Goal: Task Accomplishment & Management: Use online tool/utility

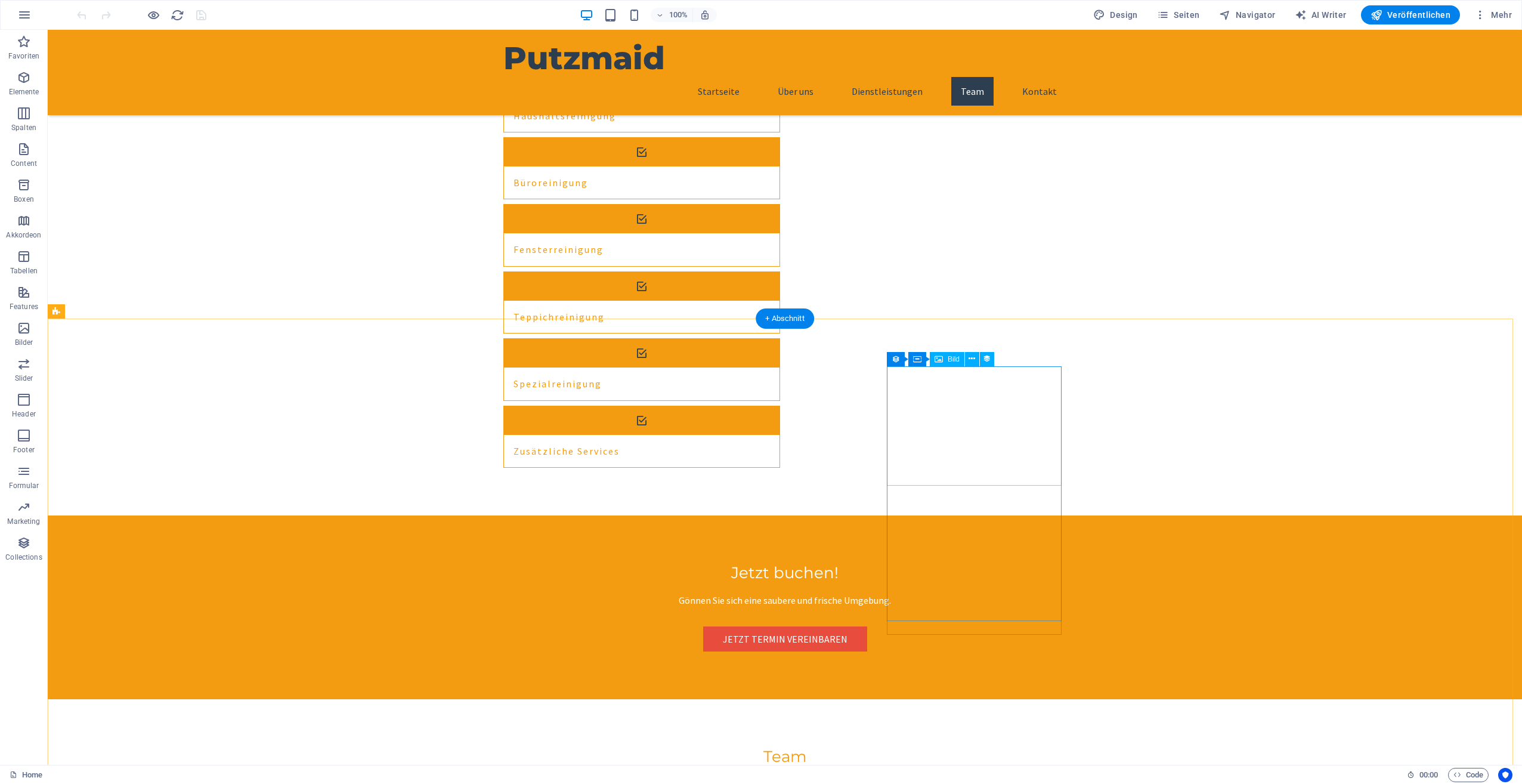
scroll to position [2027, 0]
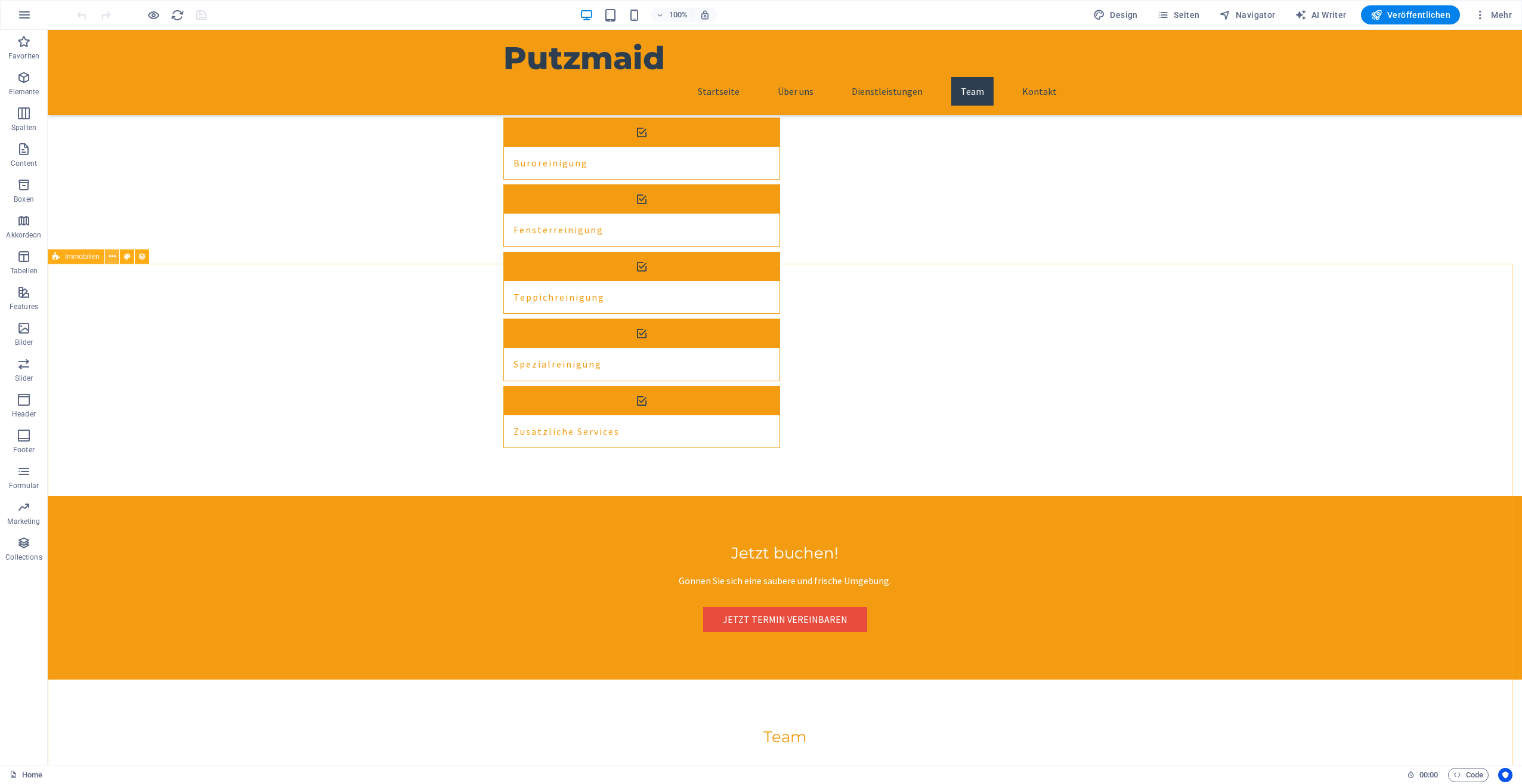
click at [114, 255] on icon at bounding box center [112, 257] width 7 height 12
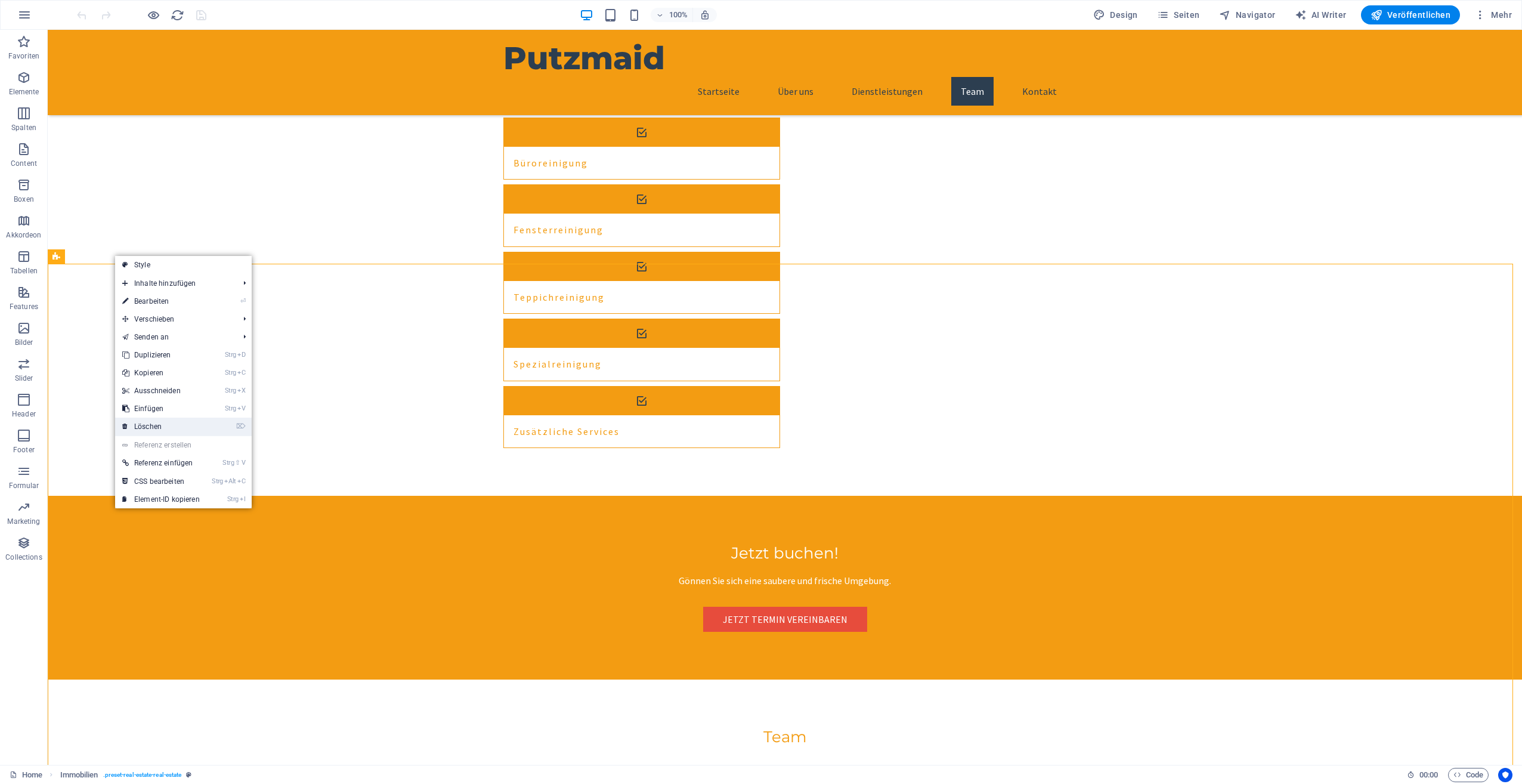
click at [146, 421] on link "⌦ Löschen" at bounding box center [161, 426] width 92 height 18
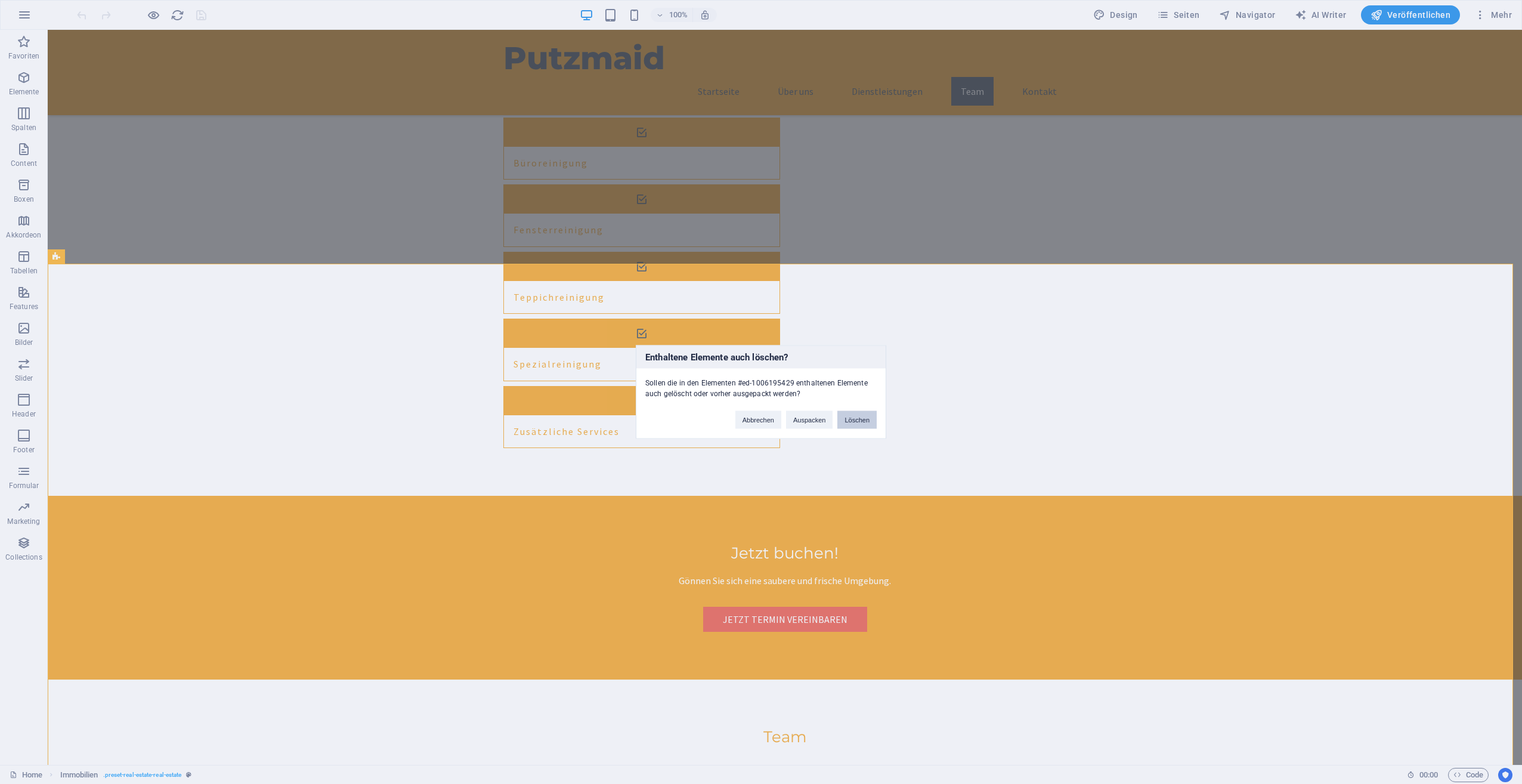
click at [869, 417] on button "Löschen" at bounding box center [857, 419] width 40 height 18
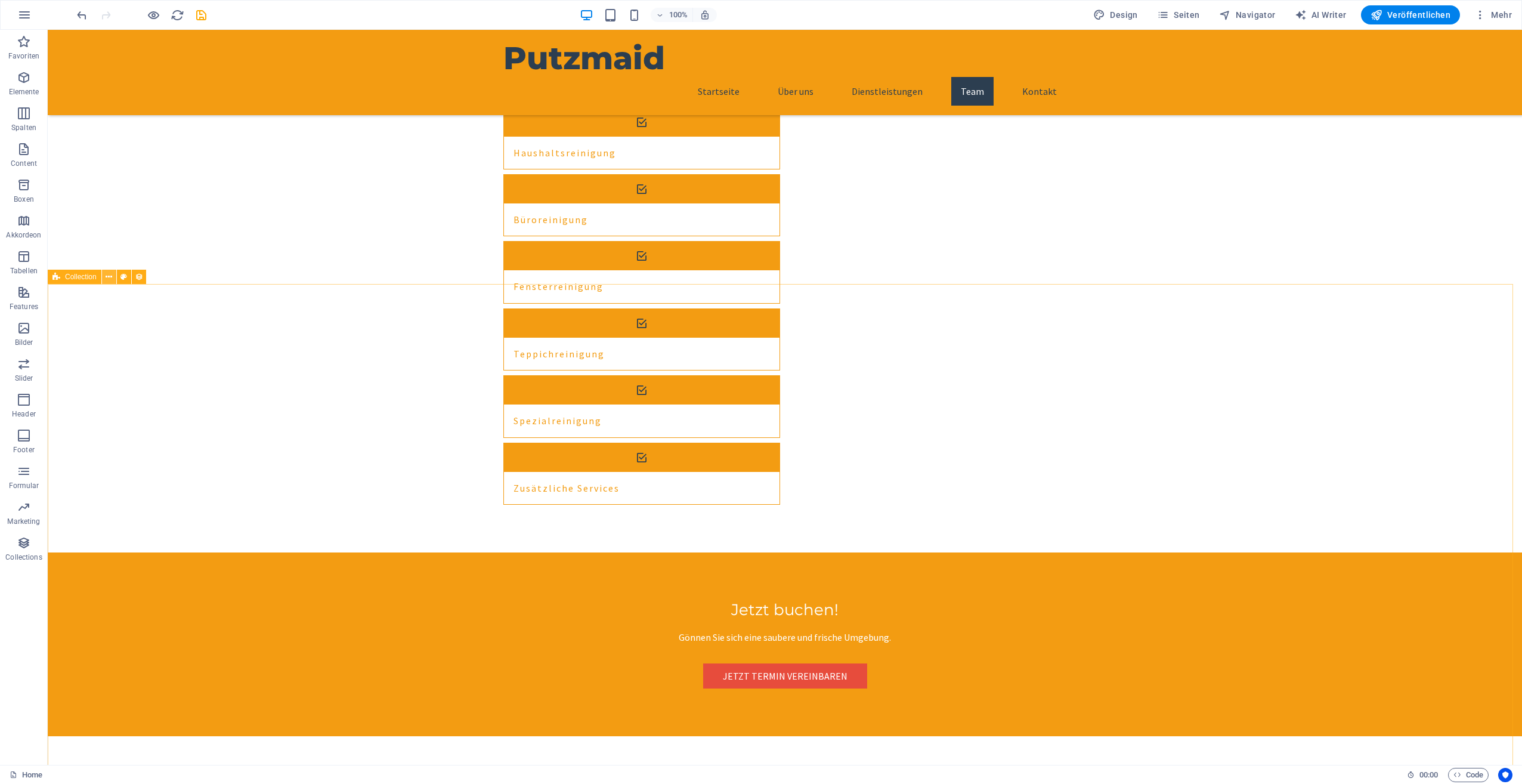
click at [110, 275] on icon at bounding box center [108, 276] width 7 height 12
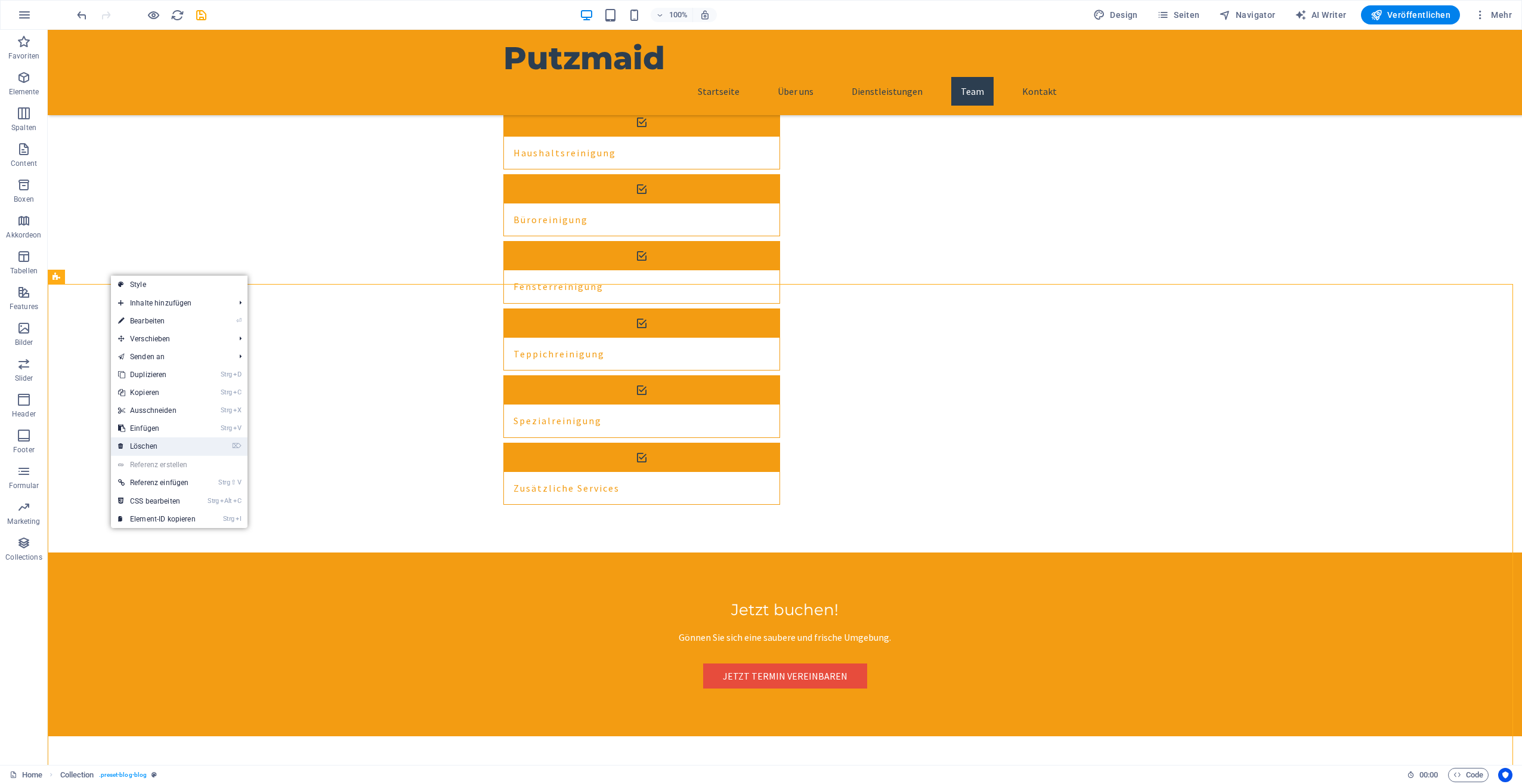
click at [164, 445] on link "⌦ Löschen" at bounding box center [156, 446] width 92 height 18
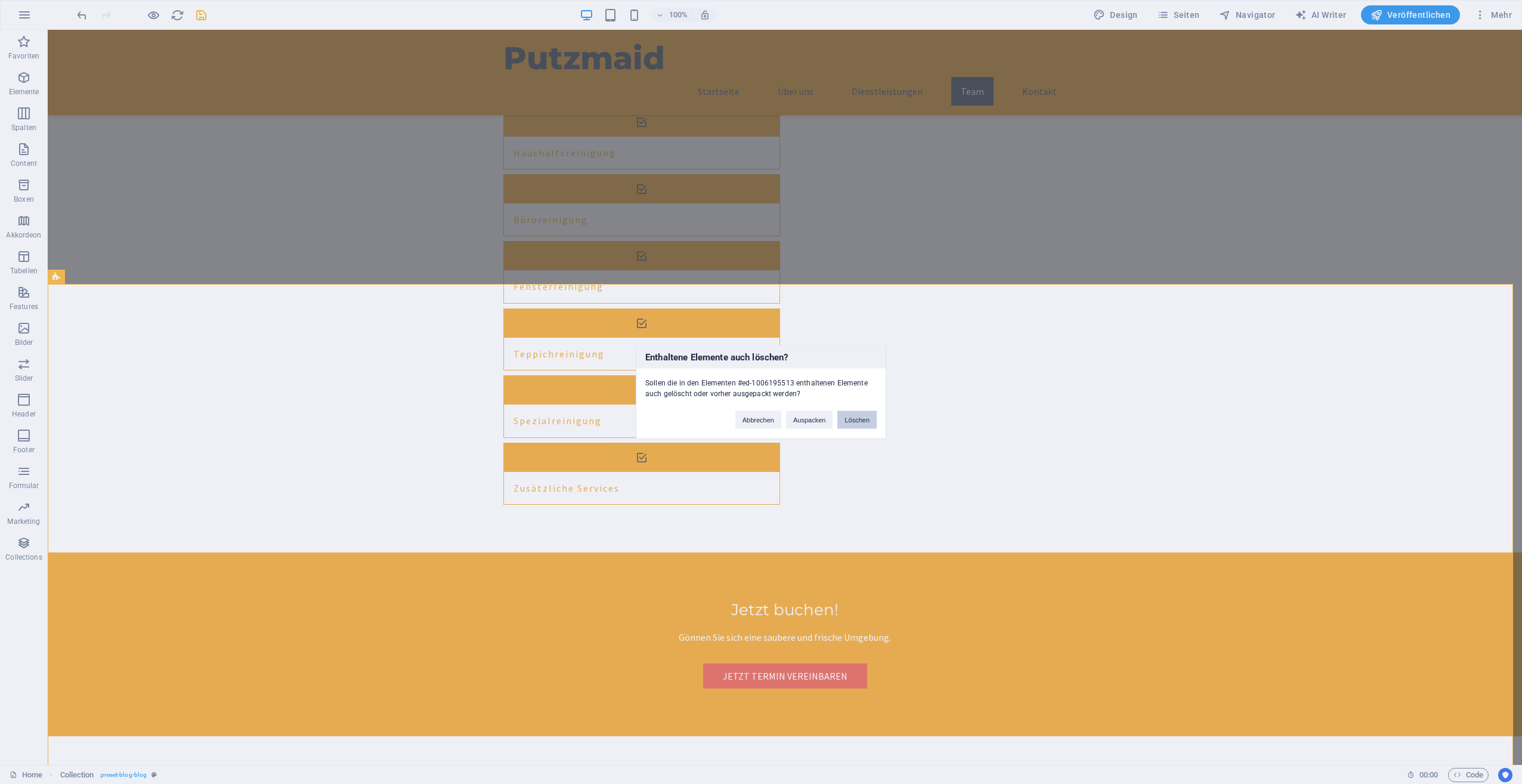
click at [858, 419] on button "Löschen" at bounding box center [857, 419] width 40 height 18
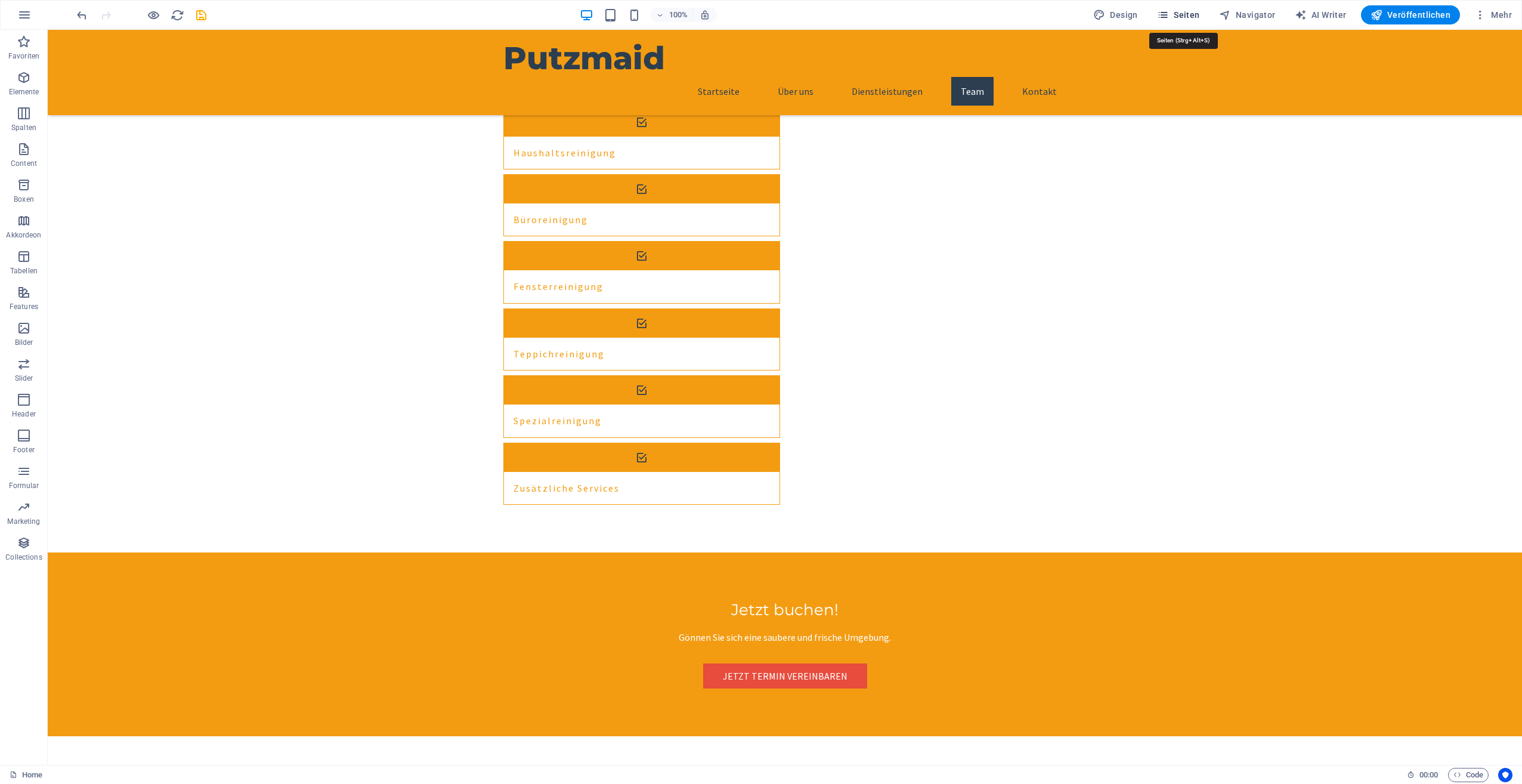
click at [1192, 13] on span "Seiten" at bounding box center [1178, 14] width 43 height 12
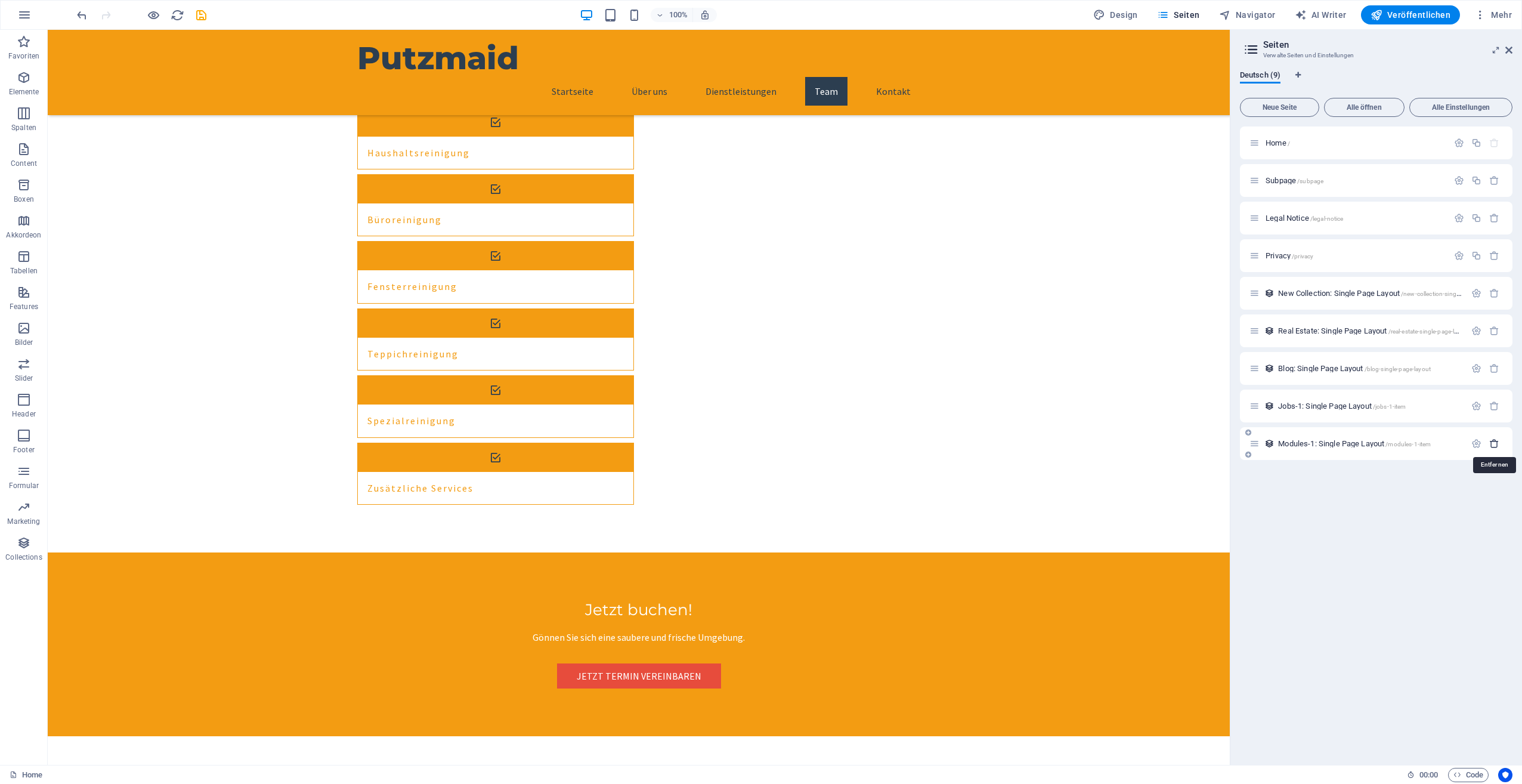
click at [1497, 442] on icon "button" at bounding box center [1495, 443] width 10 height 10
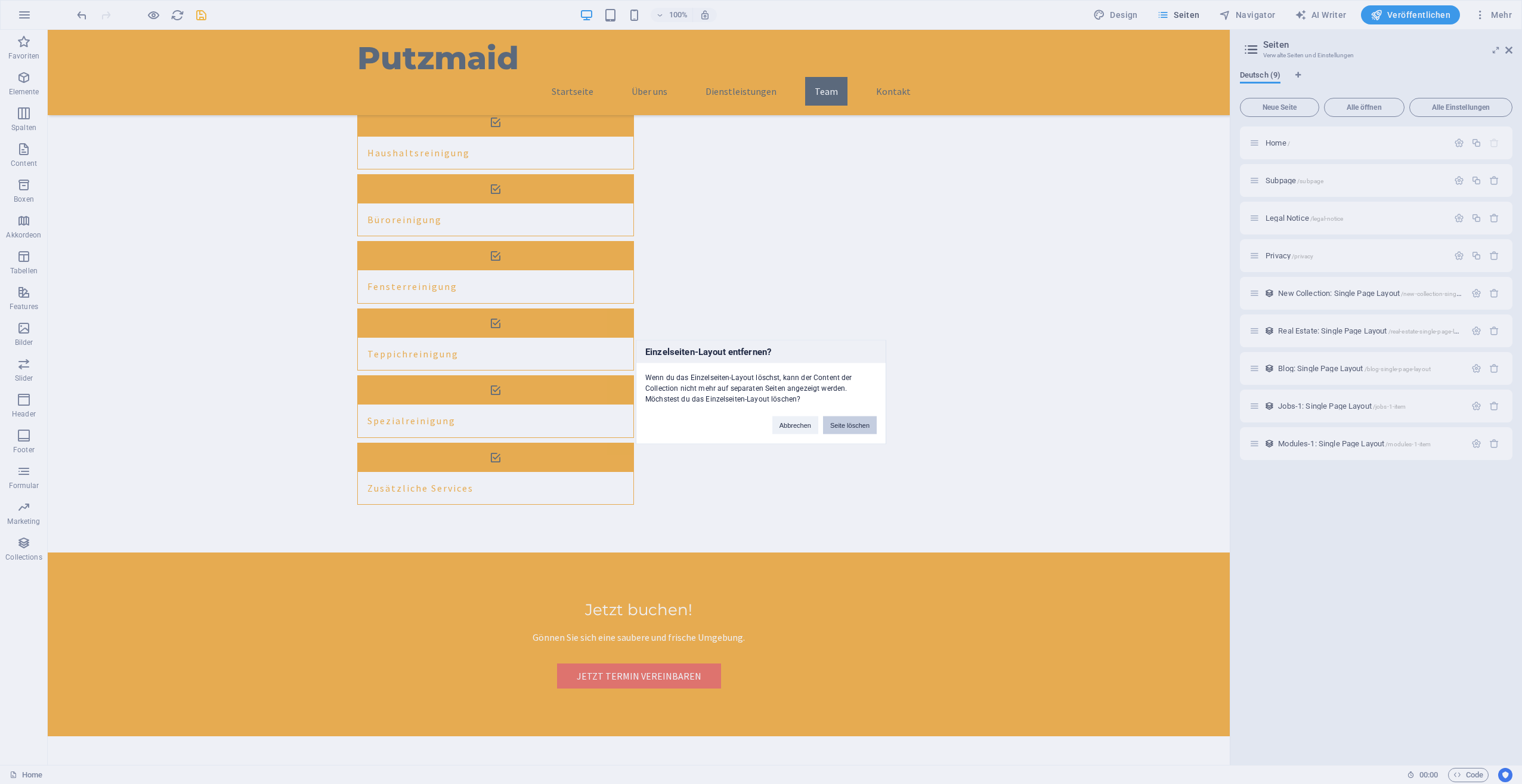
drag, startPoint x: 833, startPoint y: 427, endPoint x: 1113, endPoint y: 390, distance: 282.4
click at [833, 427] on button "Seite löschen" at bounding box center [850, 425] width 54 height 18
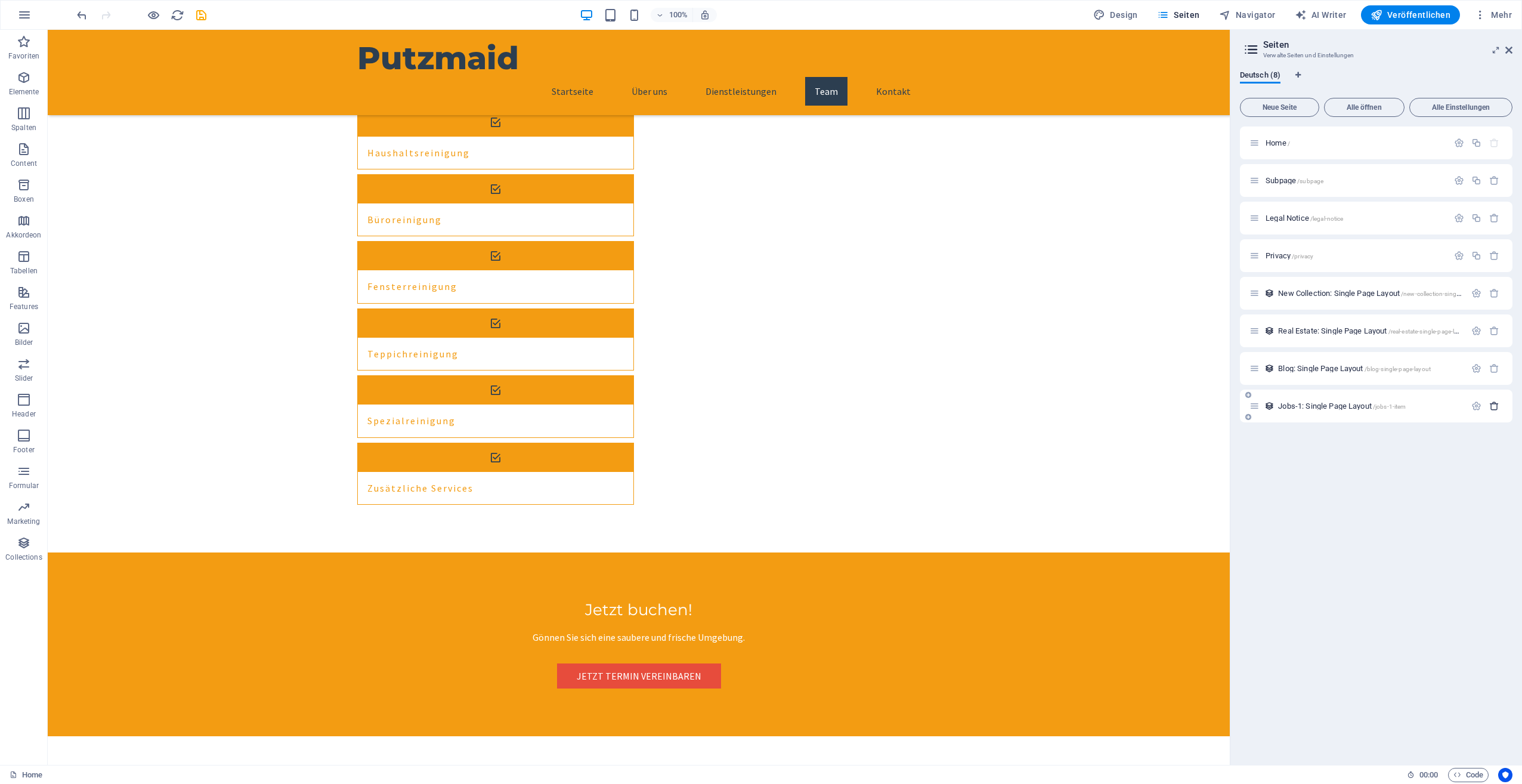
click at [1497, 402] on icon "button" at bounding box center [1495, 405] width 10 height 10
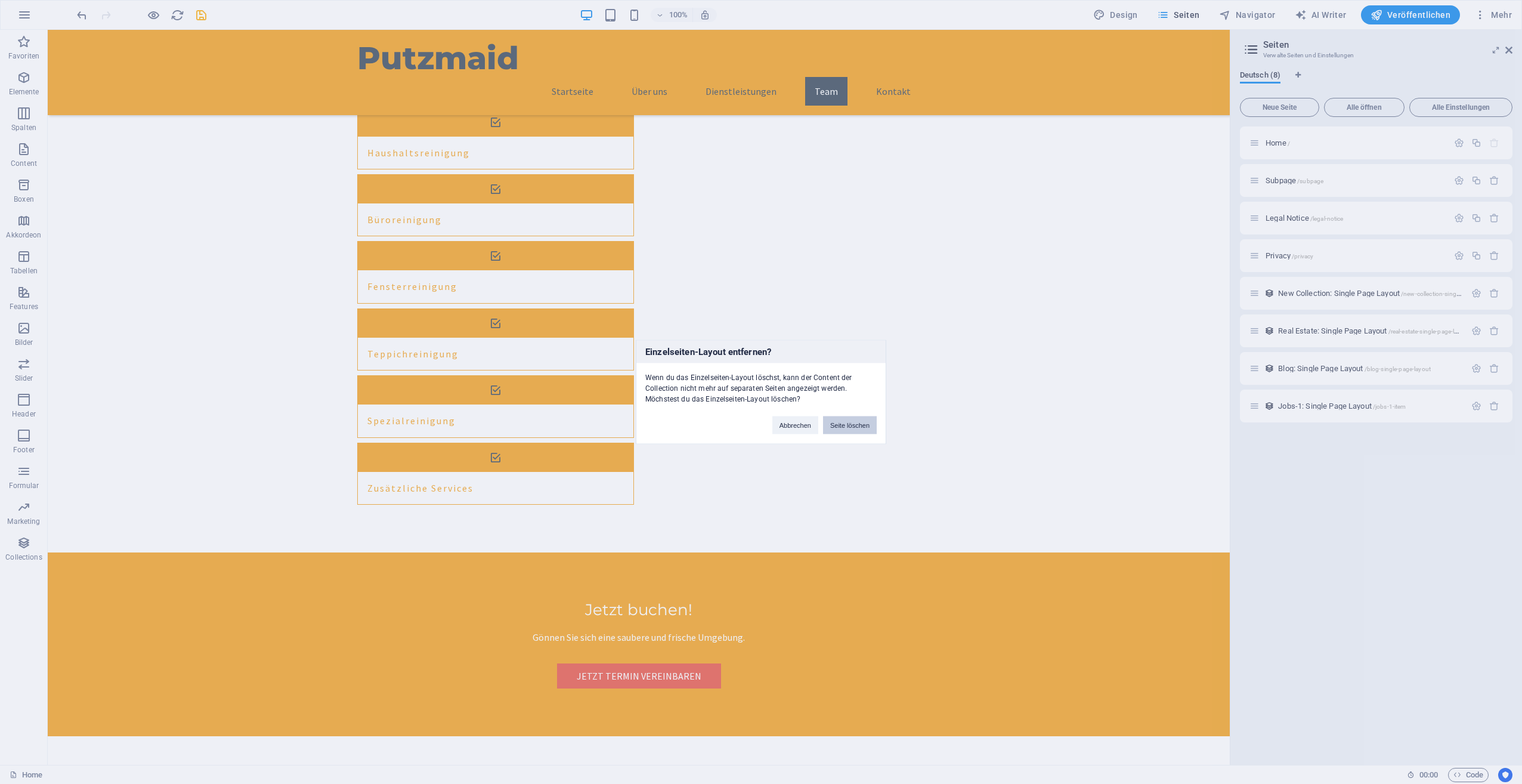
click at [850, 418] on button "Seite löschen" at bounding box center [850, 425] width 54 height 18
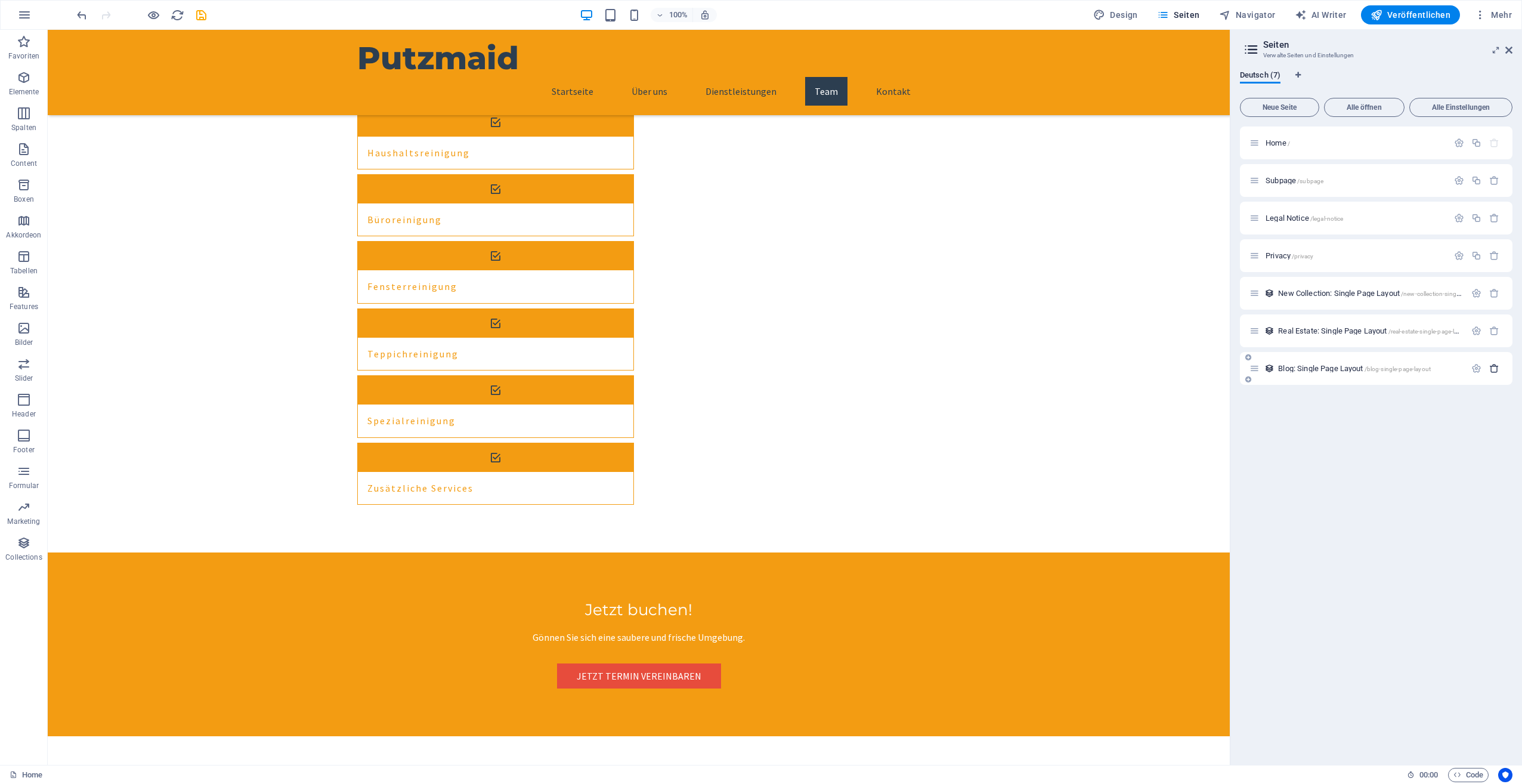
click at [1497, 368] on icon "button" at bounding box center [1495, 368] width 10 height 10
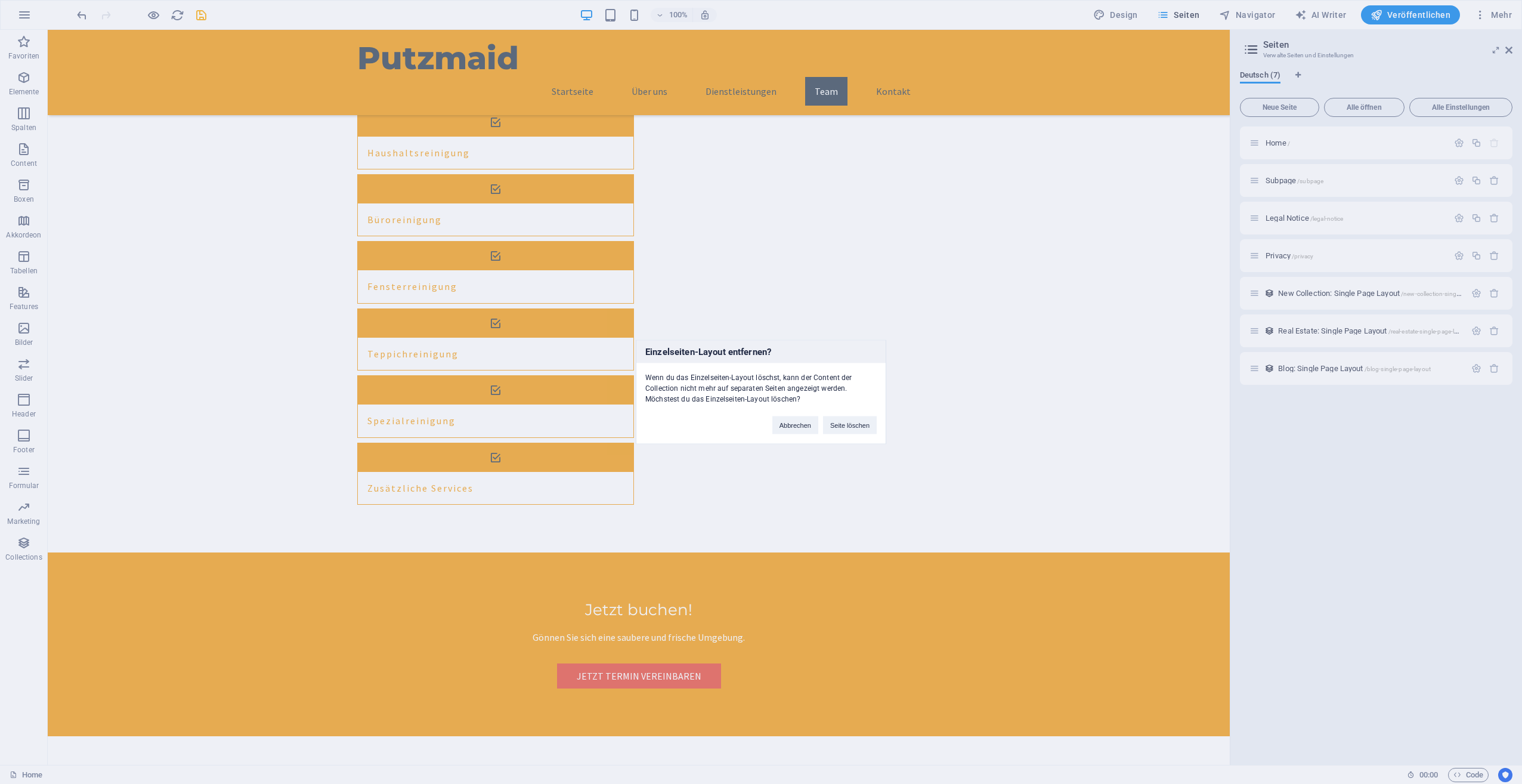
click at [847, 411] on div "Abbrechen Seite löschen" at bounding box center [824, 419] width 122 height 30
drag, startPoint x: 1049, startPoint y: 387, endPoint x: 866, endPoint y: 424, distance: 186.7
click at [866, 424] on button "Seite löschen" at bounding box center [850, 425] width 54 height 18
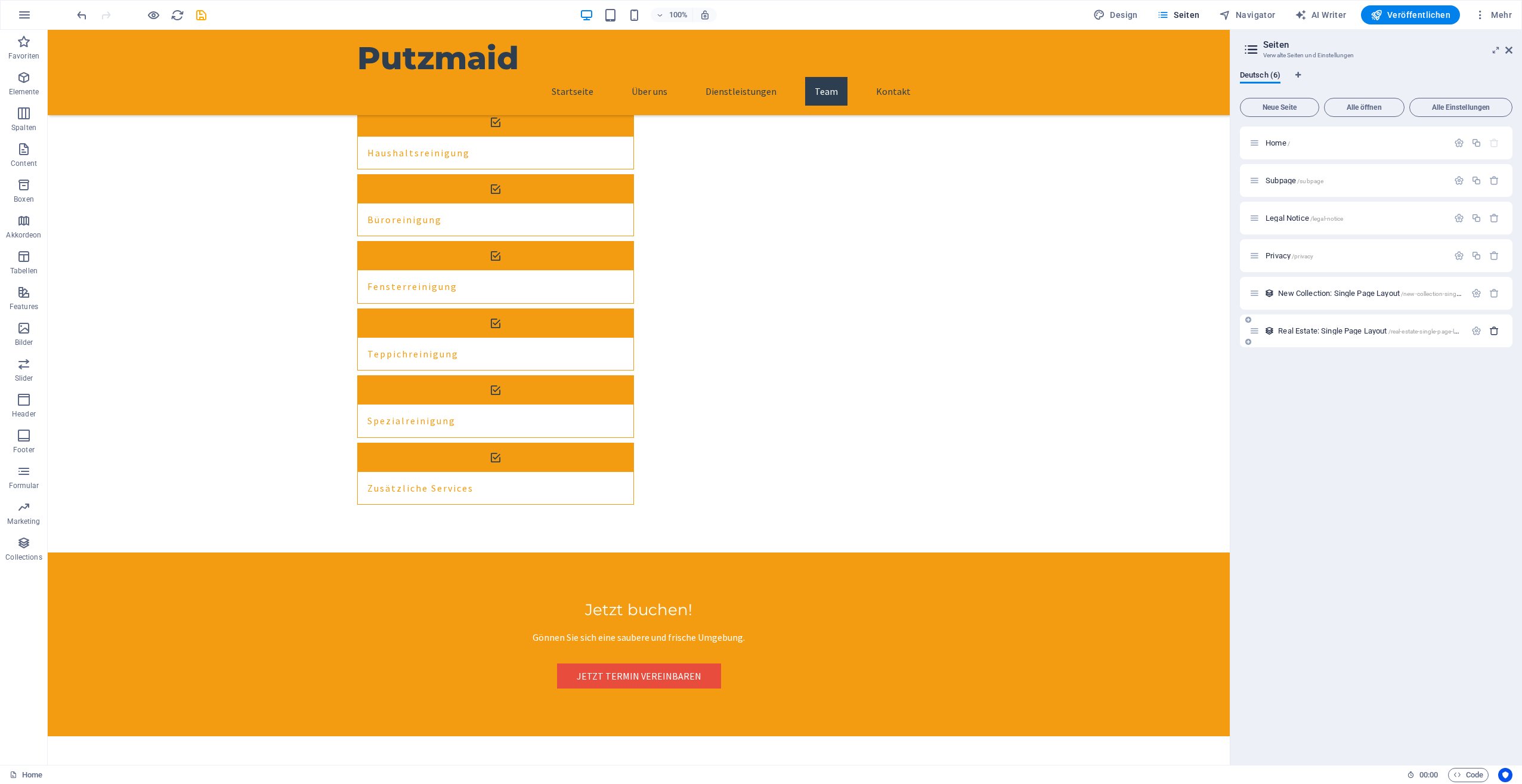
click at [1493, 330] on icon "button" at bounding box center [1495, 330] width 10 height 10
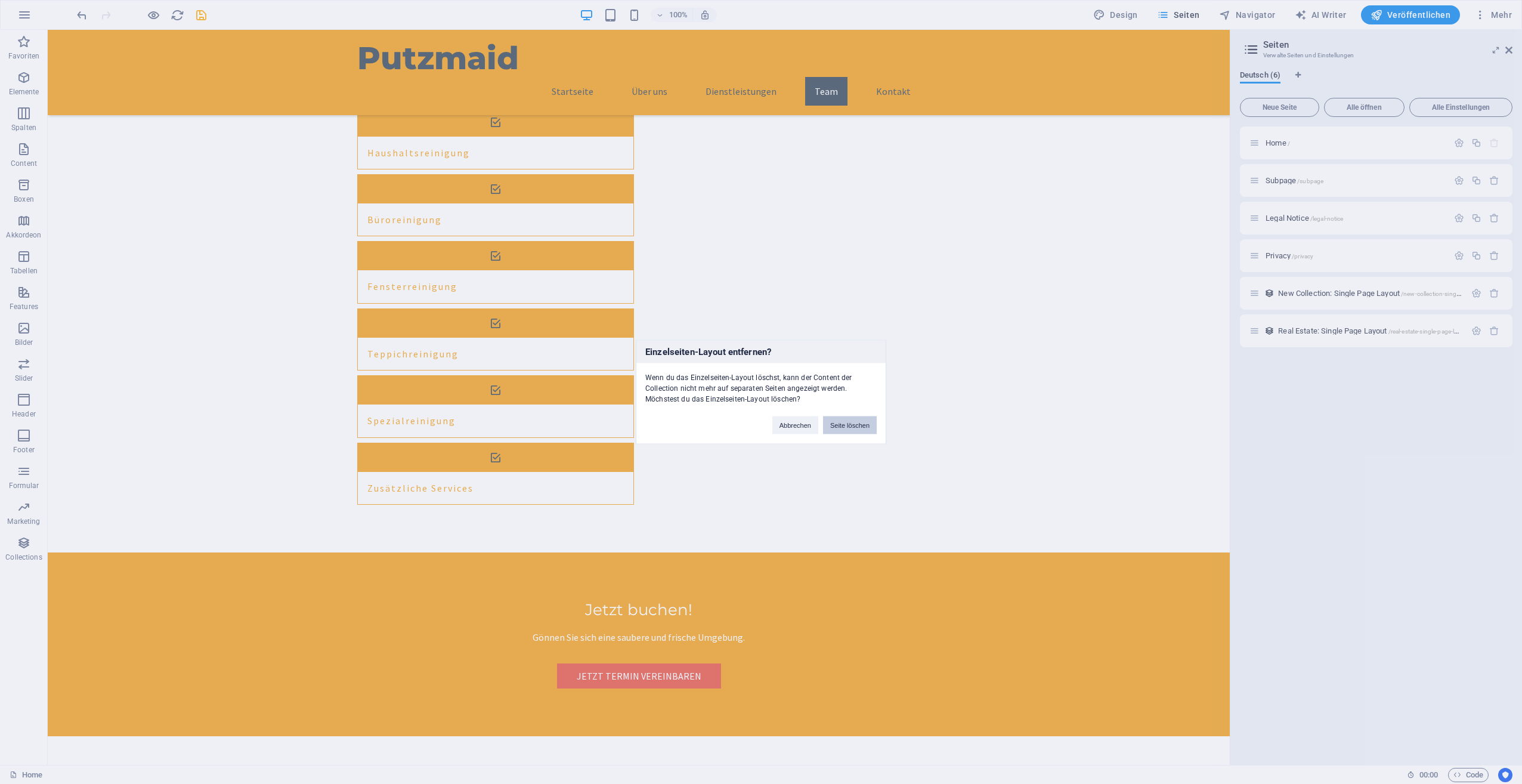
click at [844, 420] on button "Seite löschen" at bounding box center [850, 425] width 54 height 18
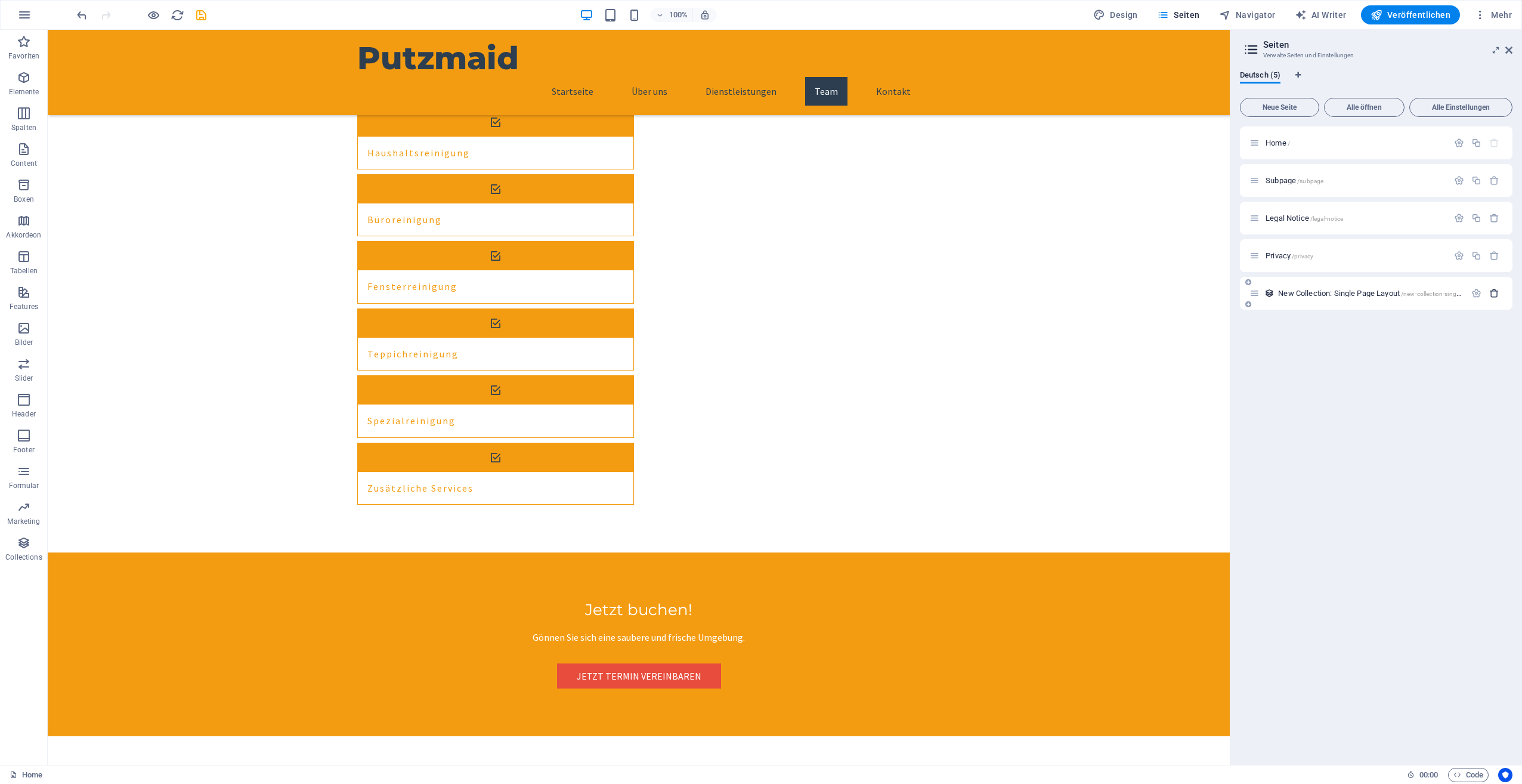
click at [1496, 294] on icon "button" at bounding box center [1495, 293] width 10 height 10
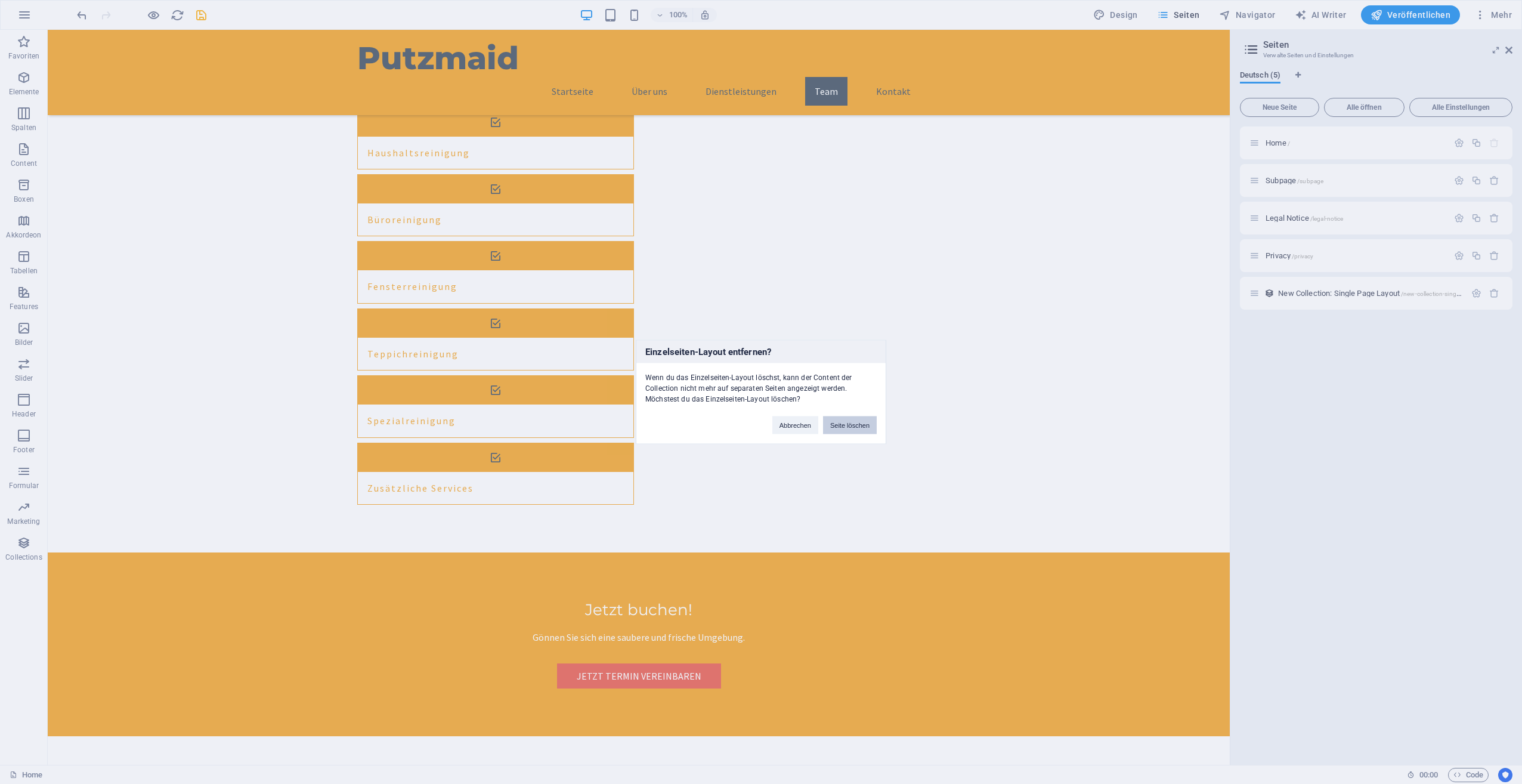
click at [850, 419] on button "Seite löschen" at bounding box center [850, 425] width 54 height 18
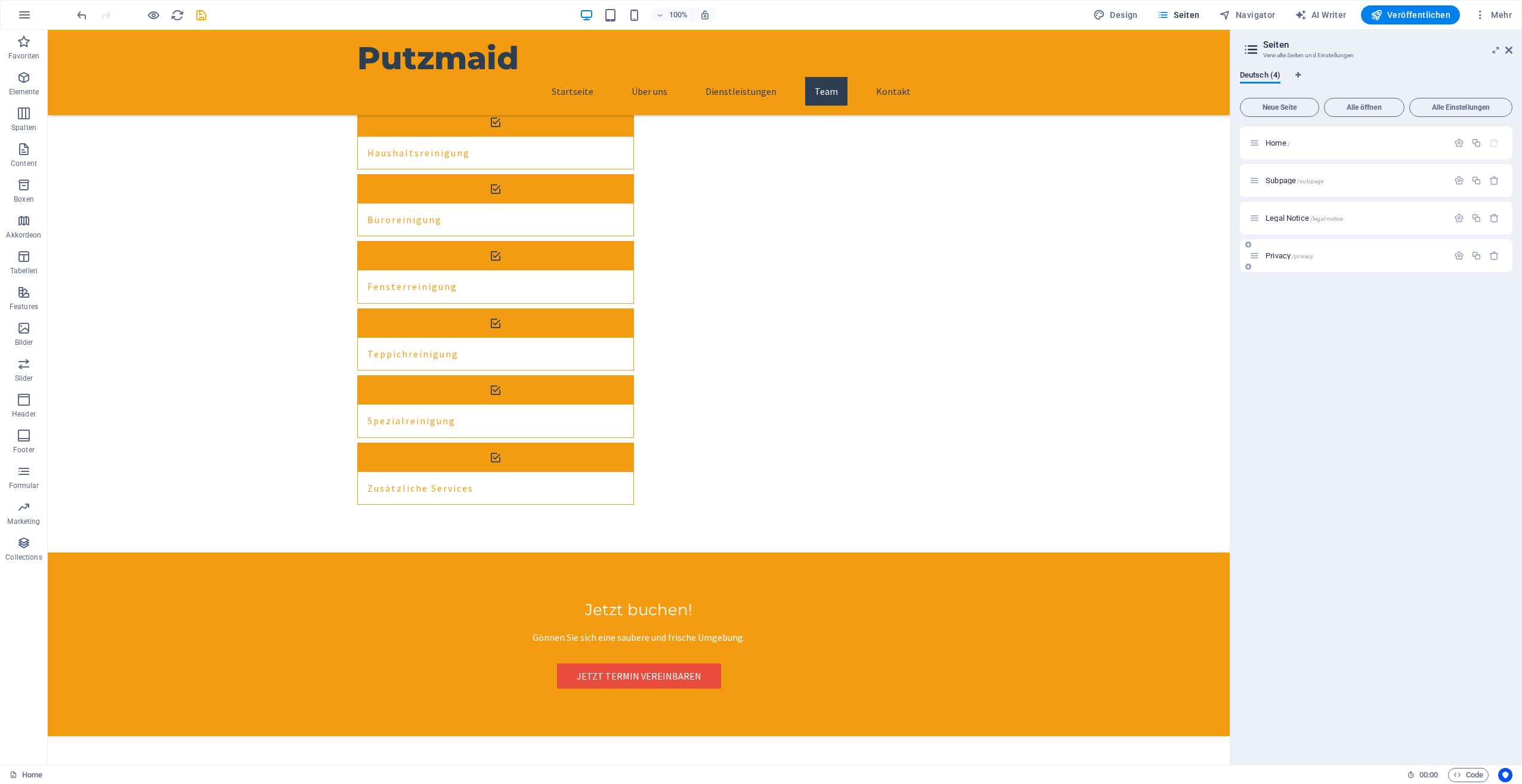
click at [1279, 253] on span "Privacy /privacy" at bounding box center [1289, 255] width 47 height 9
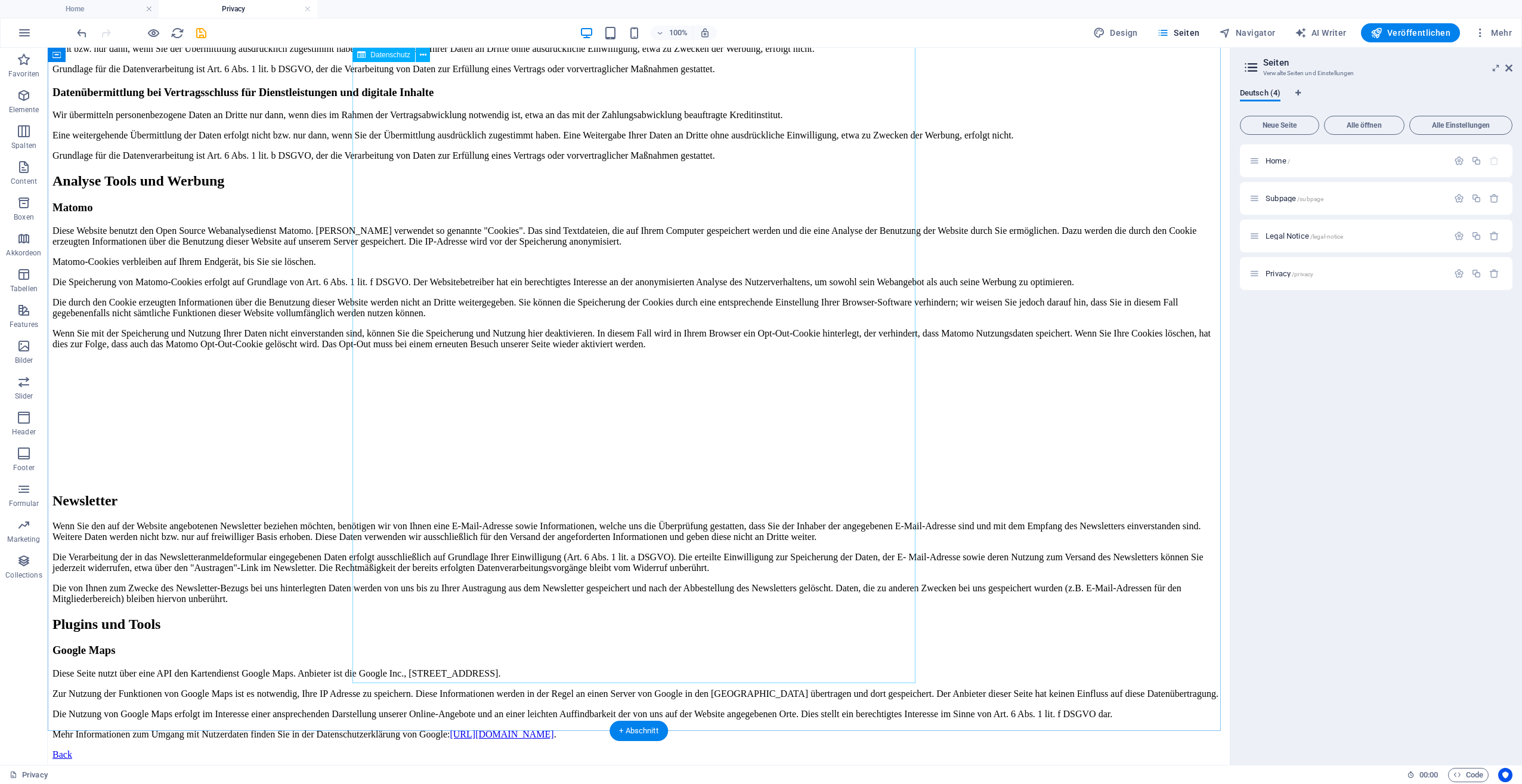
scroll to position [2675, 0]
click at [1282, 234] on span "Legal Notice /legal-notice" at bounding box center [1304, 235] width 78 height 9
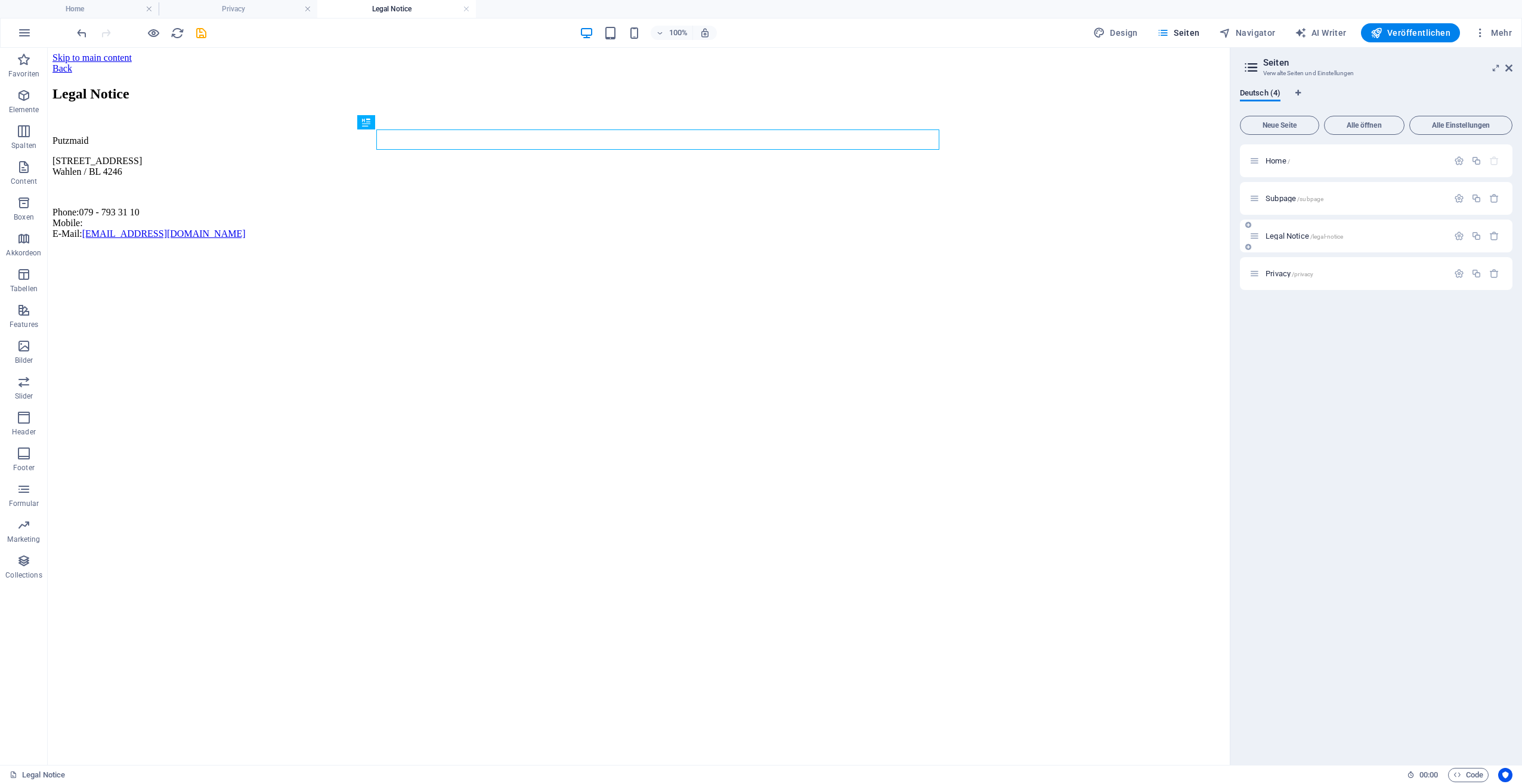
scroll to position [0, 0]
click at [1281, 196] on span "Subpage /subpage" at bounding box center [1294, 198] width 58 height 9
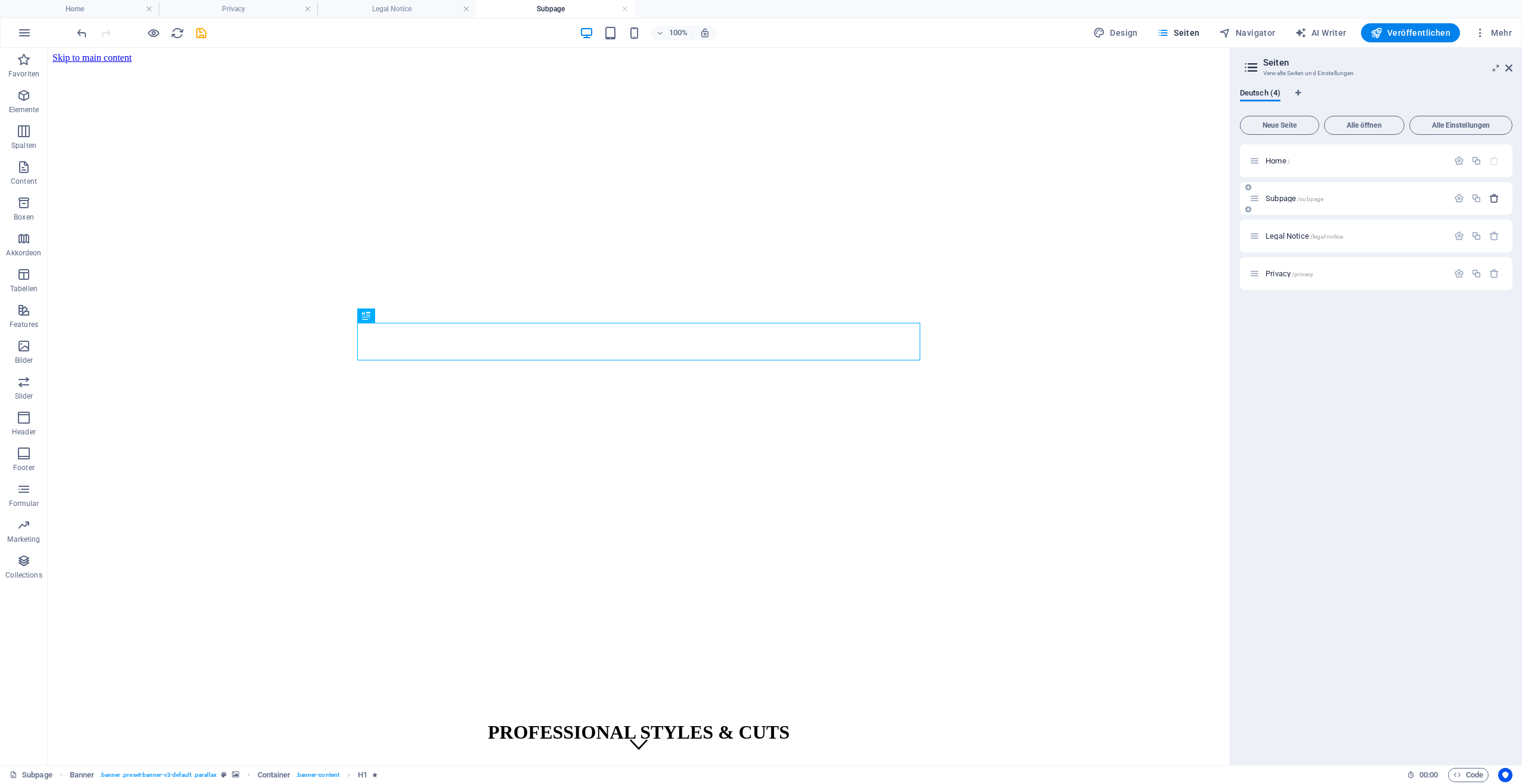
click at [1495, 199] on icon "button" at bounding box center [1495, 198] width 10 height 10
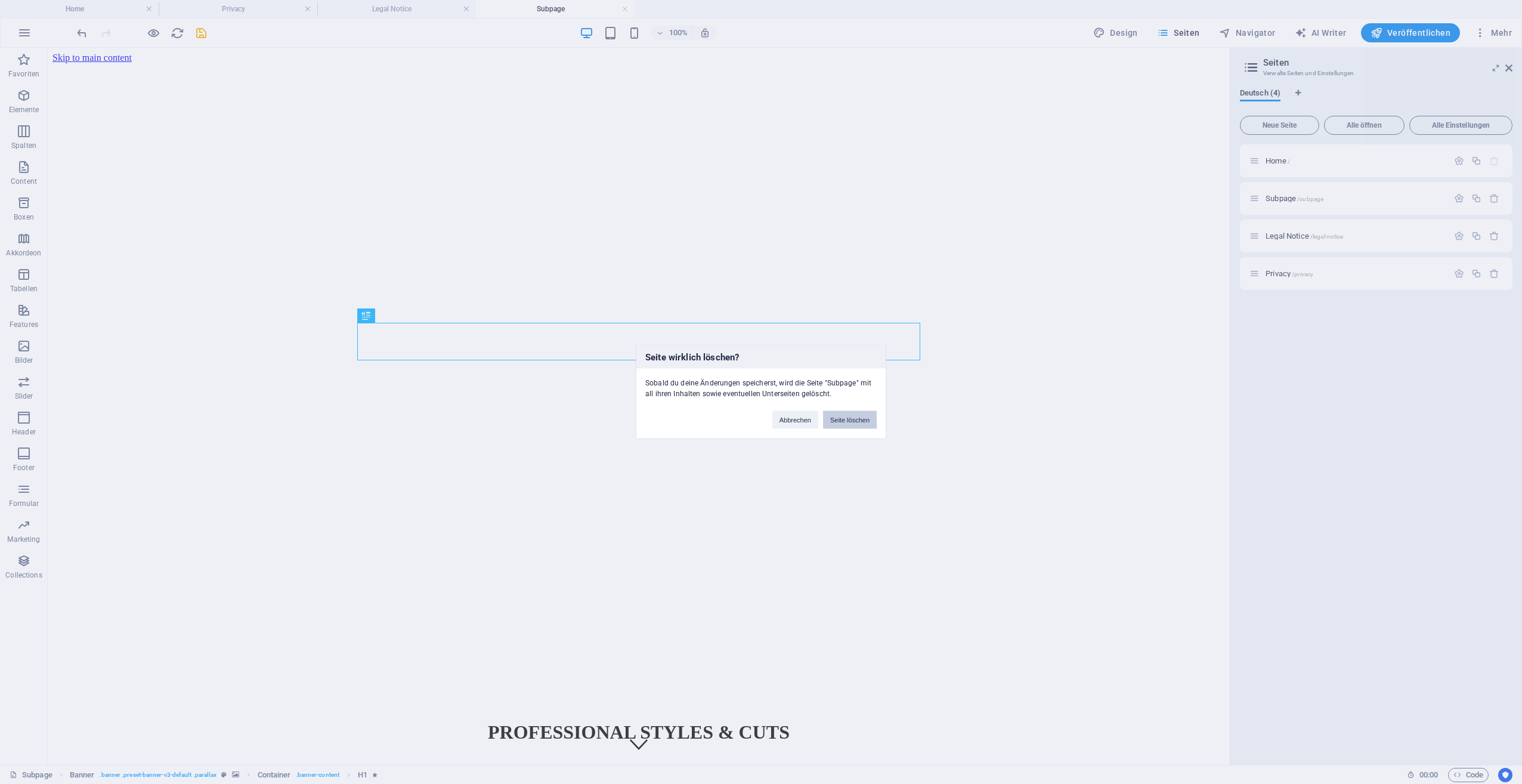
drag, startPoint x: 851, startPoint y: 413, endPoint x: 804, endPoint y: 366, distance: 66.5
click at [851, 413] on button "Seite löschen" at bounding box center [850, 419] width 54 height 18
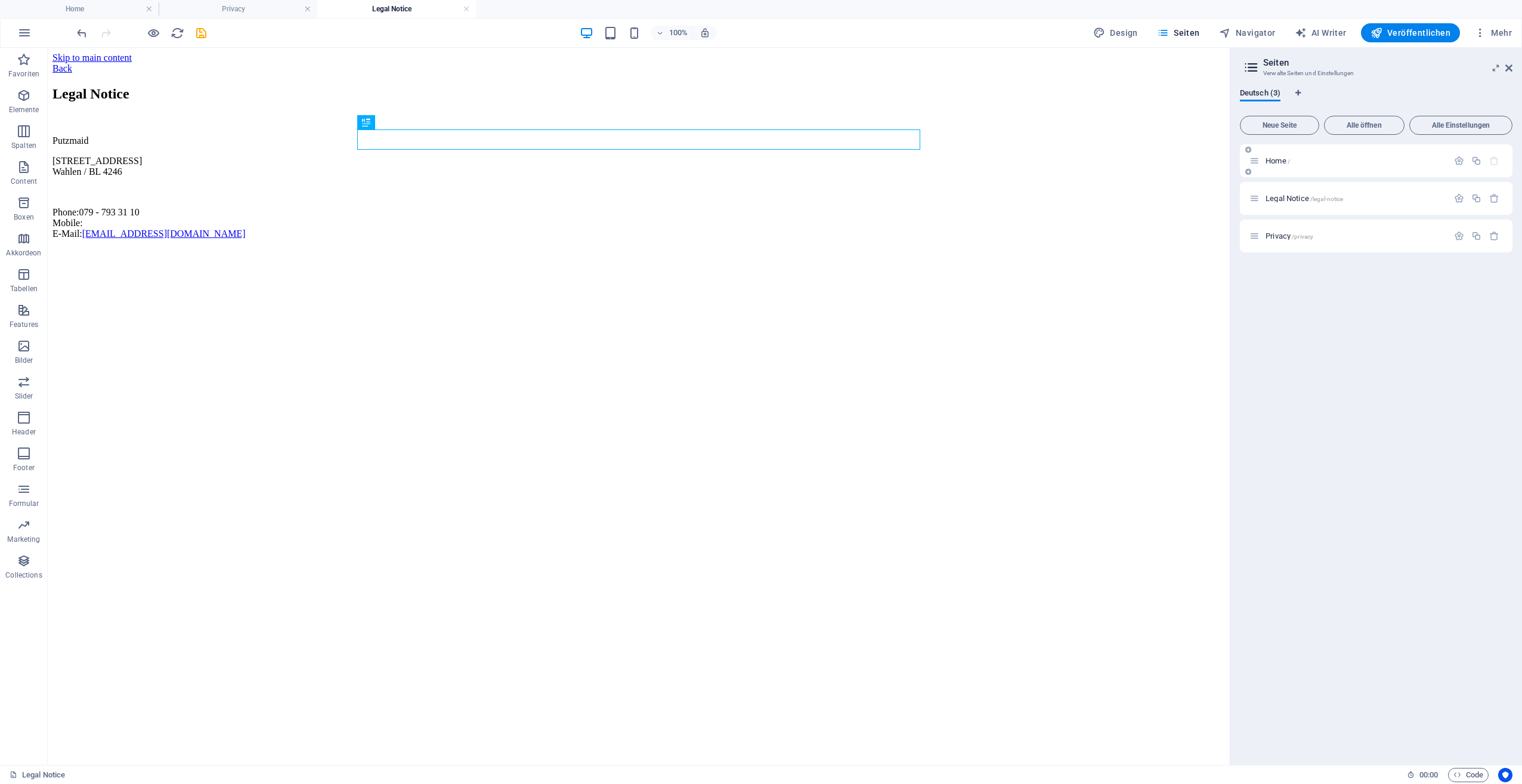
click at [1276, 158] on span "Home /" at bounding box center [1278, 160] width 25 height 9
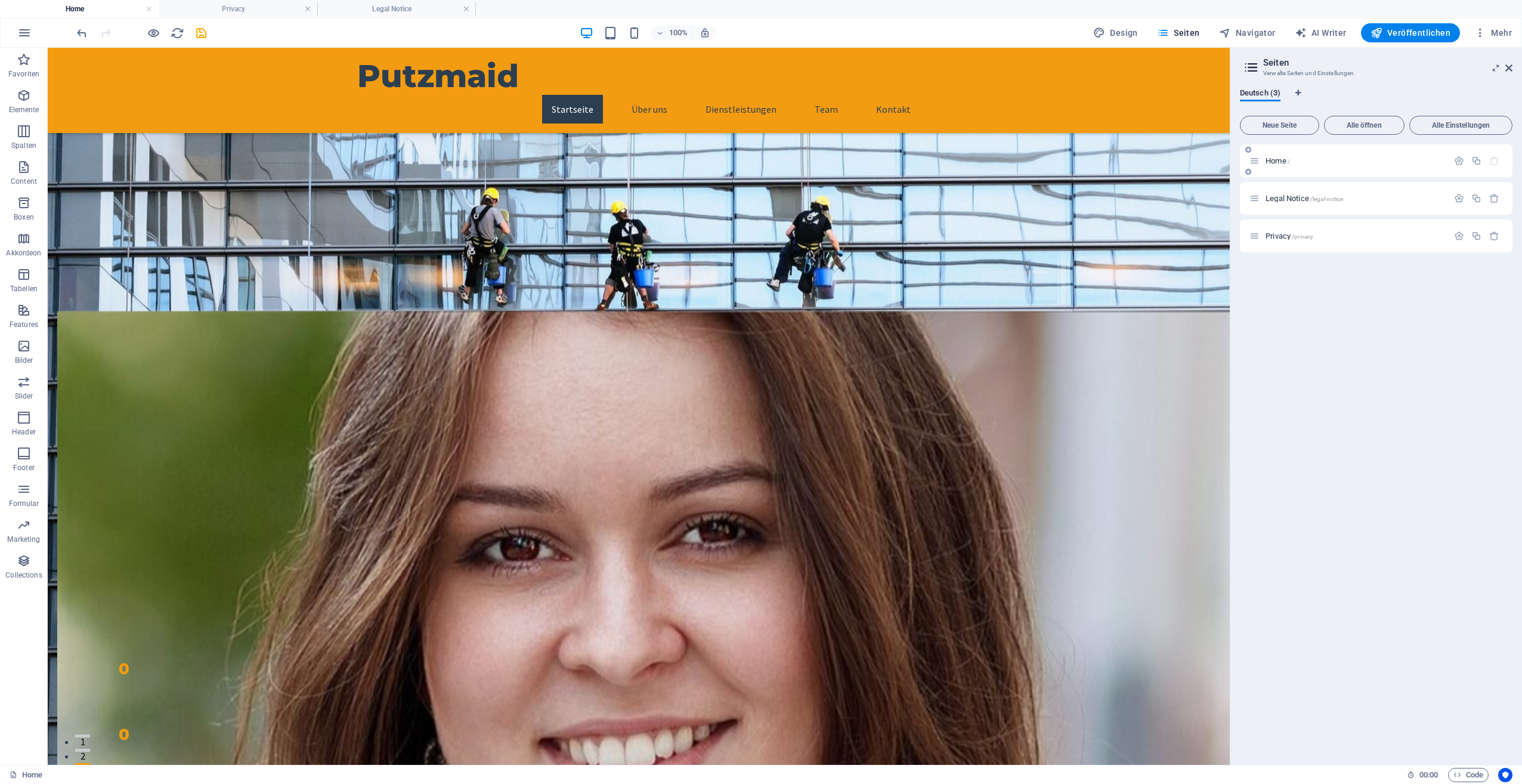
scroll to position [2027, 0]
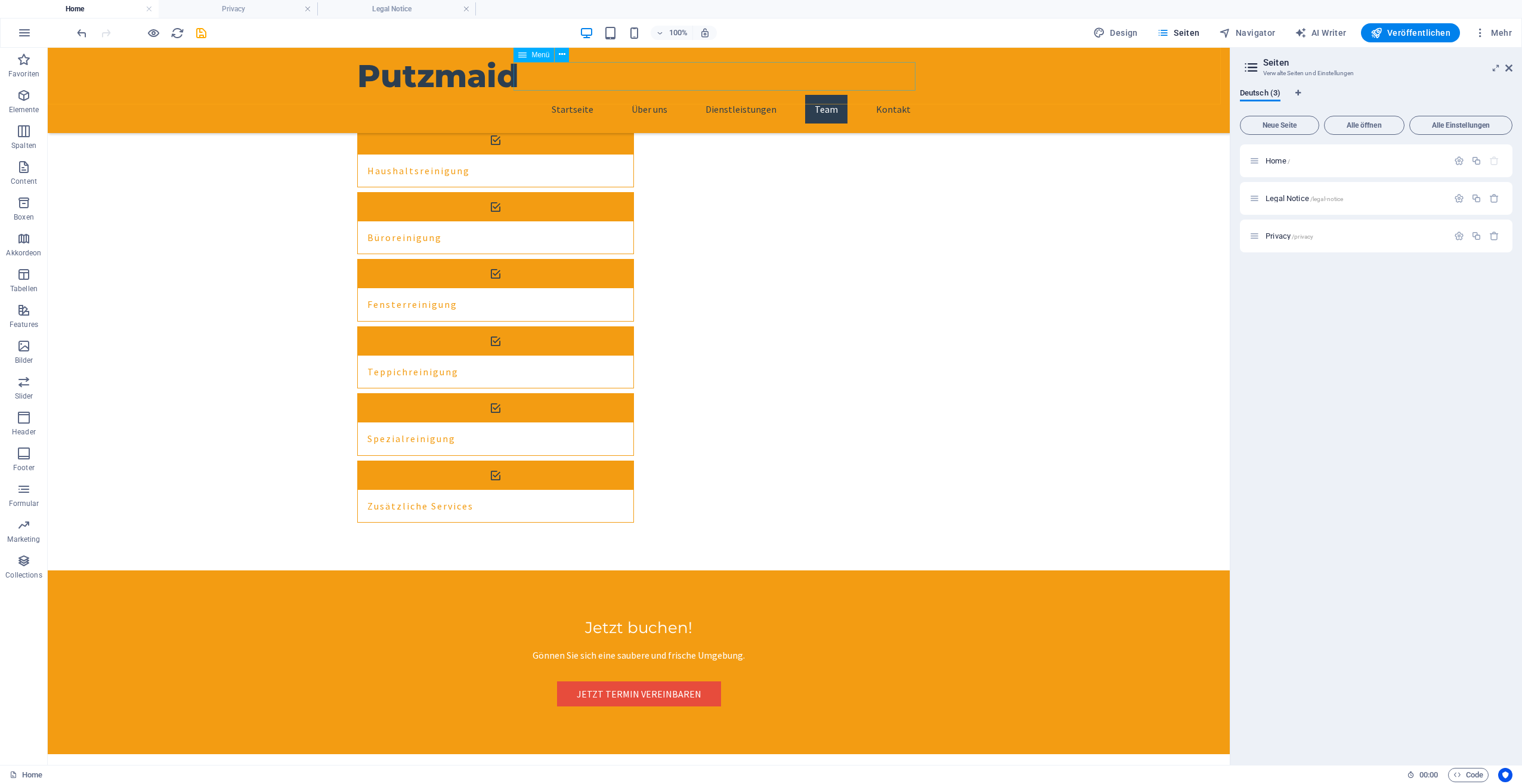
click at [588, 95] on nav "Startseite Über uns Dienstleistungen Team Kontakt" at bounding box center [638, 109] width 564 height 28
click at [642, 95] on nav "Startseite Über uns Dienstleistungen Team Kontakt" at bounding box center [638, 109] width 564 height 28
click at [643, 95] on nav "Startseite Über uns Dienstleistungen Team Kontakt" at bounding box center [638, 109] width 564 height 28
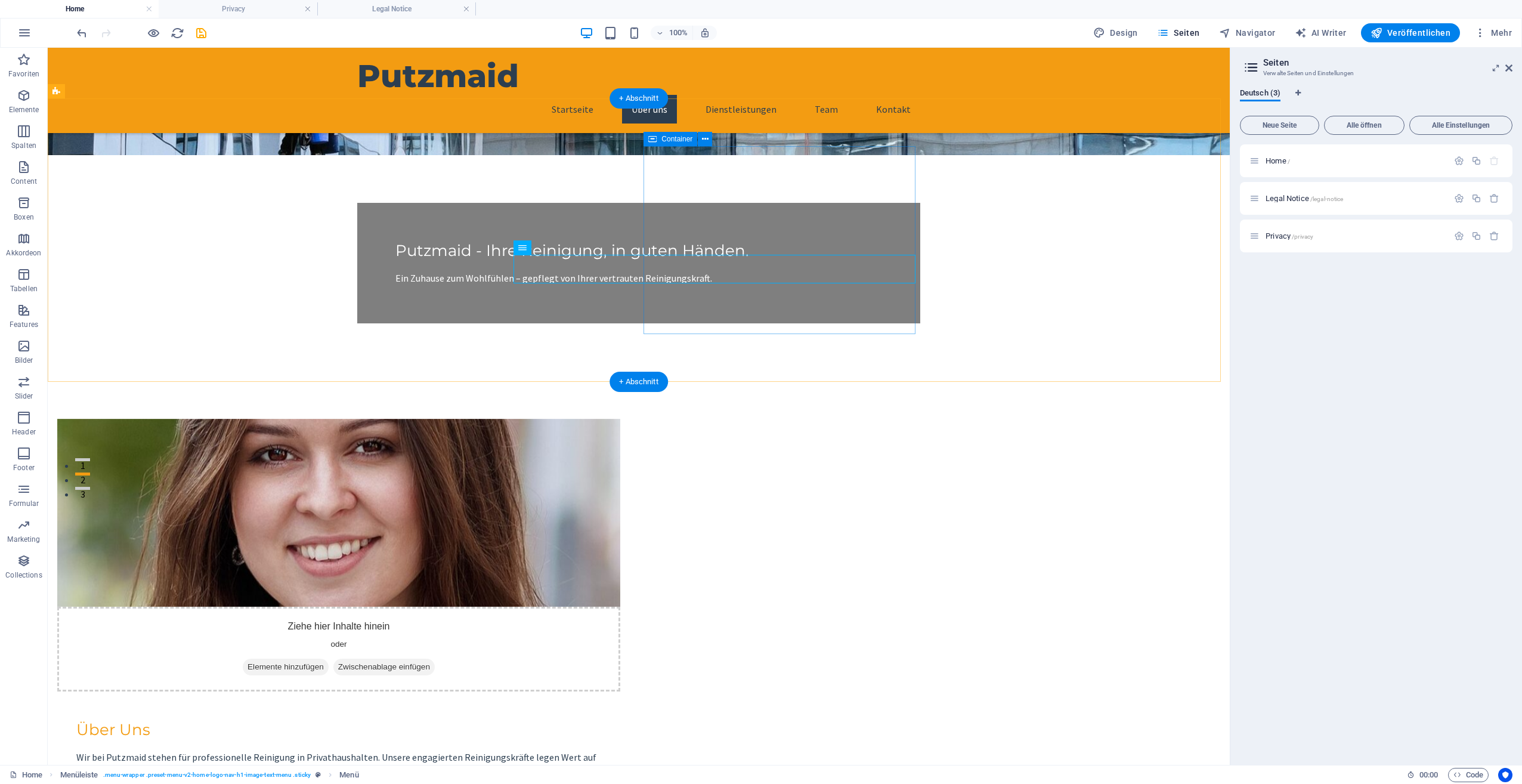
scroll to position [0, 0]
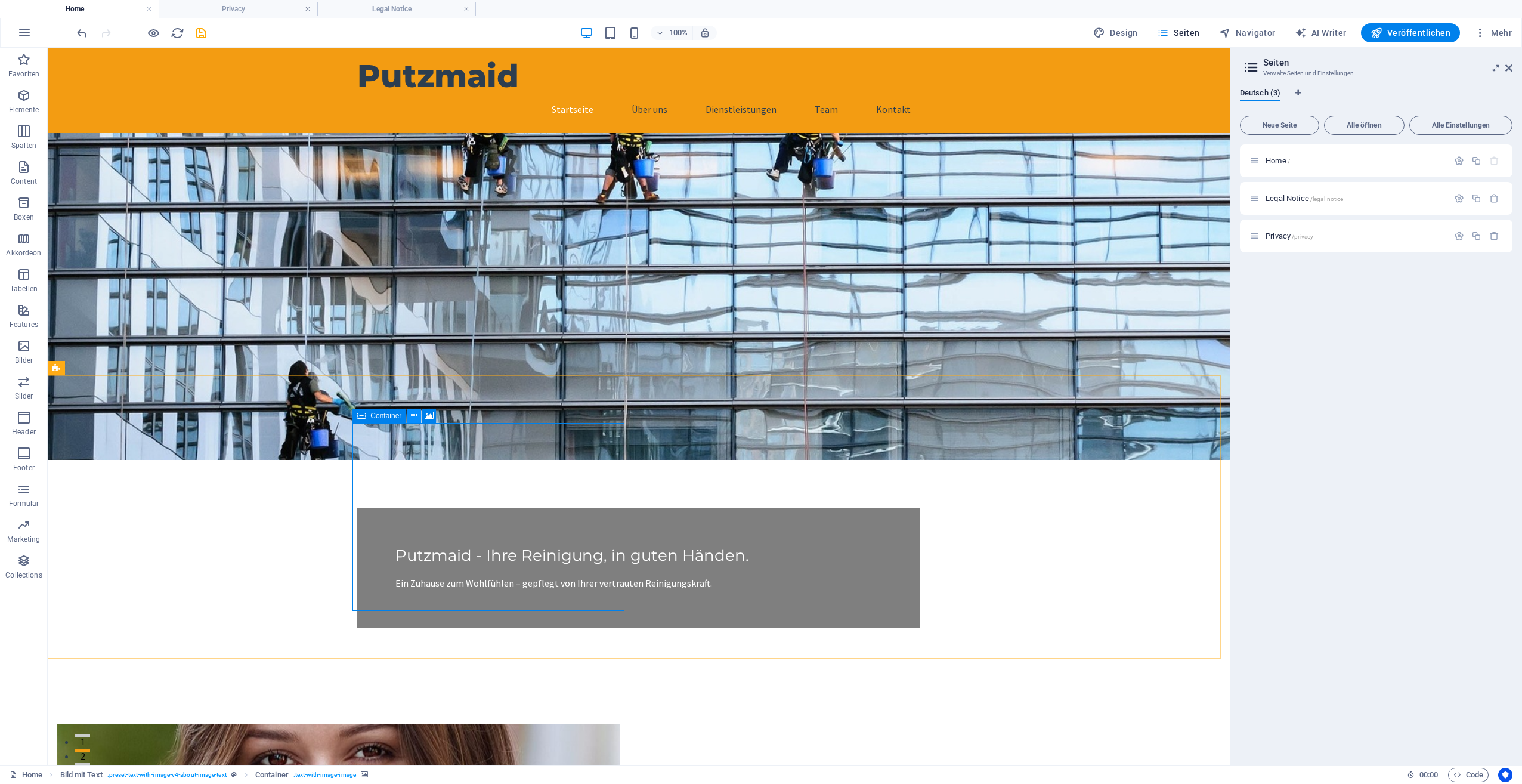
click at [412, 418] on icon at bounding box center [414, 415] width 7 height 12
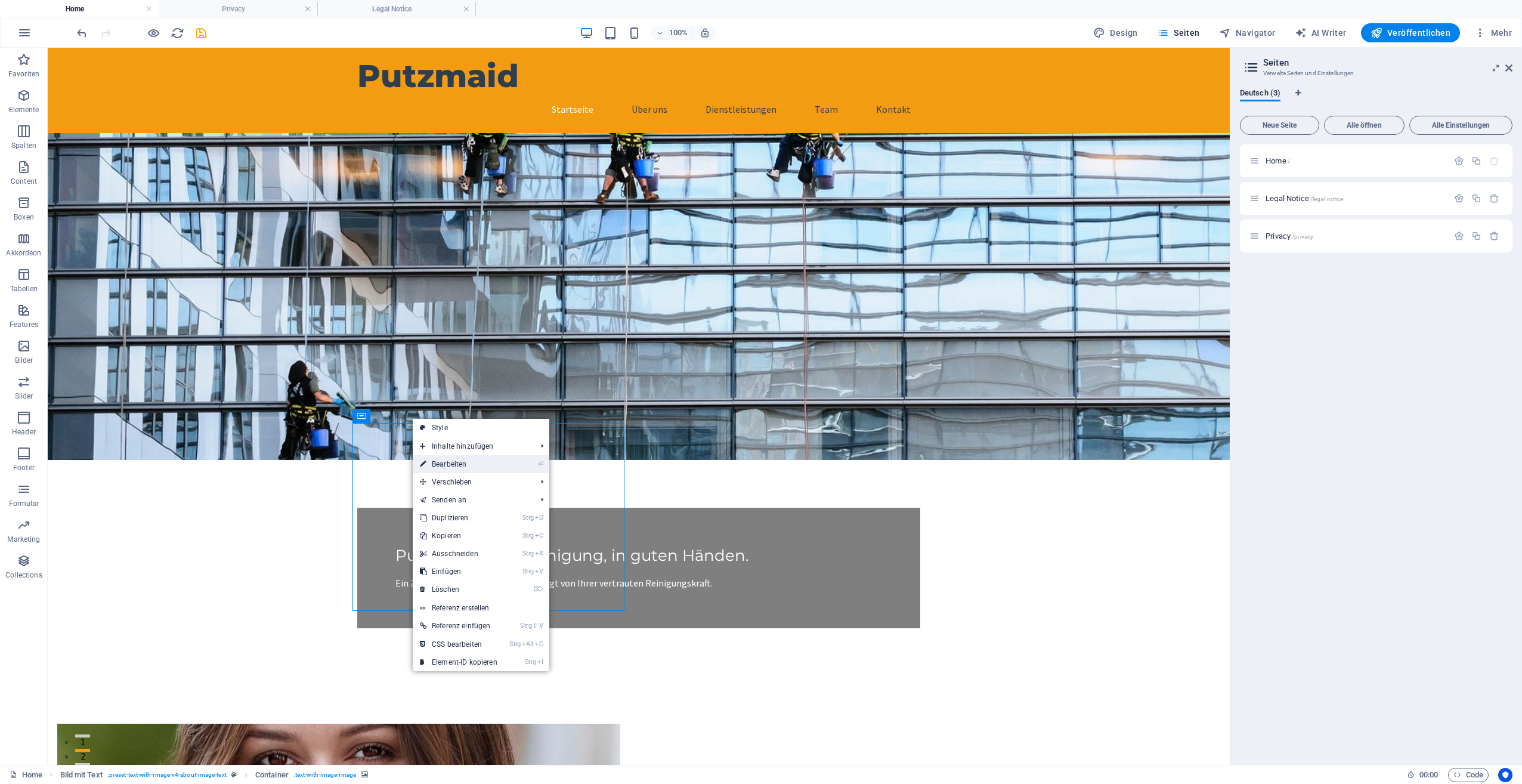
click at [442, 461] on link "⏎ Bearbeiten" at bounding box center [458, 464] width 92 height 18
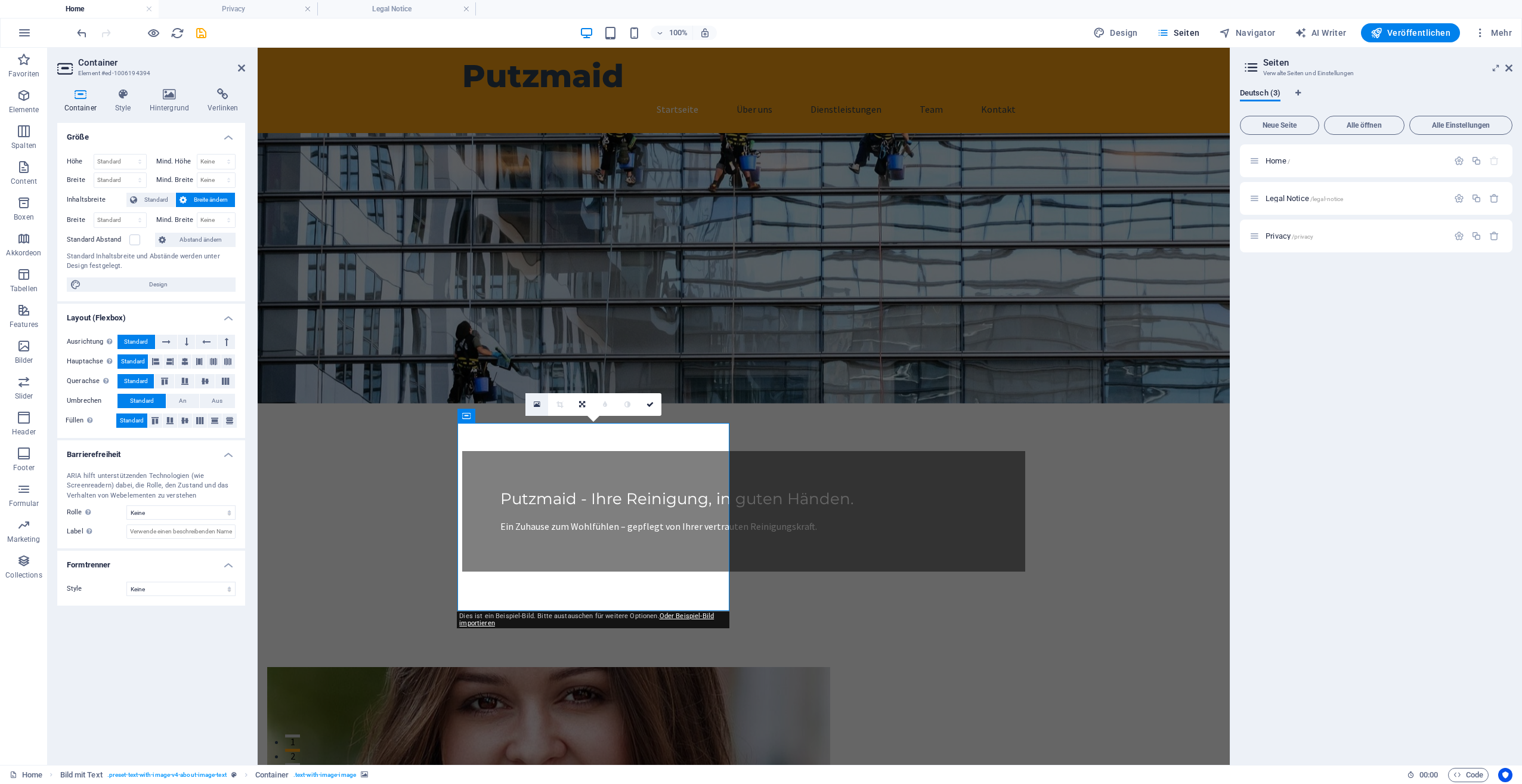
click at [537, 403] on icon at bounding box center [537, 404] width 7 height 9
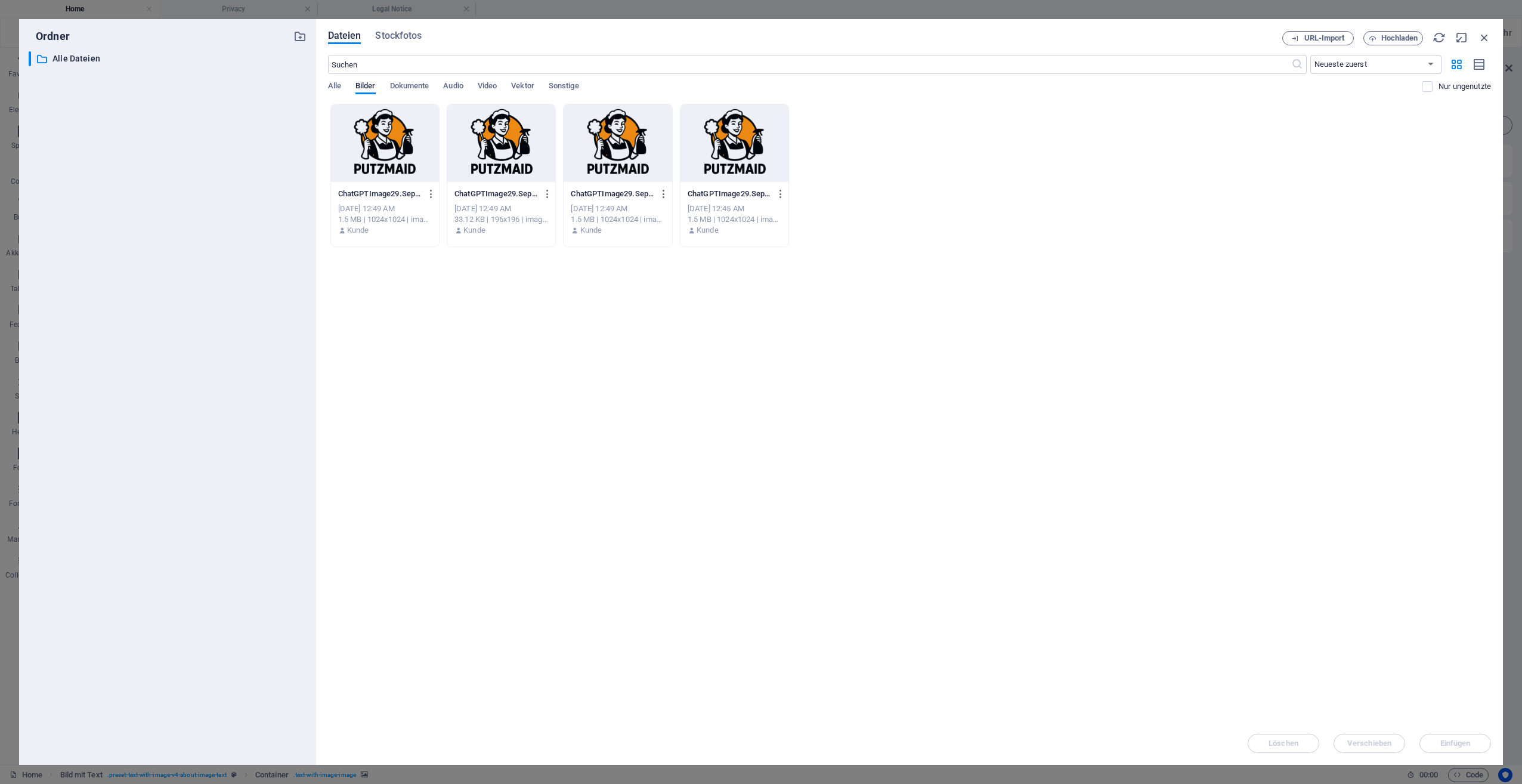
click at [390, 151] on div at bounding box center [385, 143] width 108 height 78
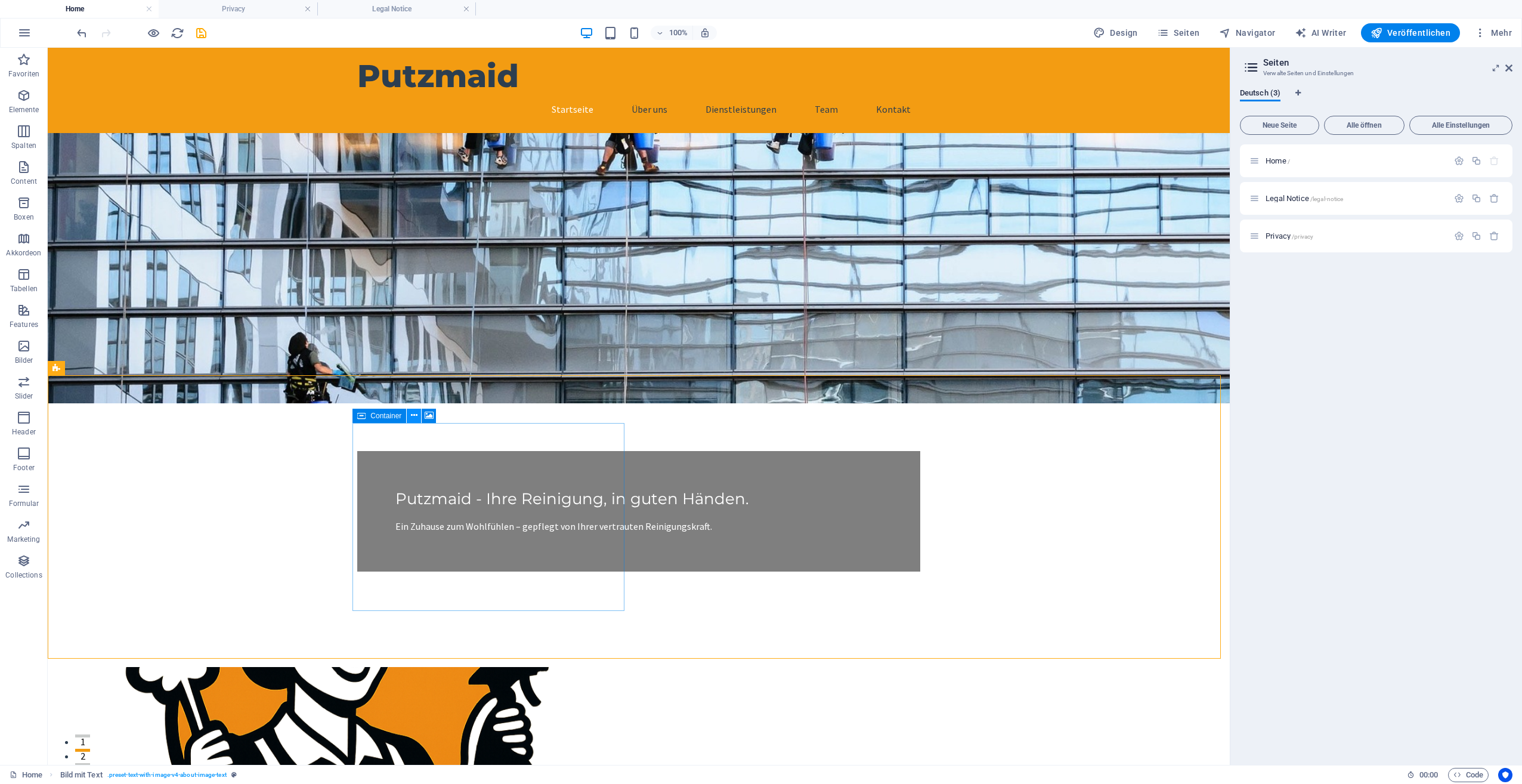
click at [412, 415] on icon at bounding box center [414, 415] width 7 height 12
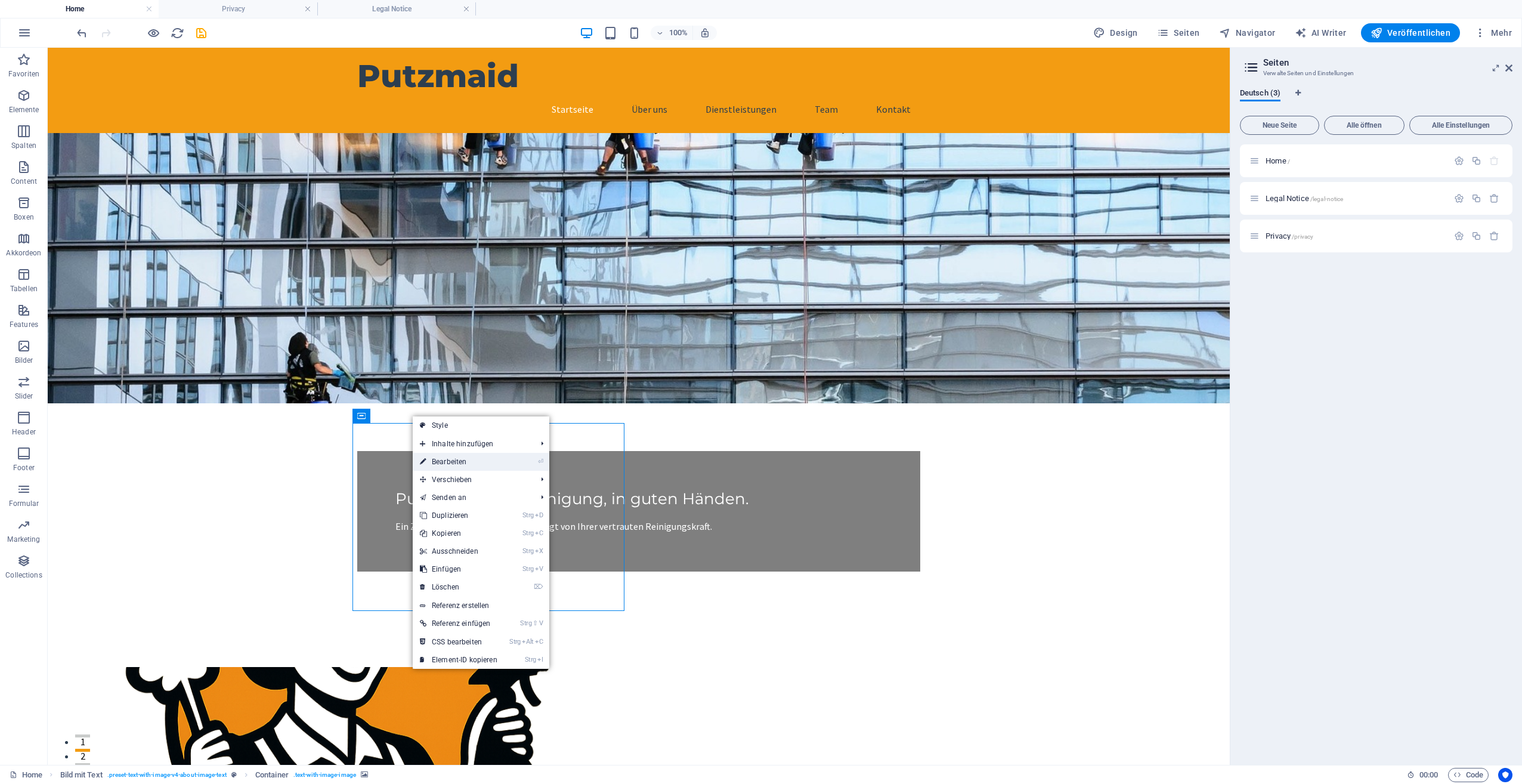
click at [438, 458] on link "⏎ Bearbeiten" at bounding box center [458, 461] width 92 height 18
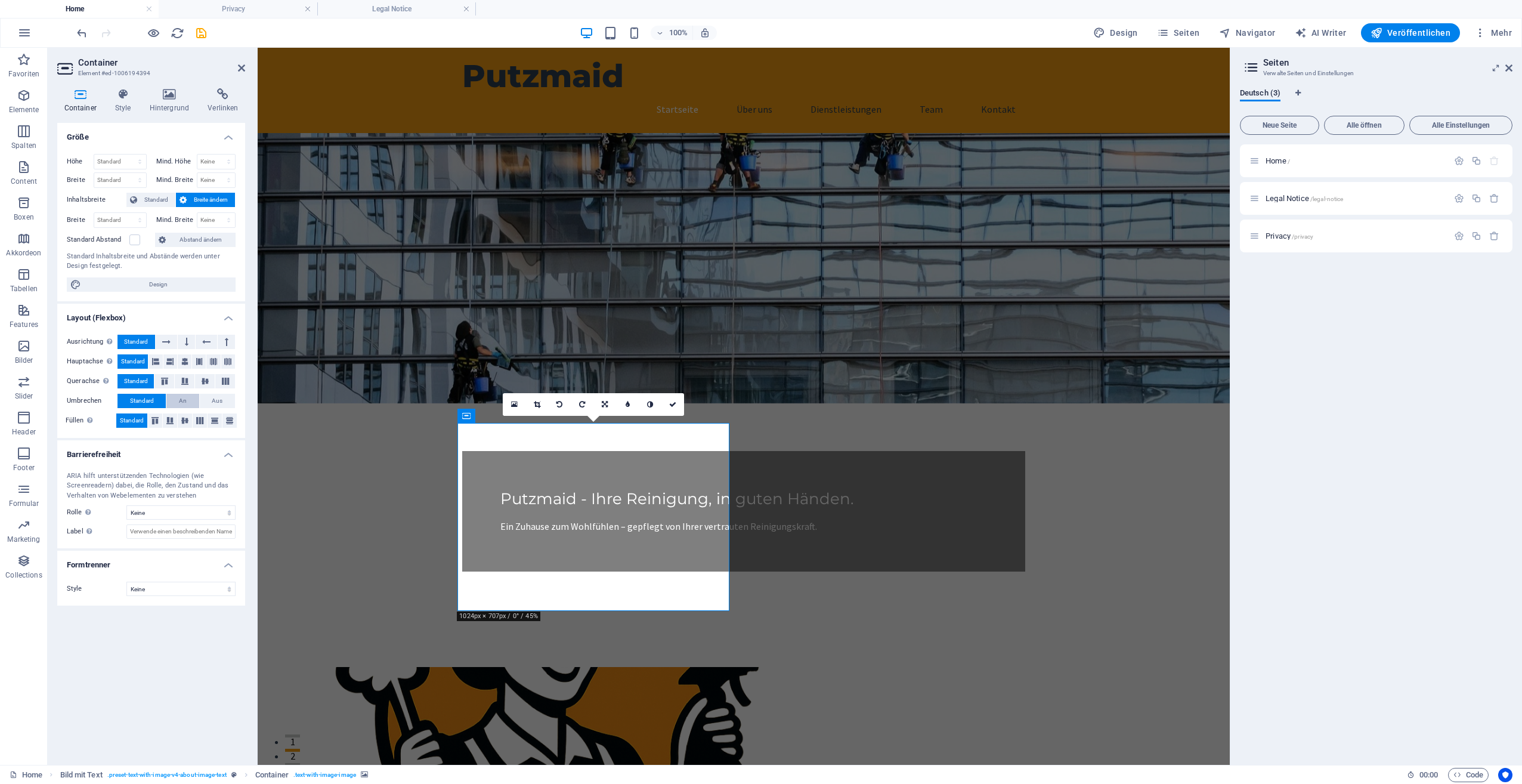
click at [181, 394] on span "An" at bounding box center [183, 401] width 8 height 14
click at [213, 396] on span "Aus" at bounding box center [217, 401] width 10 height 14
click at [143, 399] on span "Standard" at bounding box center [141, 401] width 24 height 14
click at [152, 419] on icon at bounding box center [154, 420] width 14 height 8
click at [210, 418] on icon at bounding box center [214, 420] width 14 height 8
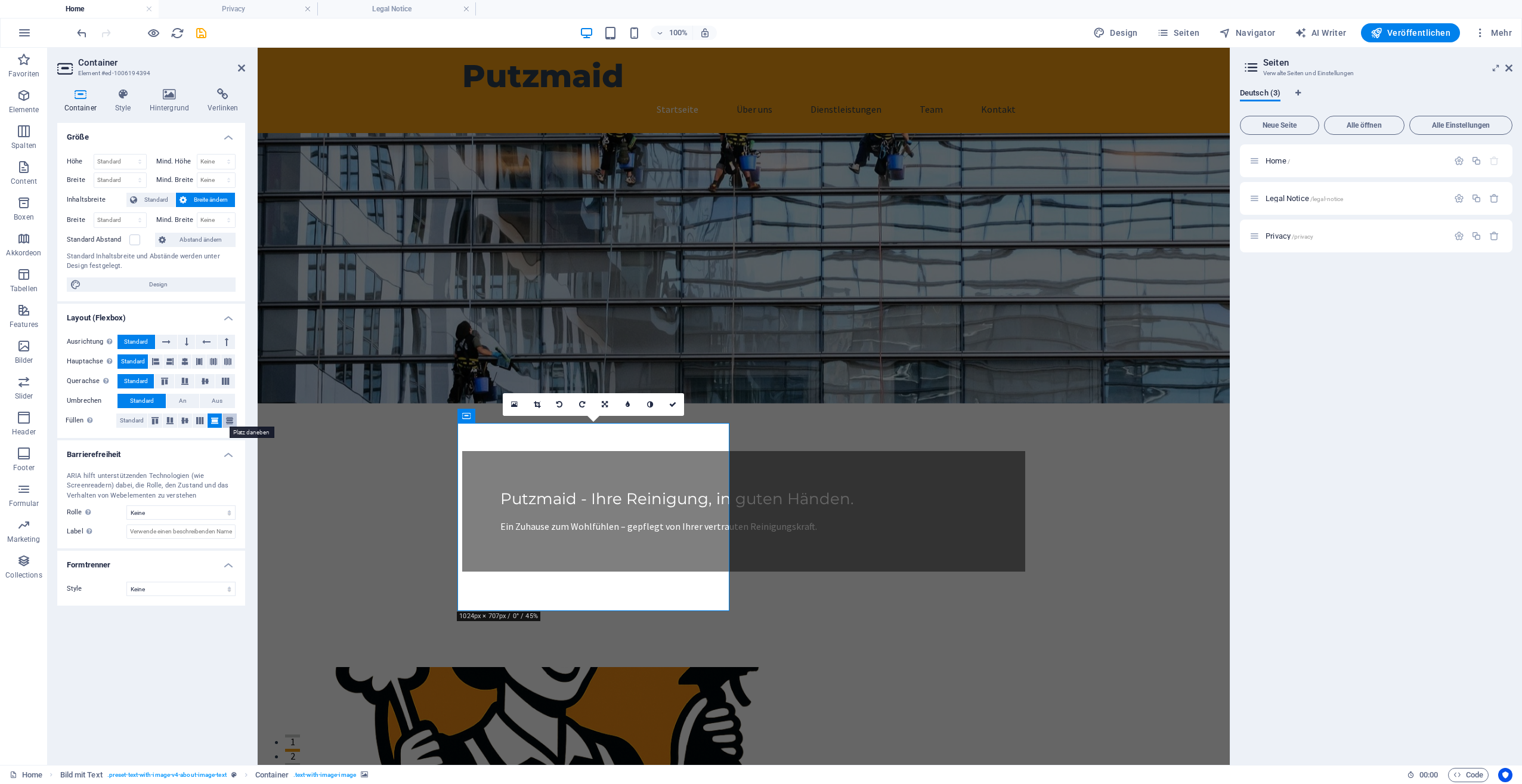
click at [226, 419] on icon at bounding box center [229, 420] width 14 height 8
click at [130, 419] on span "Standard" at bounding box center [132, 419] width 24 height 14
click at [186, 380] on icon at bounding box center [185, 382] width 14 height 8
click at [141, 381] on span "Standard" at bounding box center [135, 381] width 24 height 14
click at [136, 236] on label at bounding box center [134, 240] width 10 height 10
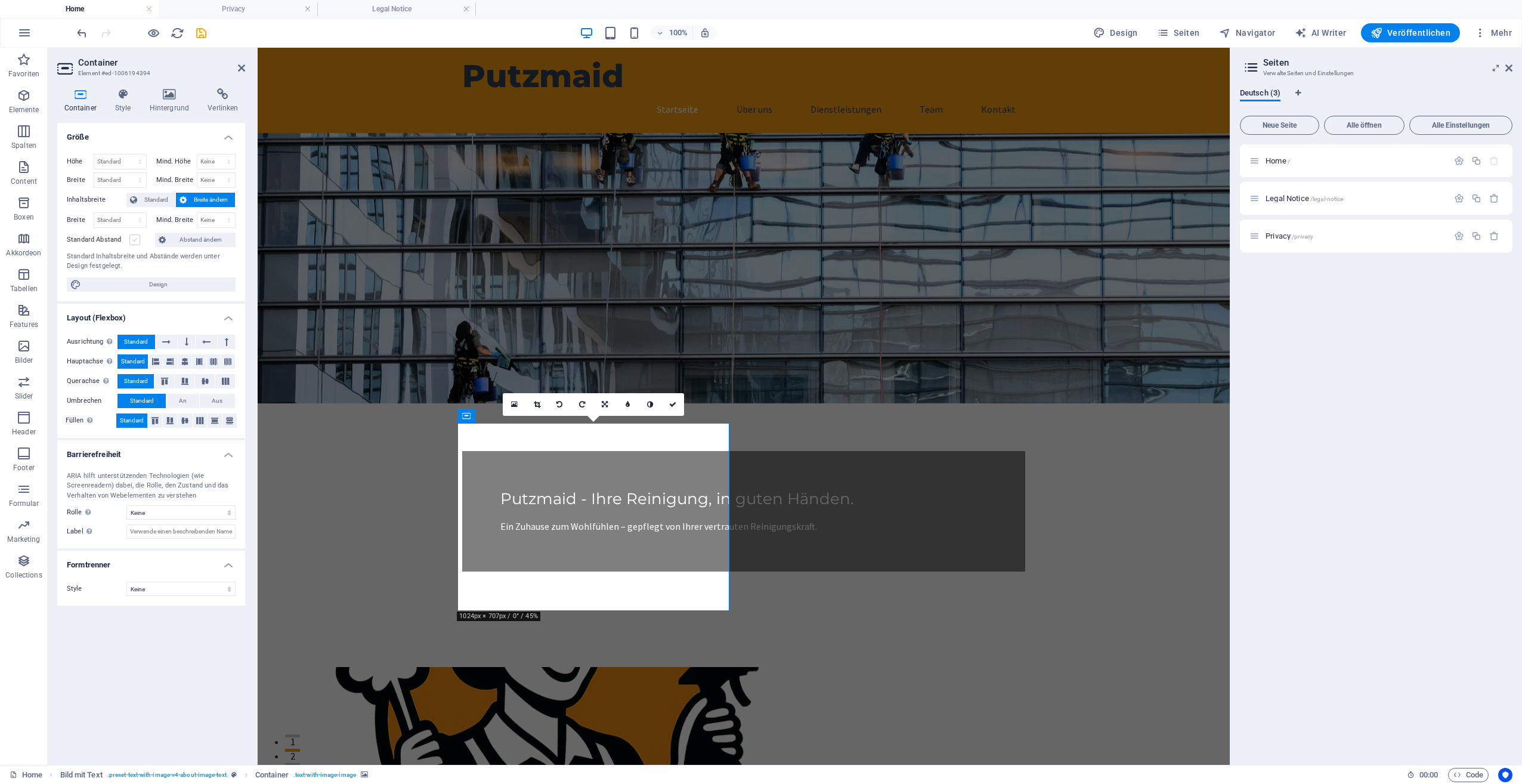
click at [0, 0] on input "Standard Abstand" at bounding box center [0, 0] width 0 height 0
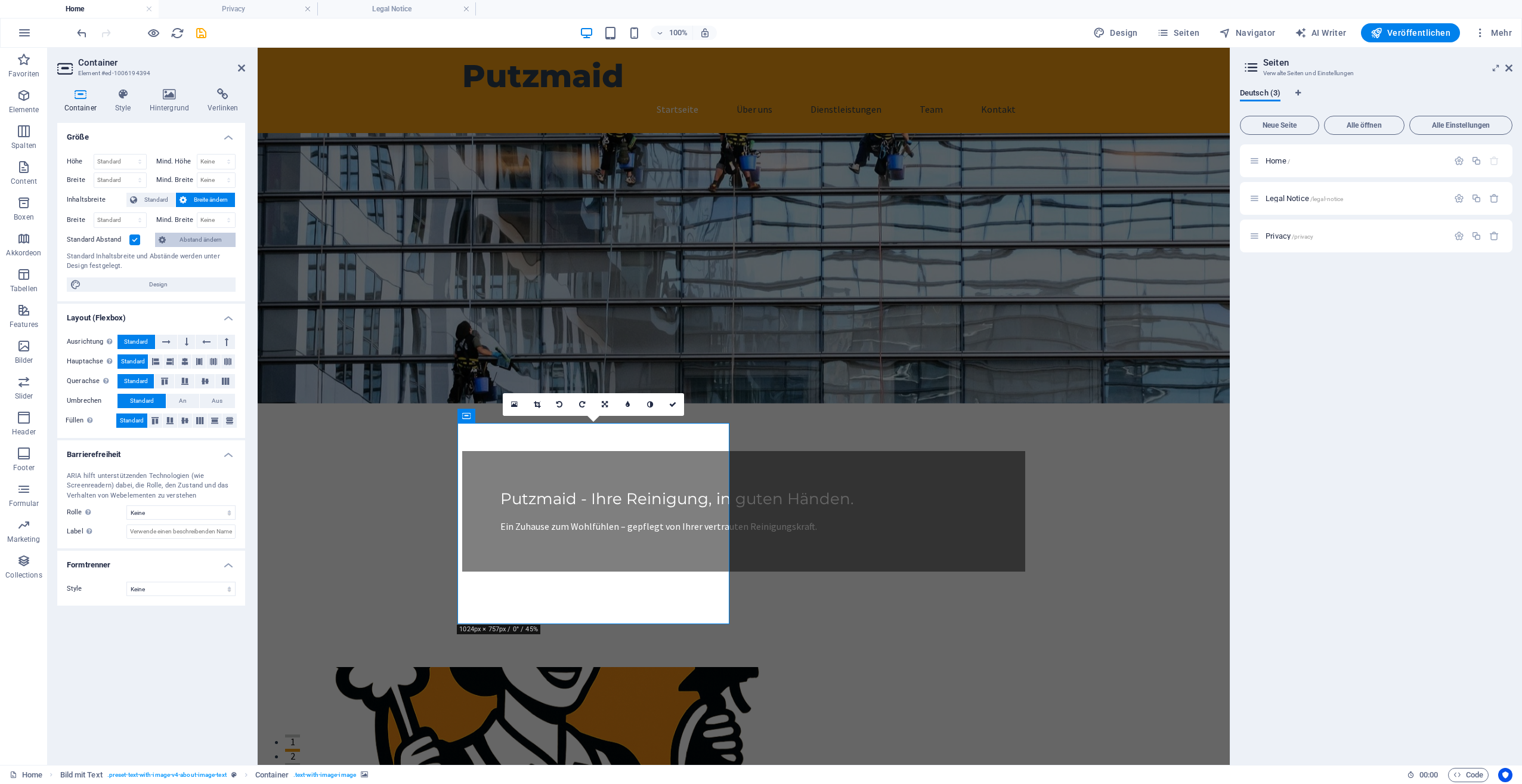
click at [182, 238] on span "Abstand ändern" at bounding box center [201, 240] width 63 height 14
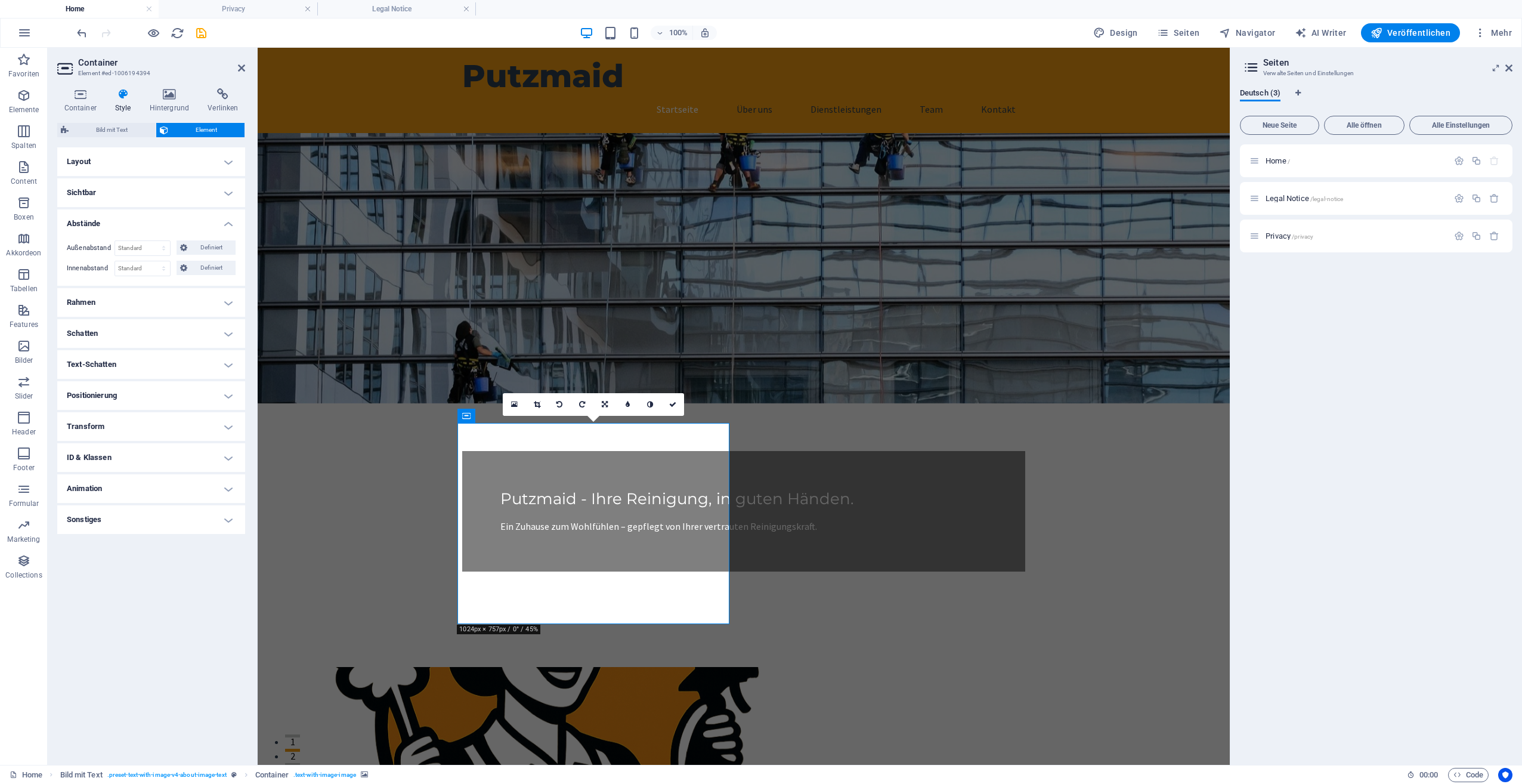
click at [155, 166] on h4 "Layout" at bounding box center [151, 162] width 188 height 28
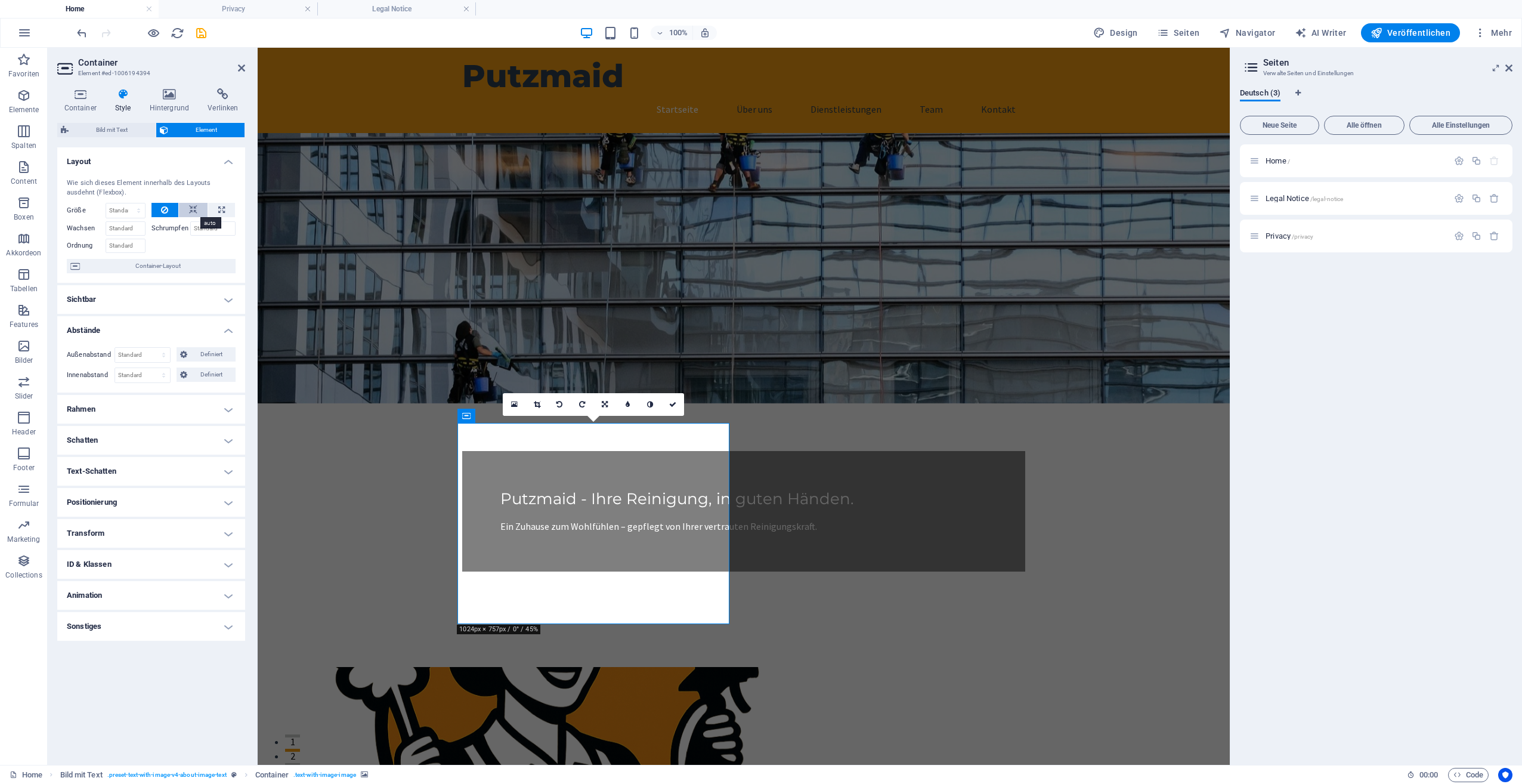
click at [196, 206] on icon at bounding box center [193, 209] width 9 height 14
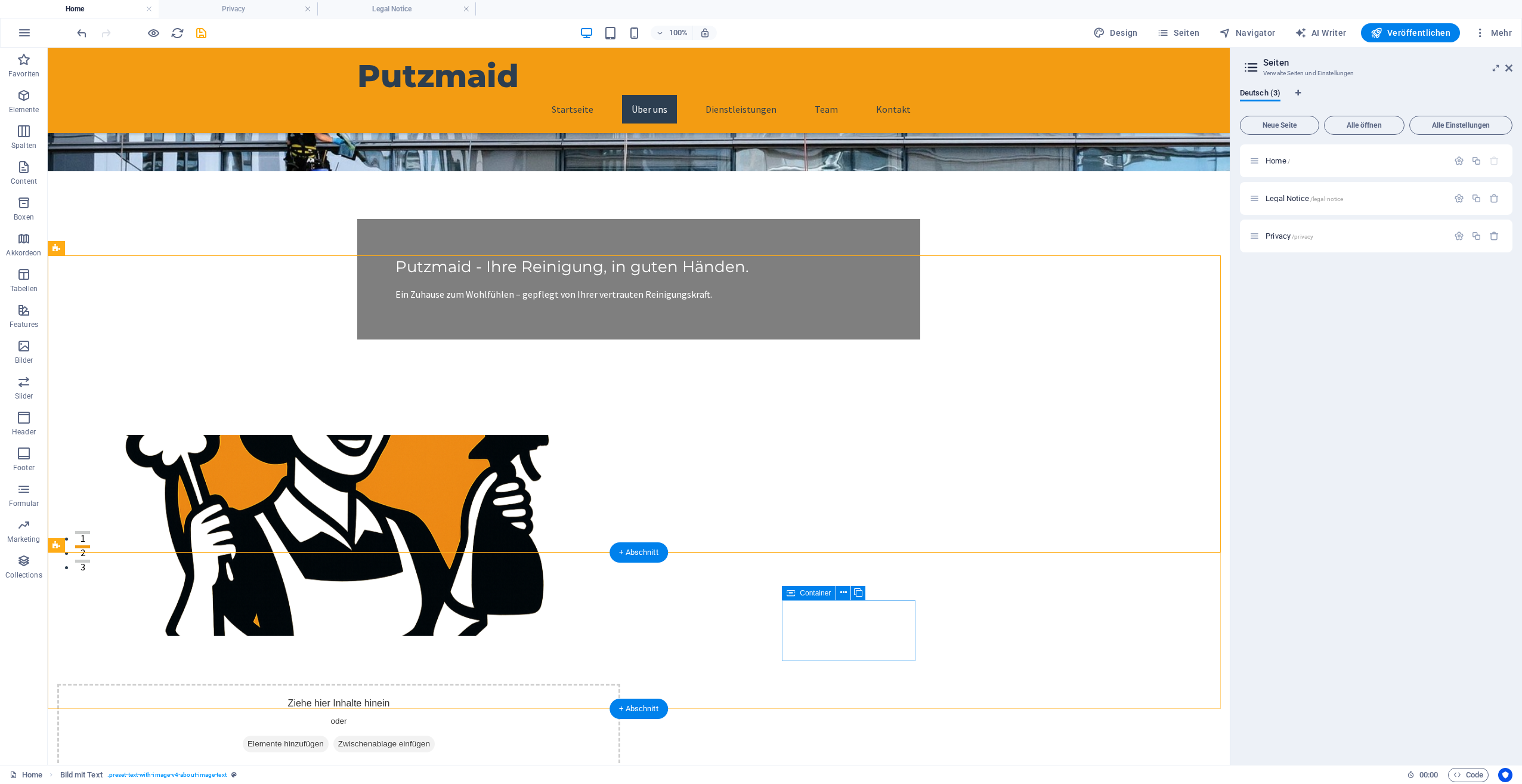
scroll to position [239, 0]
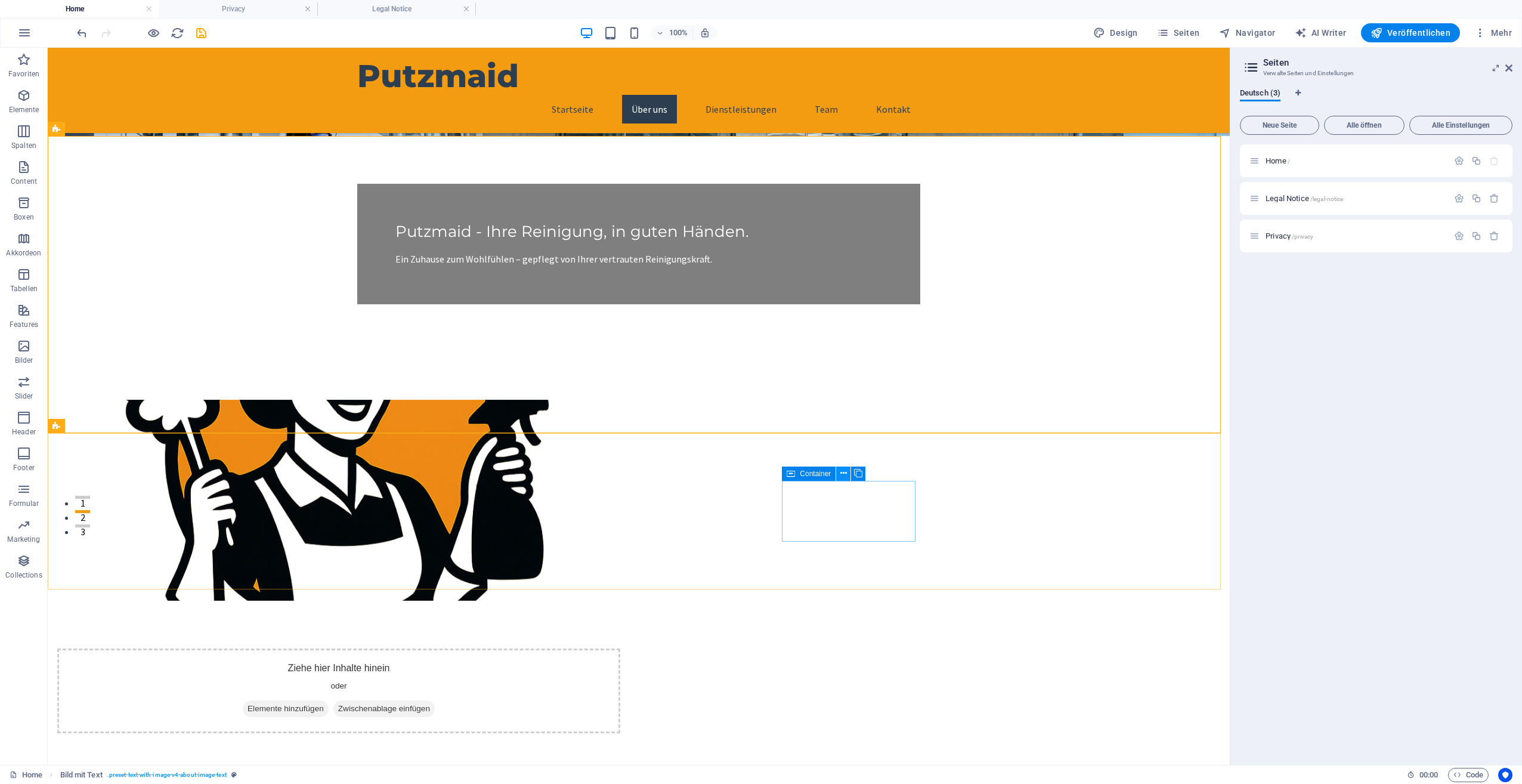
click at [842, 476] on icon at bounding box center [843, 472] width 7 height 12
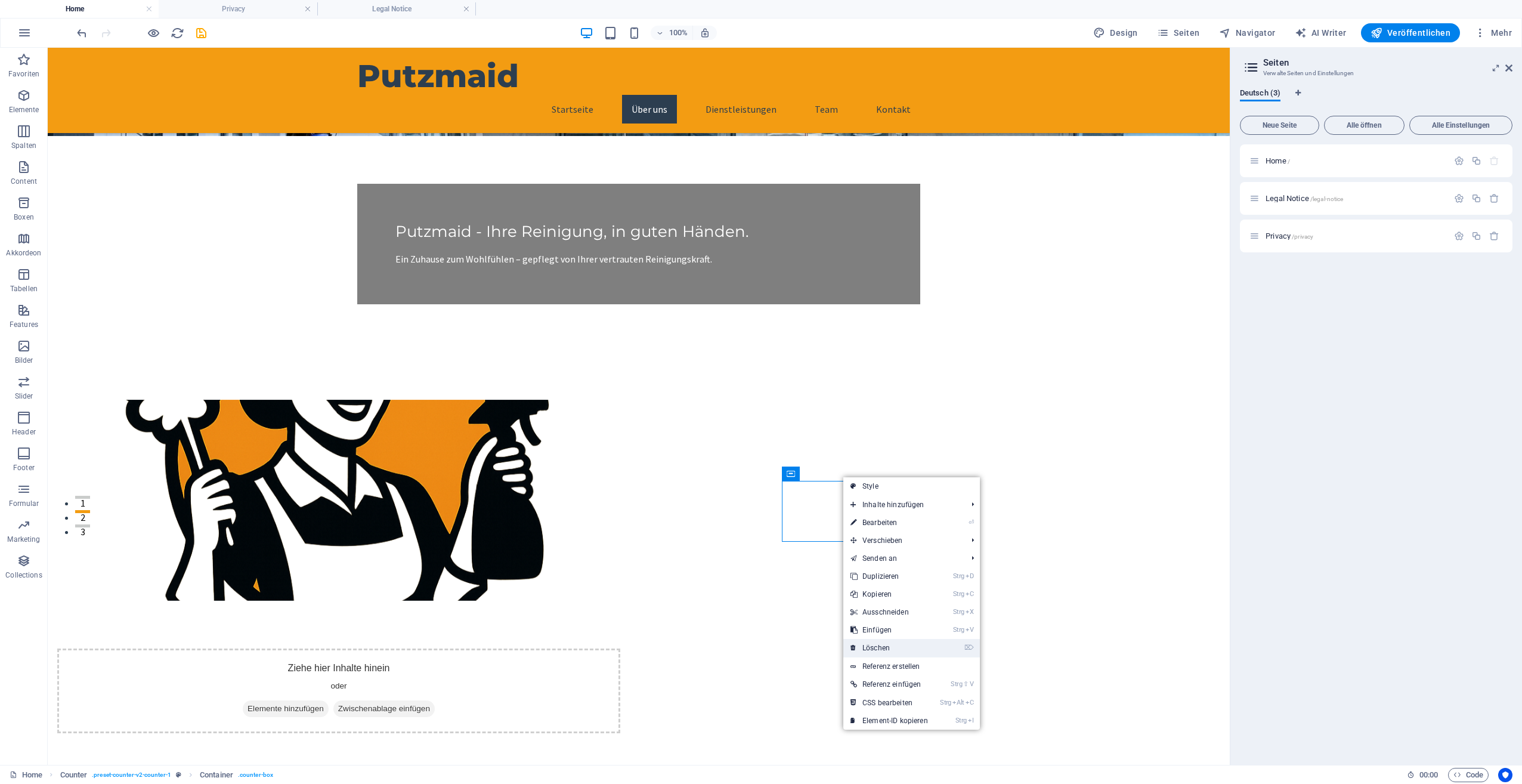
click at [863, 641] on link "⌦ Löschen" at bounding box center [889, 648] width 92 height 18
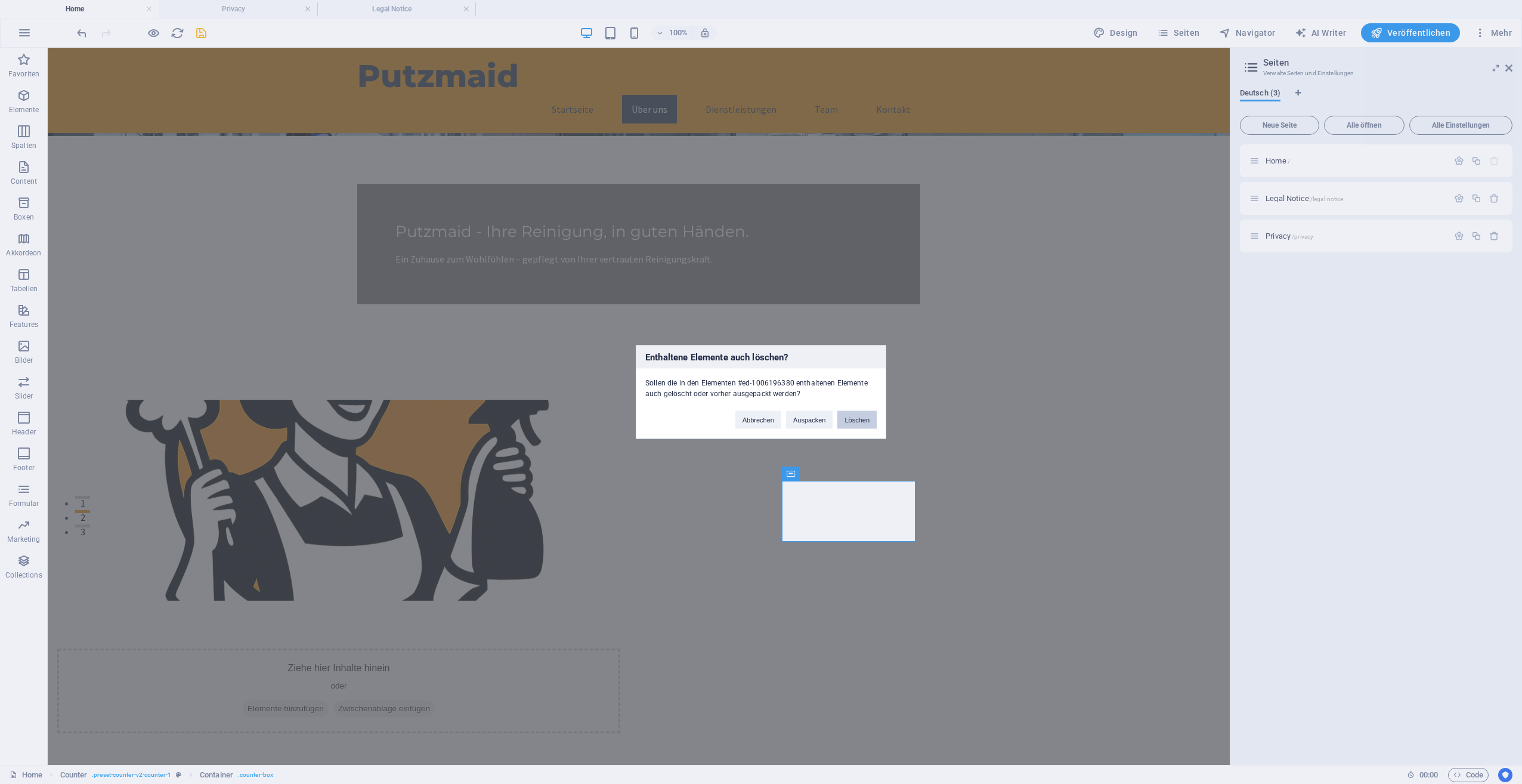
click at [864, 418] on button "Löschen" at bounding box center [857, 419] width 40 height 18
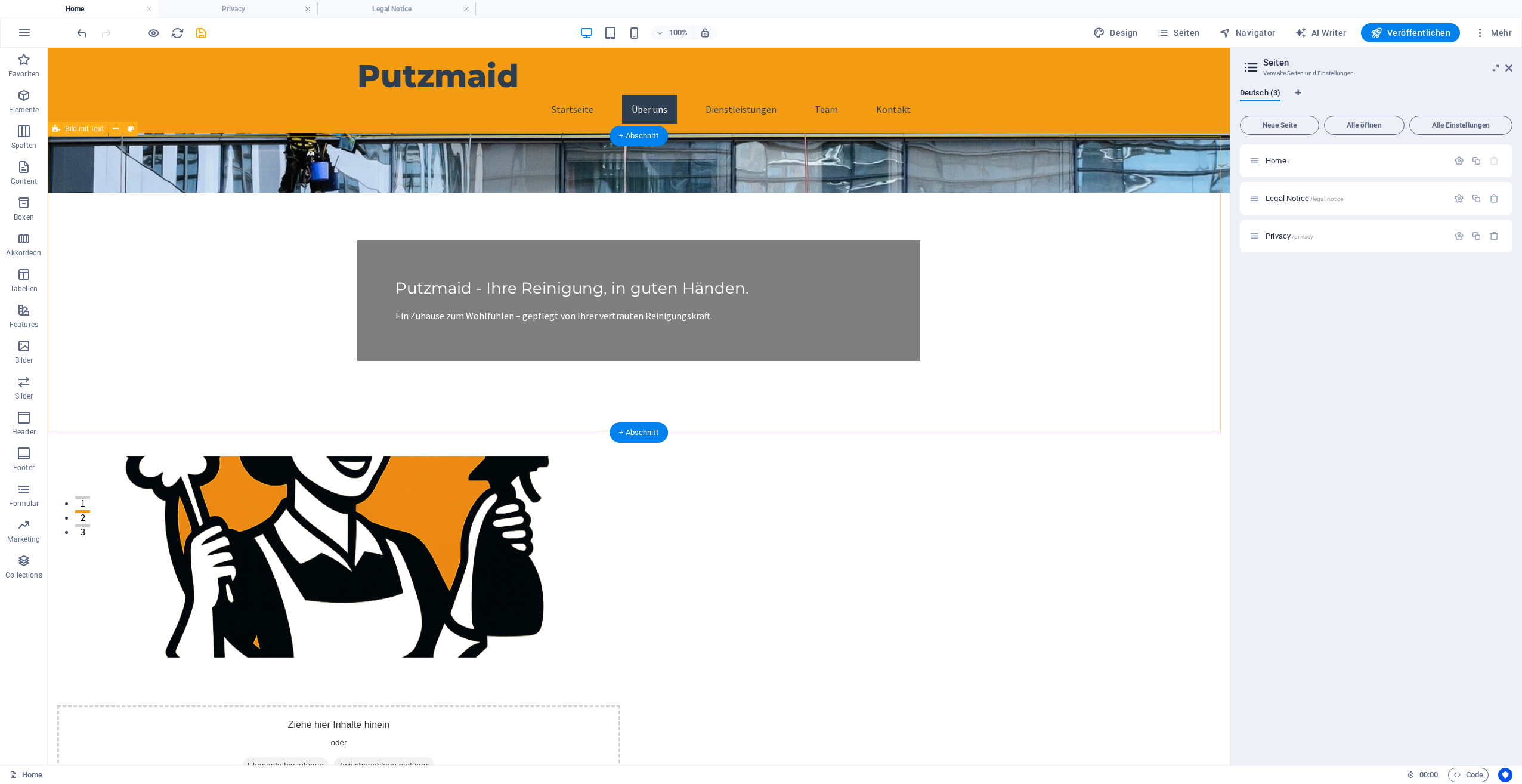
click at [830, 408] on div "Ziehe hier Inhalte hinein oder Elemente hinzufügen Zwischenablage einfügen Über…" at bounding box center [638, 723] width 1182 height 632
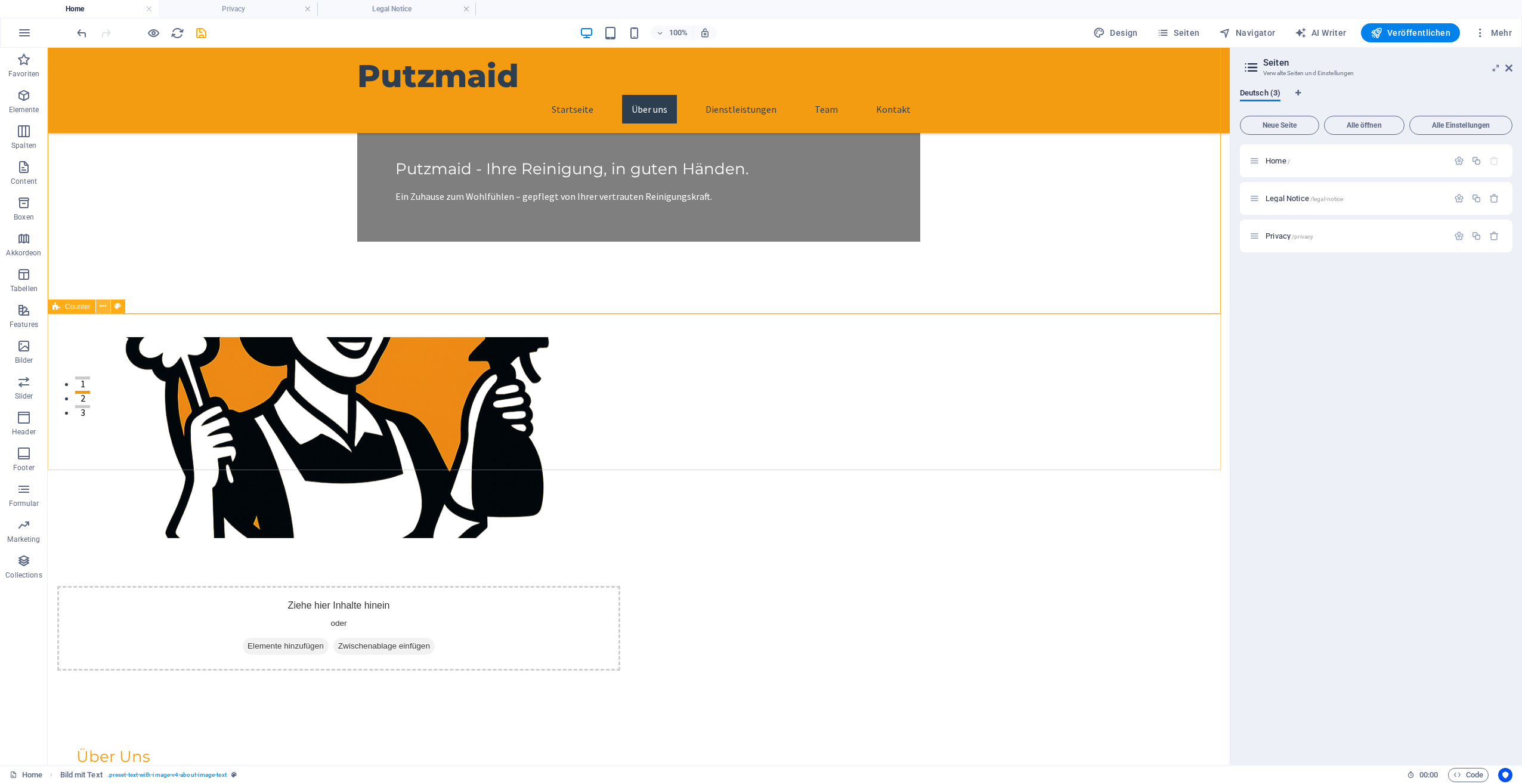
click at [103, 308] on icon at bounding box center [102, 306] width 7 height 12
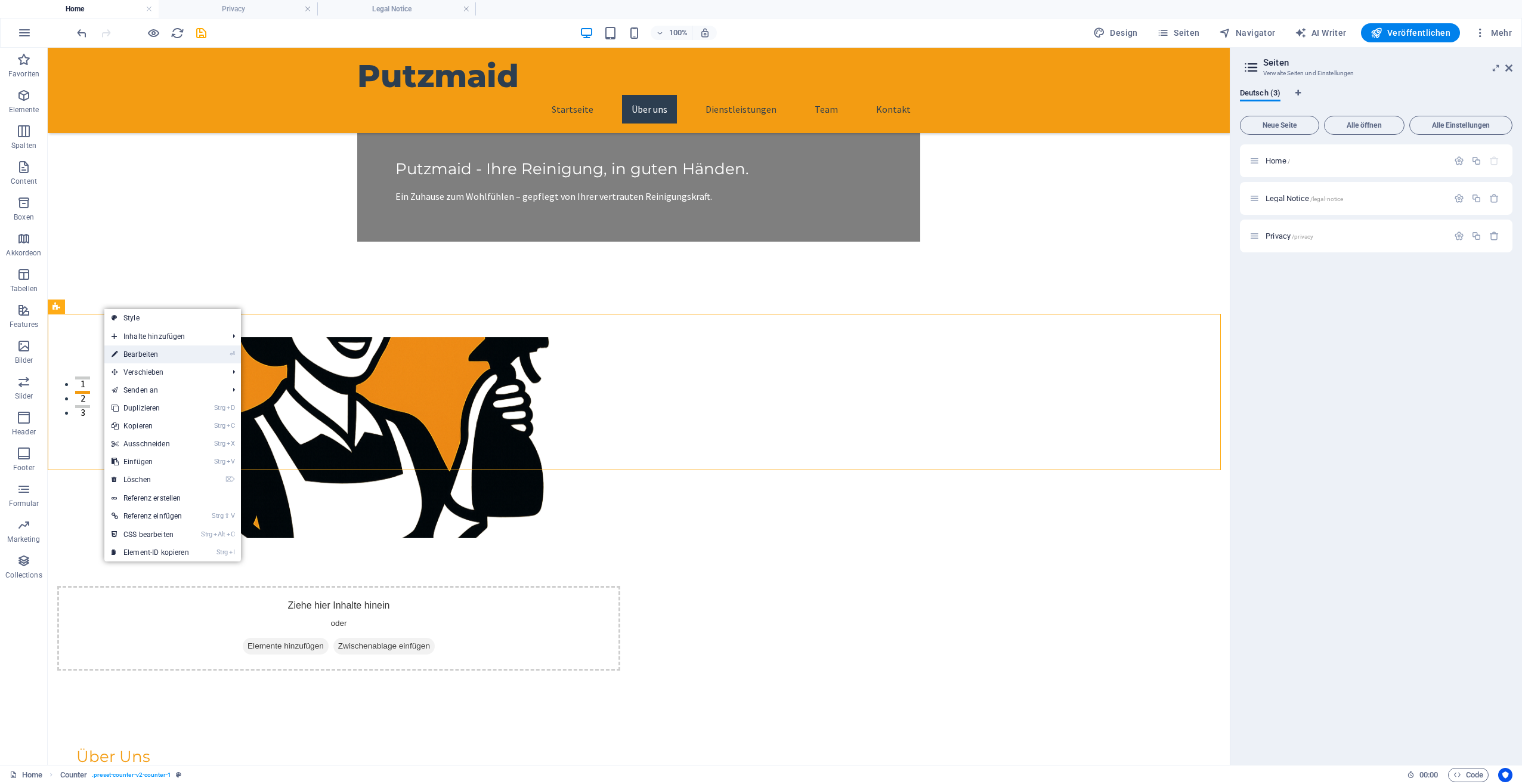
click at [128, 351] on link "⏎ Bearbeiten" at bounding box center [150, 354] width 92 height 18
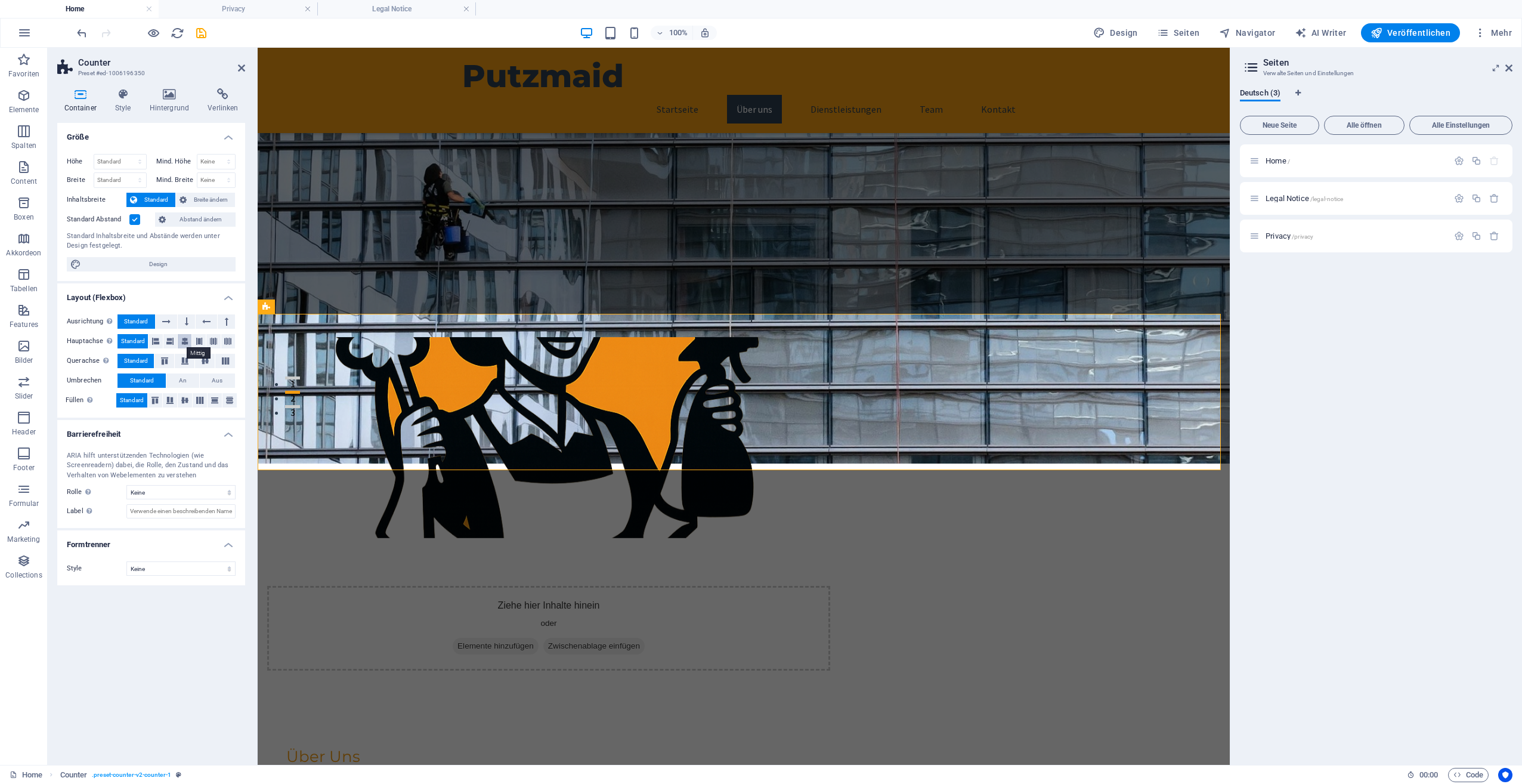
click at [185, 343] on icon at bounding box center [185, 341] width 8 height 14
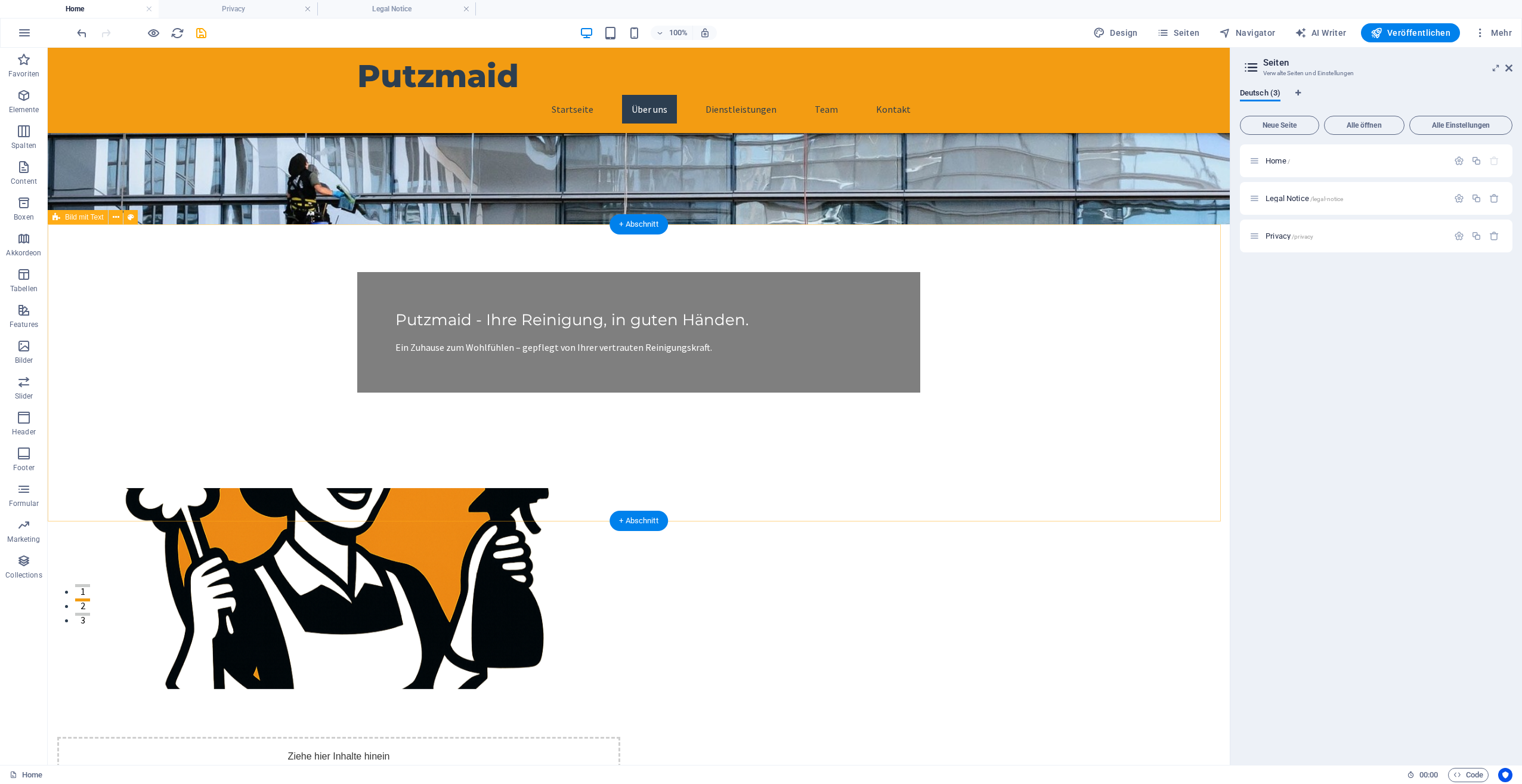
scroll to position [0, 0]
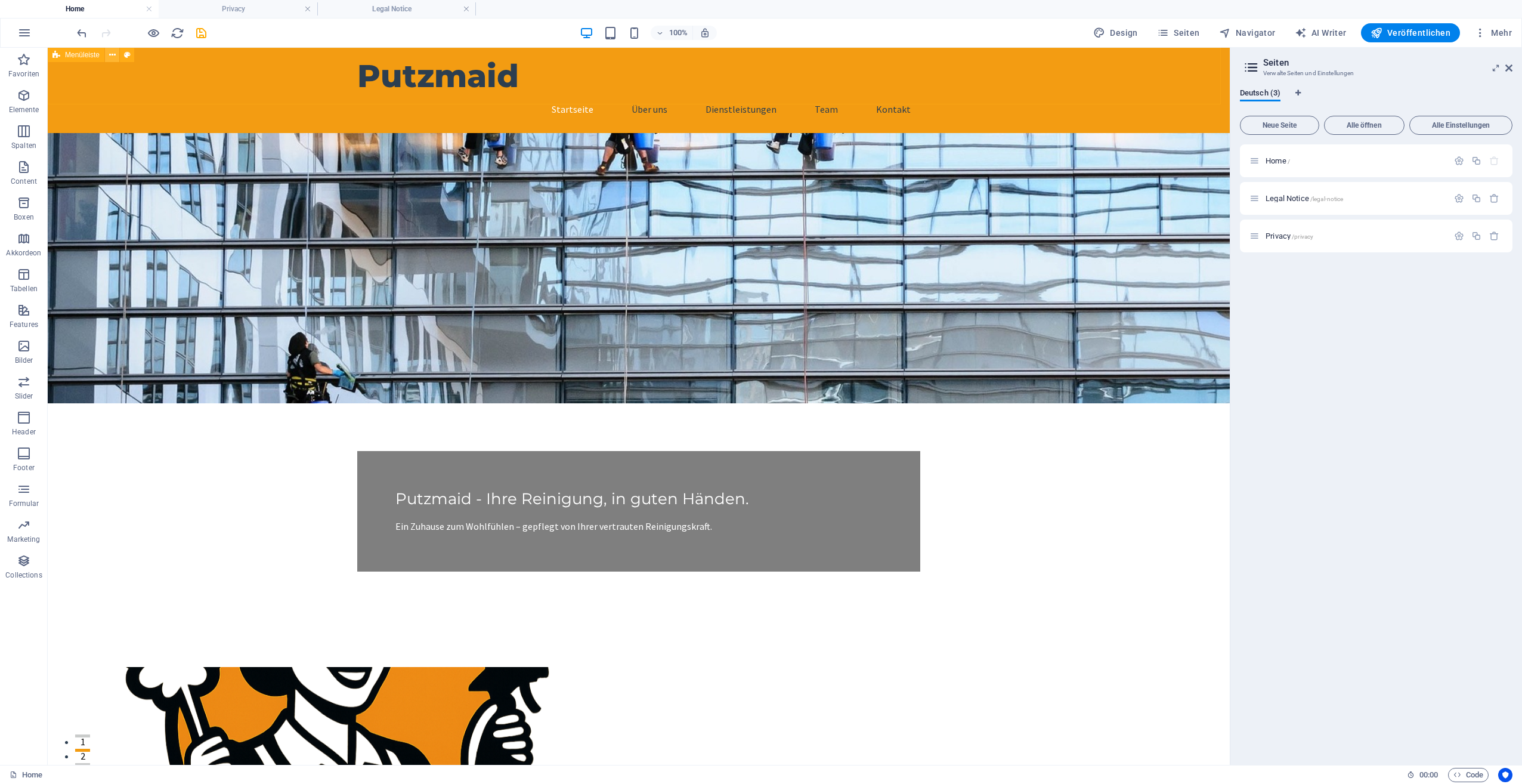
click at [111, 54] on icon at bounding box center [112, 55] width 7 height 12
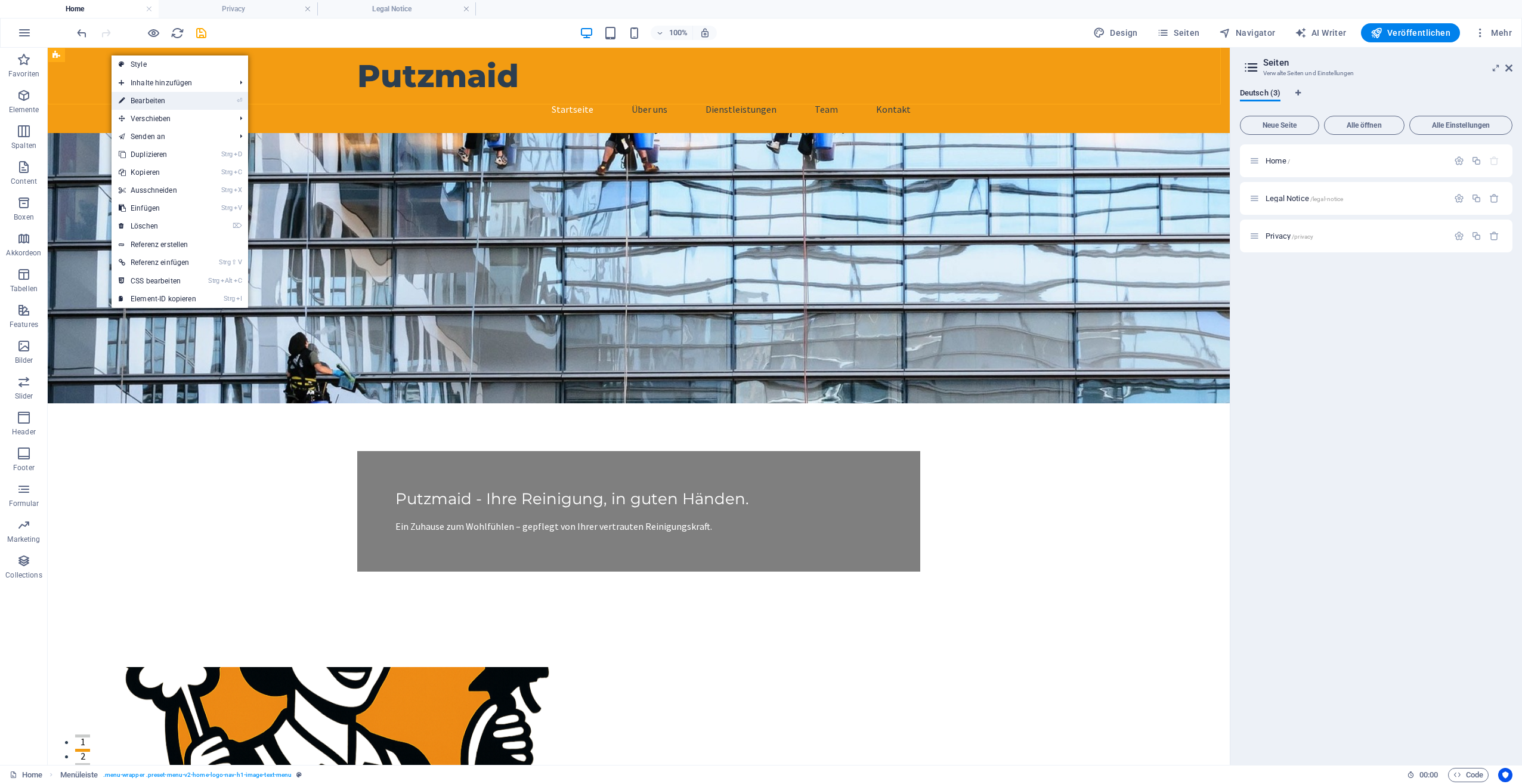
click at [133, 100] on link "⏎ Bearbeiten" at bounding box center [157, 100] width 92 height 18
select select "header"
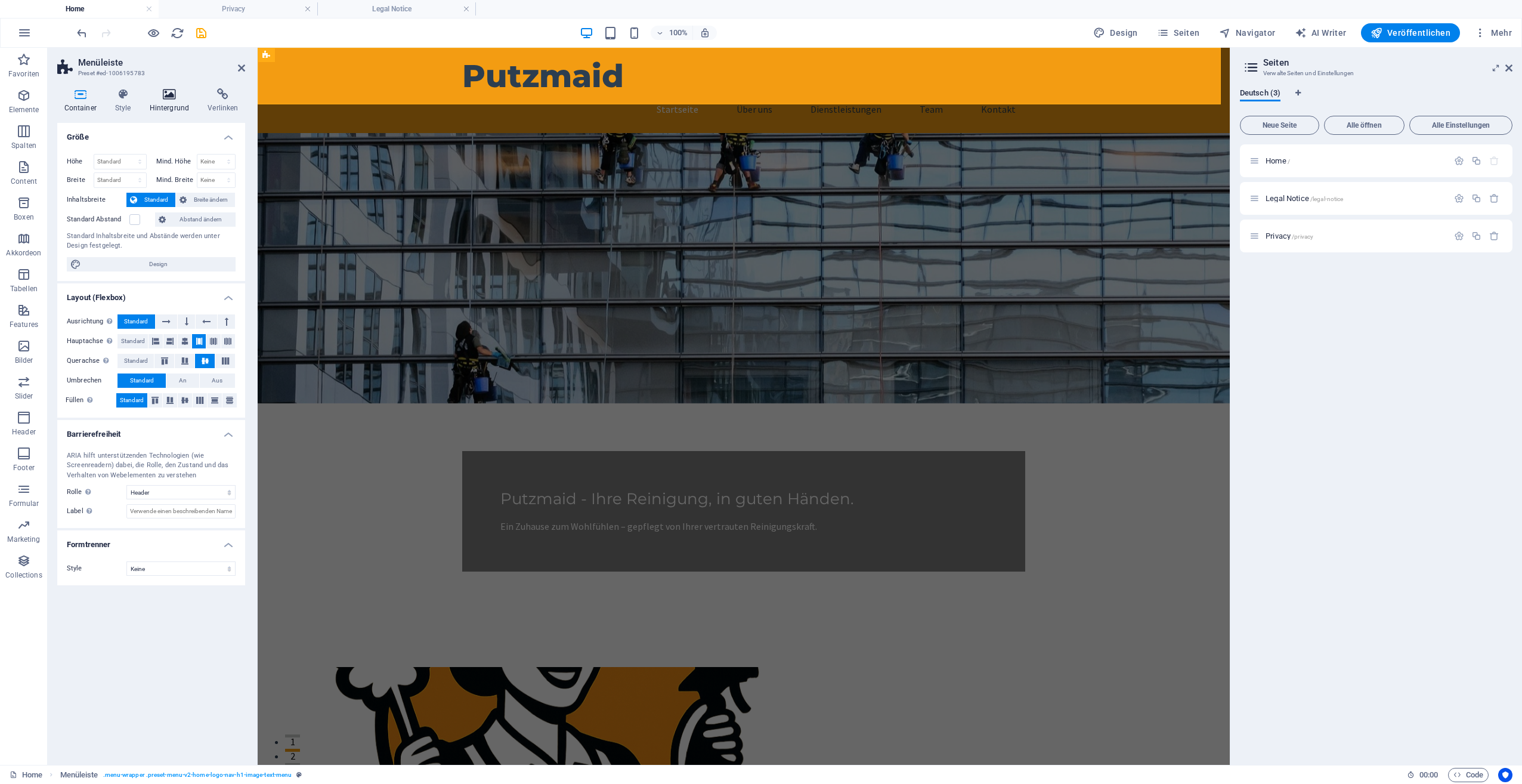
click at [162, 101] on h4 "Hintergrund" at bounding box center [172, 100] width 59 height 25
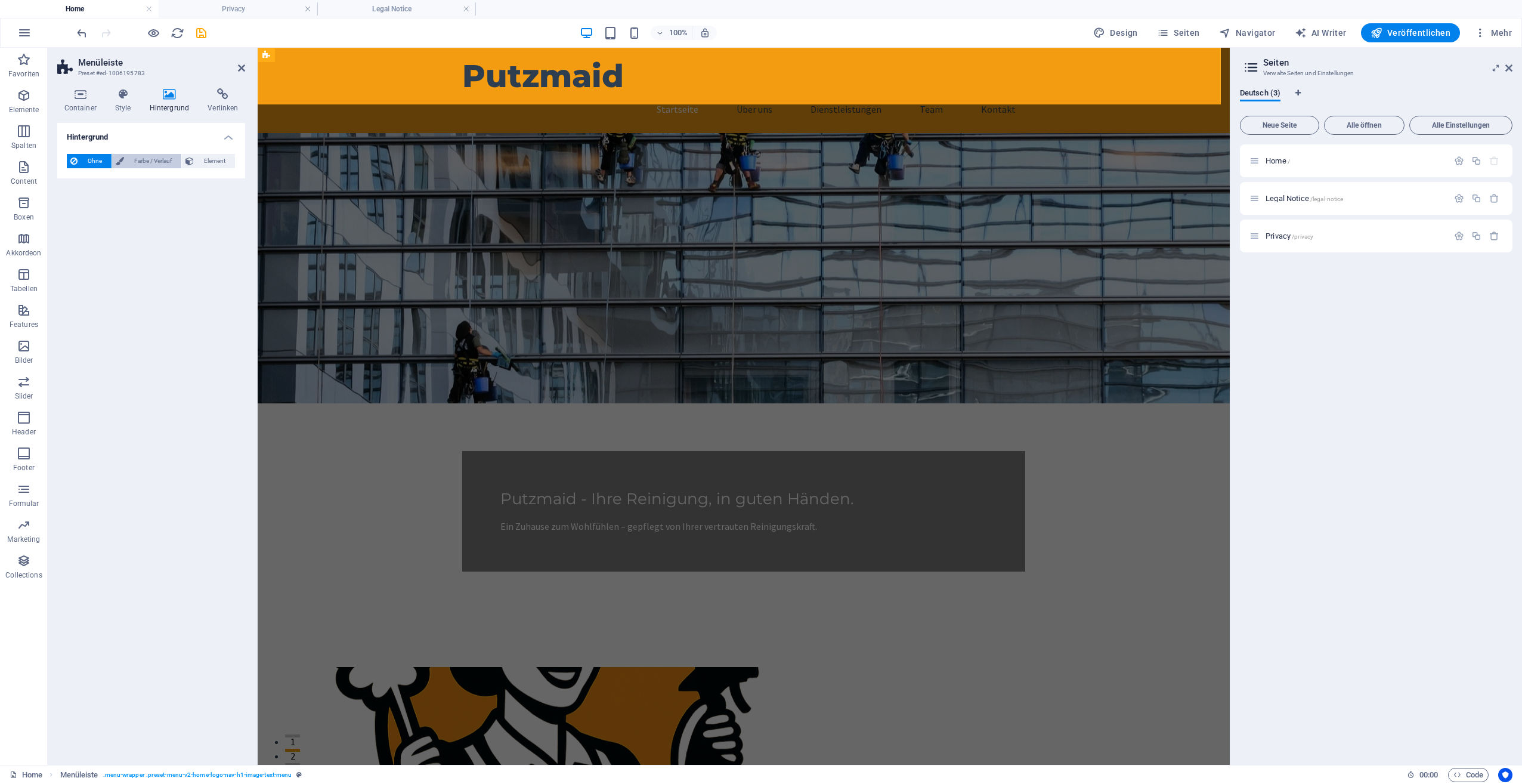
click at [138, 158] on span "Farbe / Verlauf" at bounding box center [152, 160] width 50 height 14
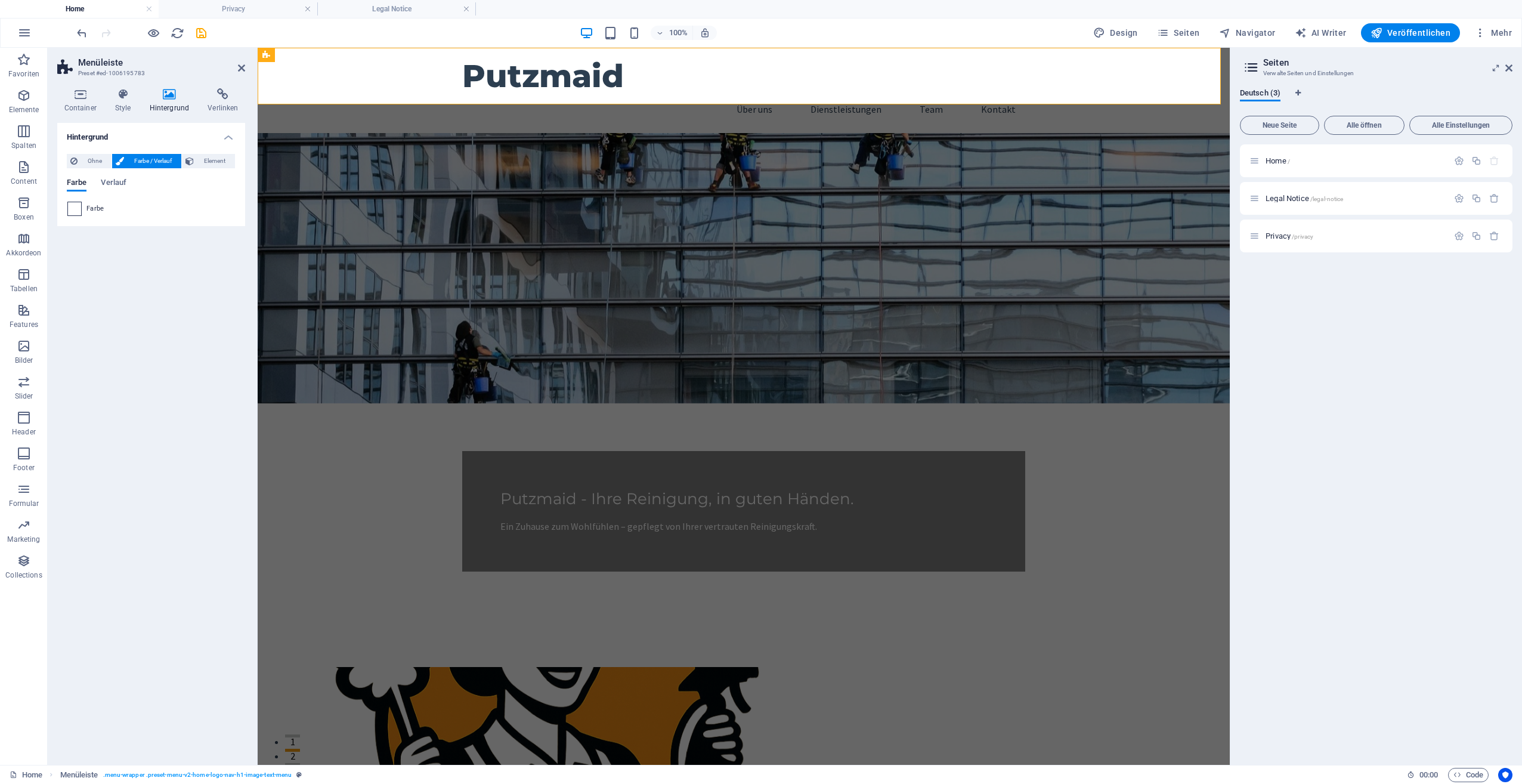
click at [75, 205] on span at bounding box center [75, 209] width 13 height 13
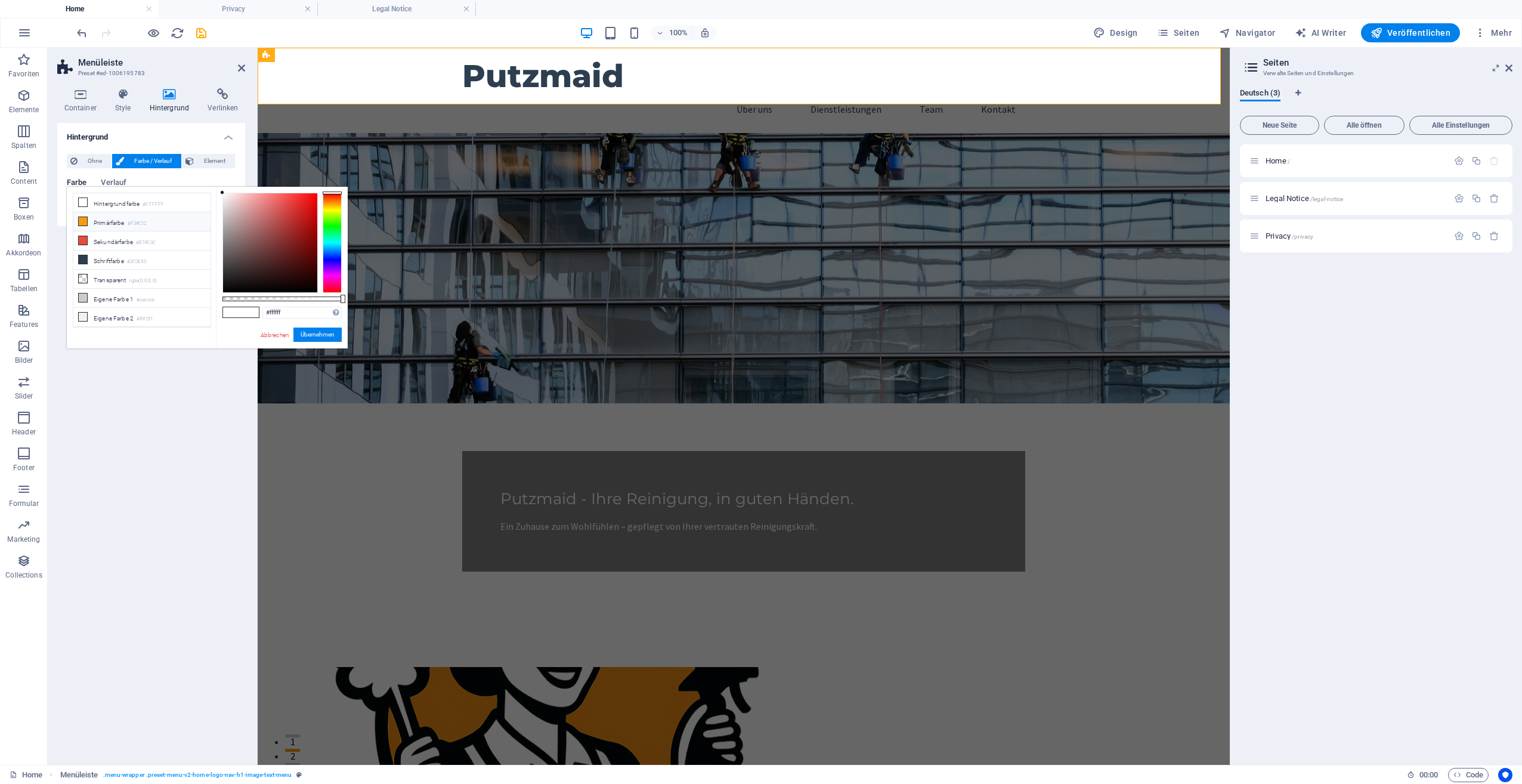
click at [82, 219] on icon at bounding box center [82, 221] width 9 height 9
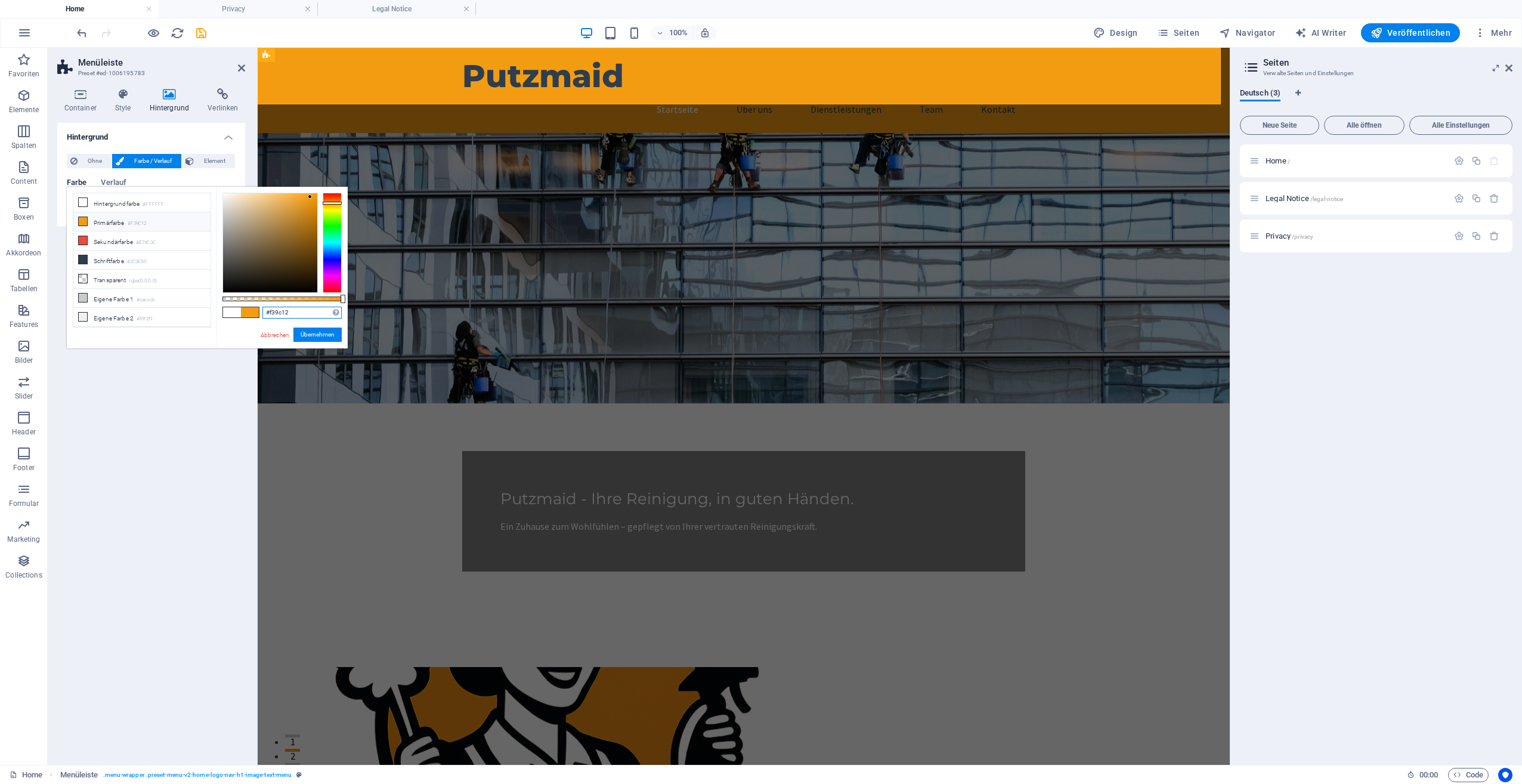
drag, startPoint x: 302, startPoint y: 310, endPoint x: 268, endPoint y: 316, distance: 34.5
click at [268, 316] on input "#f39c12" at bounding box center [302, 312] width 80 height 12
type input "#e56717"
click at [321, 334] on button "Übernehmen" at bounding box center [317, 334] width 48 height 14
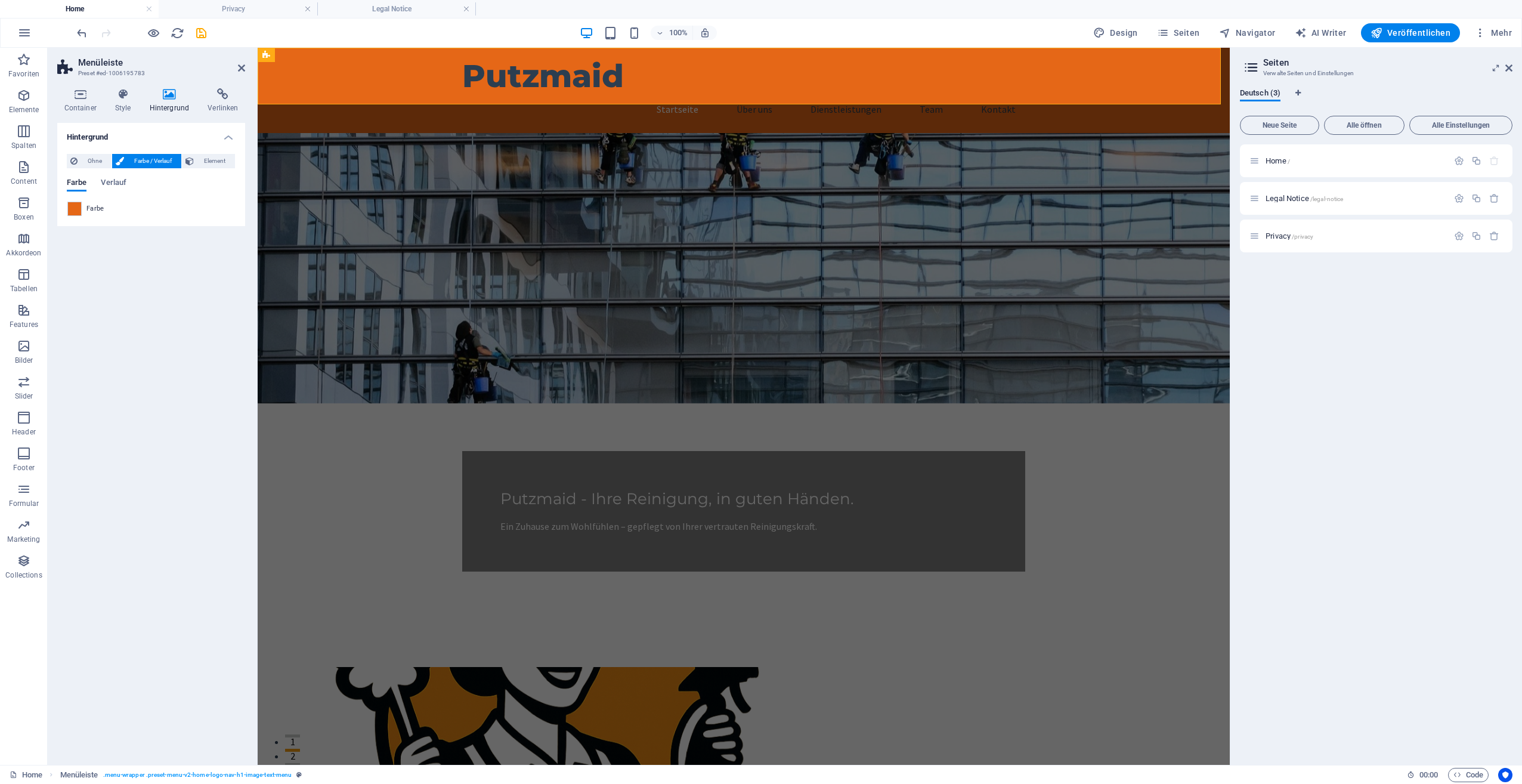
click at [213, 446] on div "Hintergrund Ohne Farbe / Verlauf Element Hintergrund über volle Breite strecken…" at bounding box center [151, 439] width 188 height 633
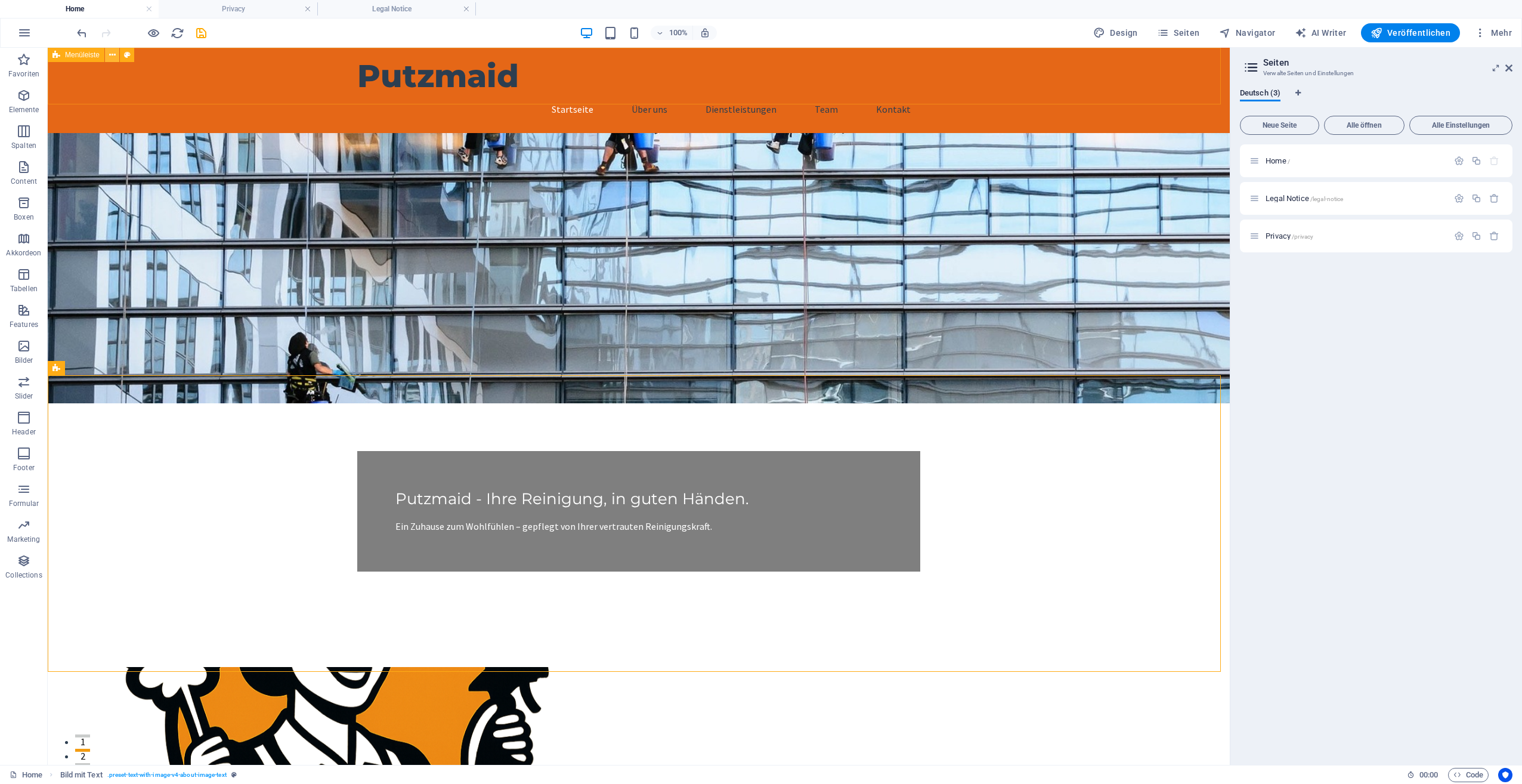
click at [110, 54] on icon at bounding box center [112, 55] width 7 height 12
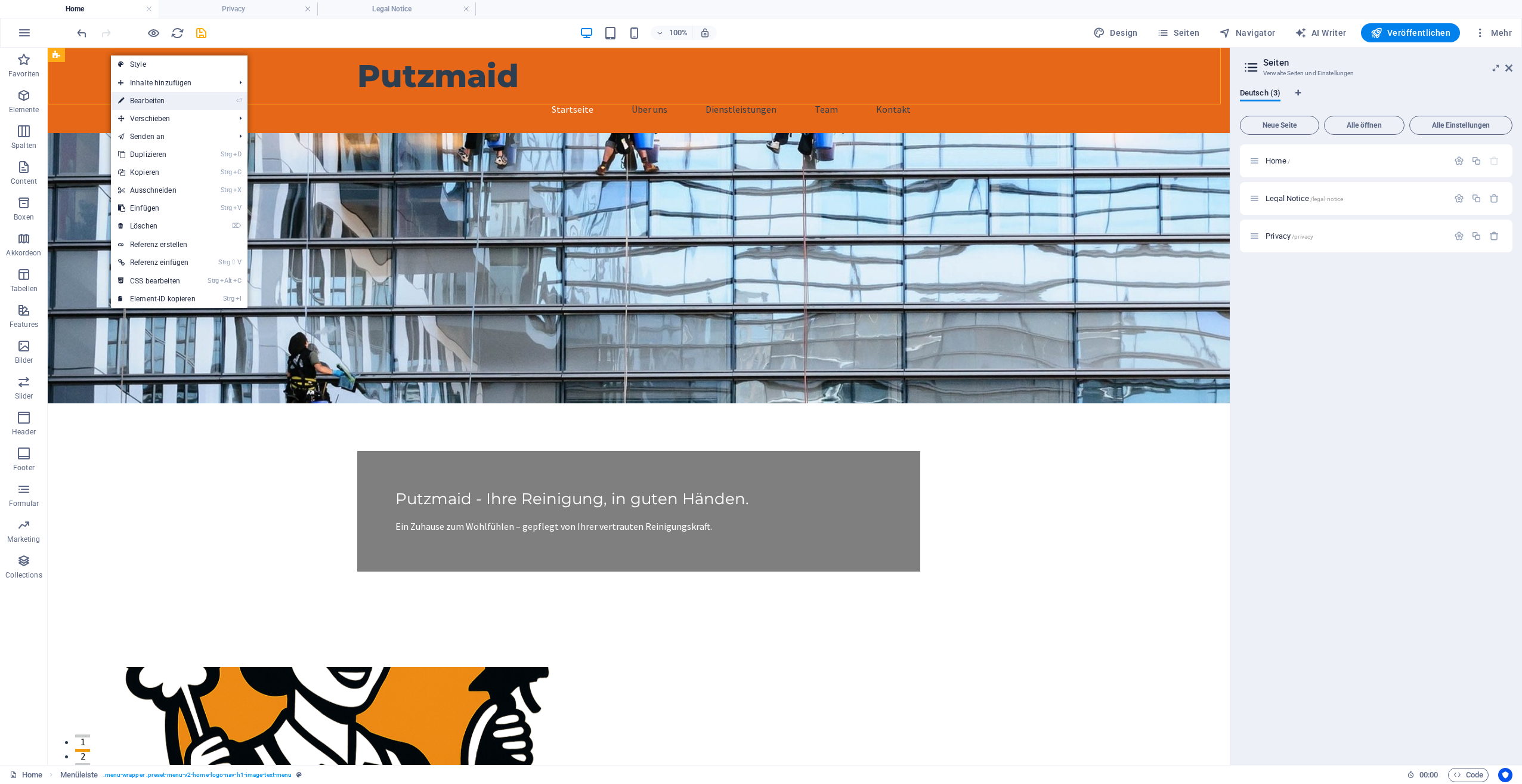
click at [133, 95] on link "⏎ Bearbeiten" at bounding box center [156, 100] width 92 height 18
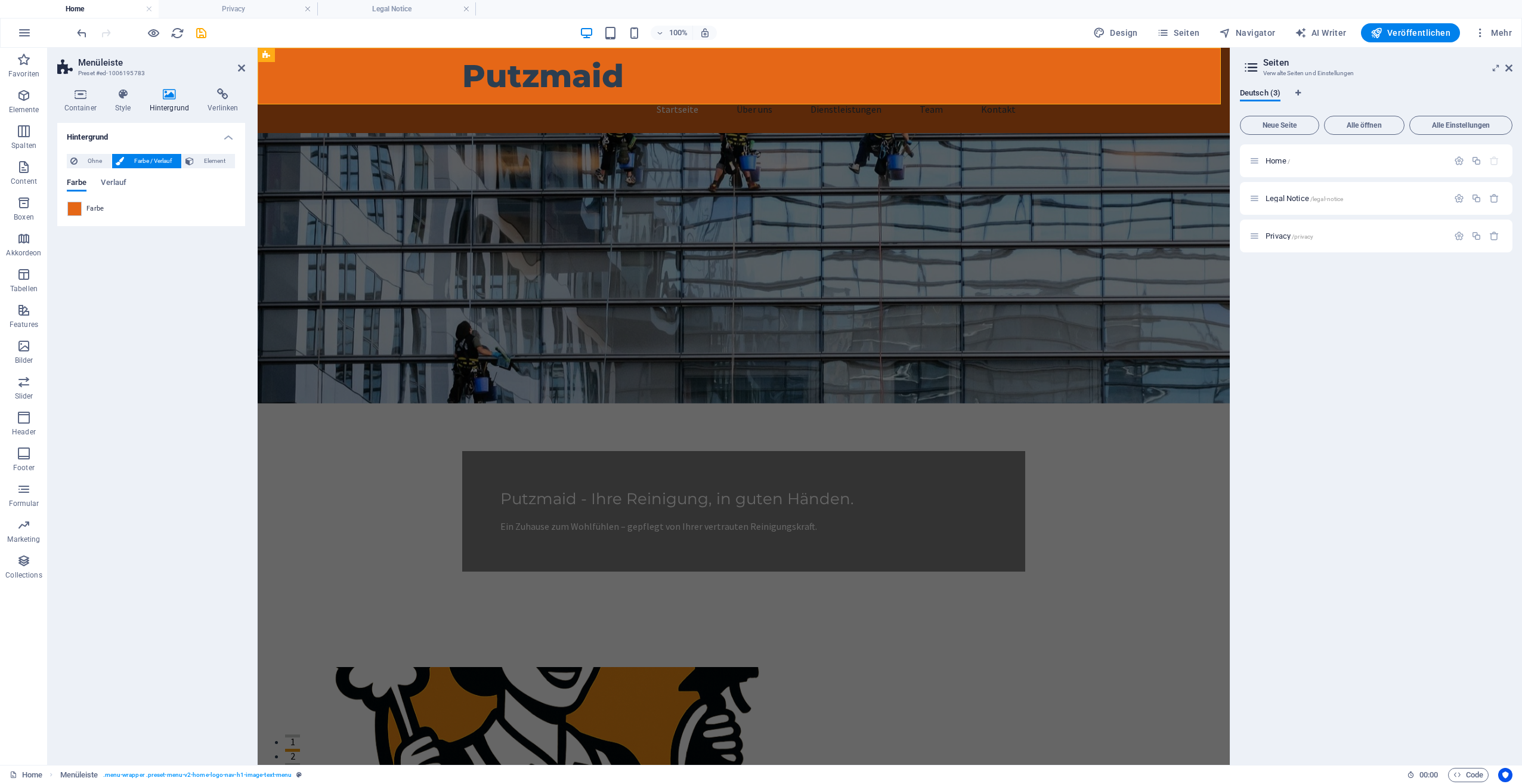
click at [150, 160] on span "Farbe / Verlauf" at bounding box center [152, 160] width 50 height 14
click at [83, 161] on span "Ohne" at bounding box center [95, 160] width 27 height 14
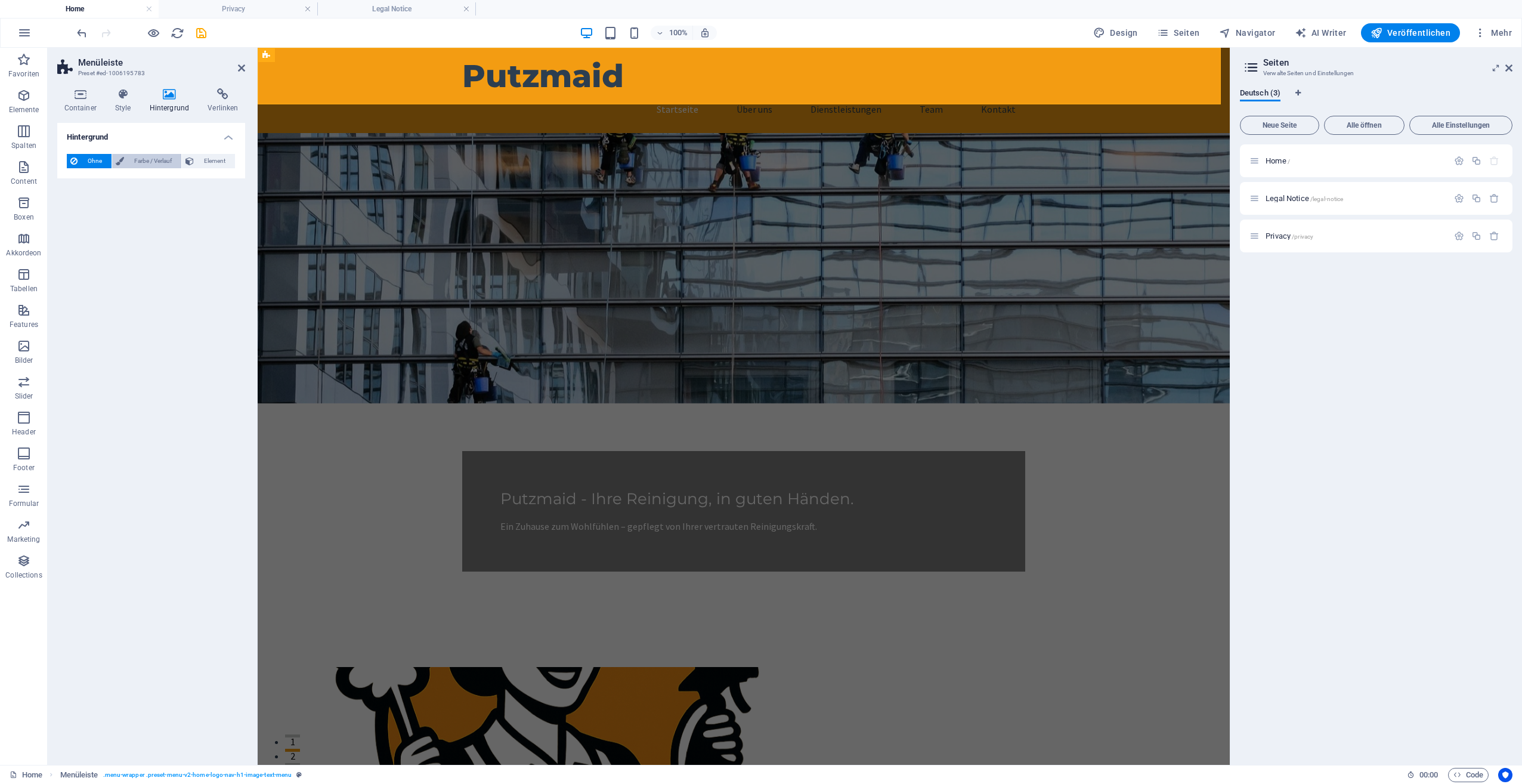
click at [151, 157] on span "Farbe / Verlauf" at bounding box center [152, 160] width 50 height 14
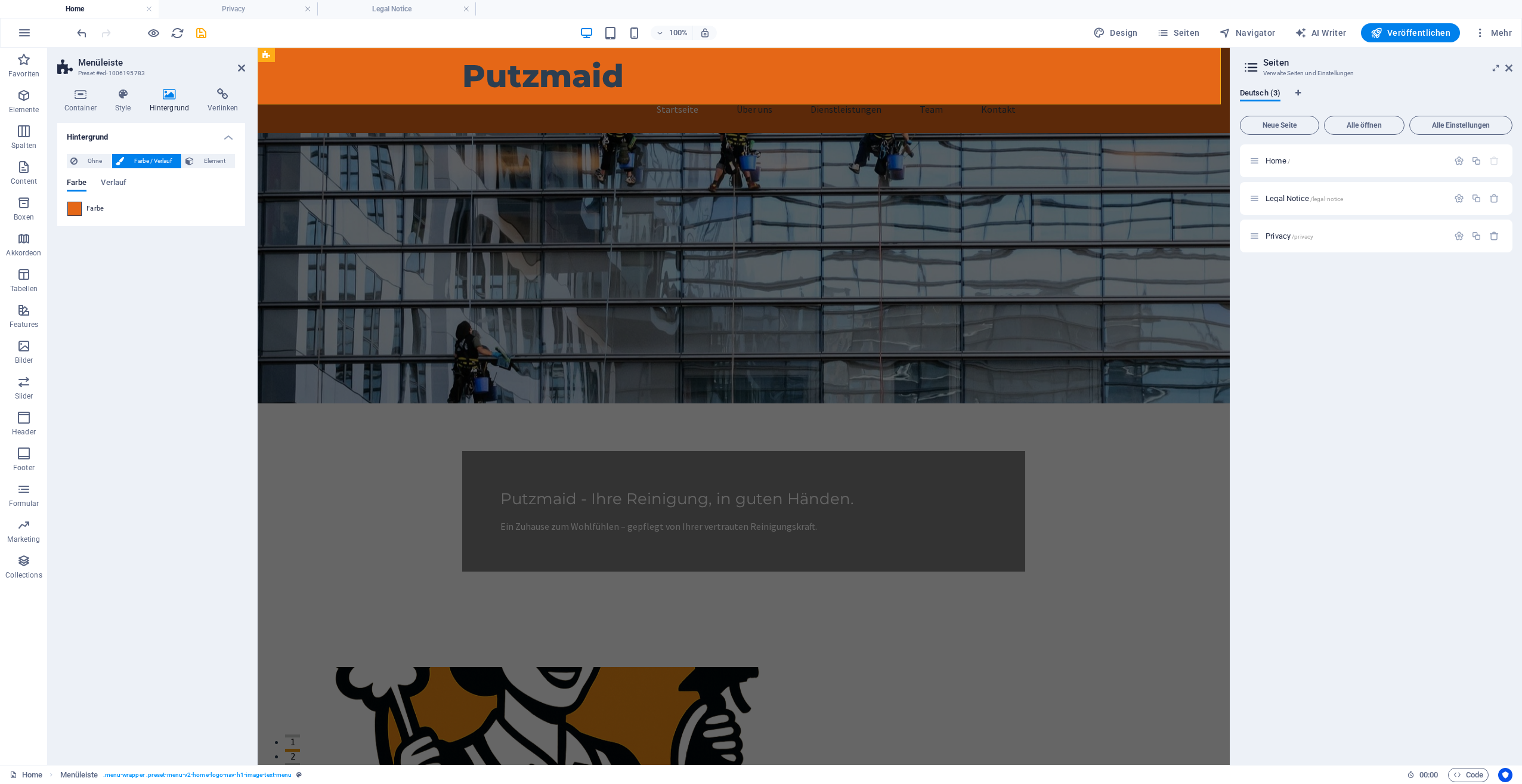
click at [71, 208] on span at bounding box center [75, 209] width 13 height 13
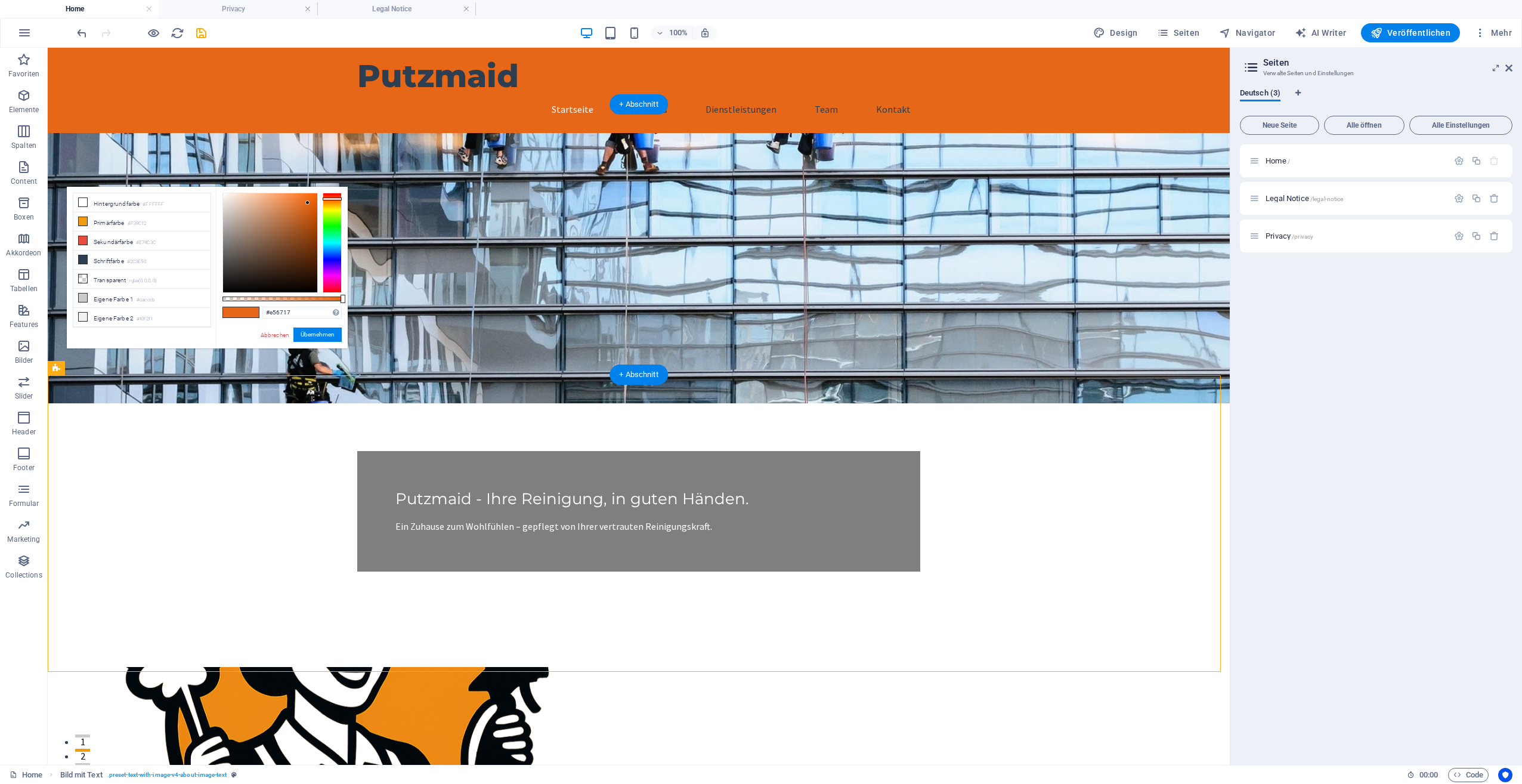
click at [180, 151] on figure at bounding box center [638, 267] width 1182 height 270
click at [396, 133] on figure at bounding box center [638, 267] width 1182 height 270
click at [144, 98] on icon at bounding box center [142, 97] width 7 height 12
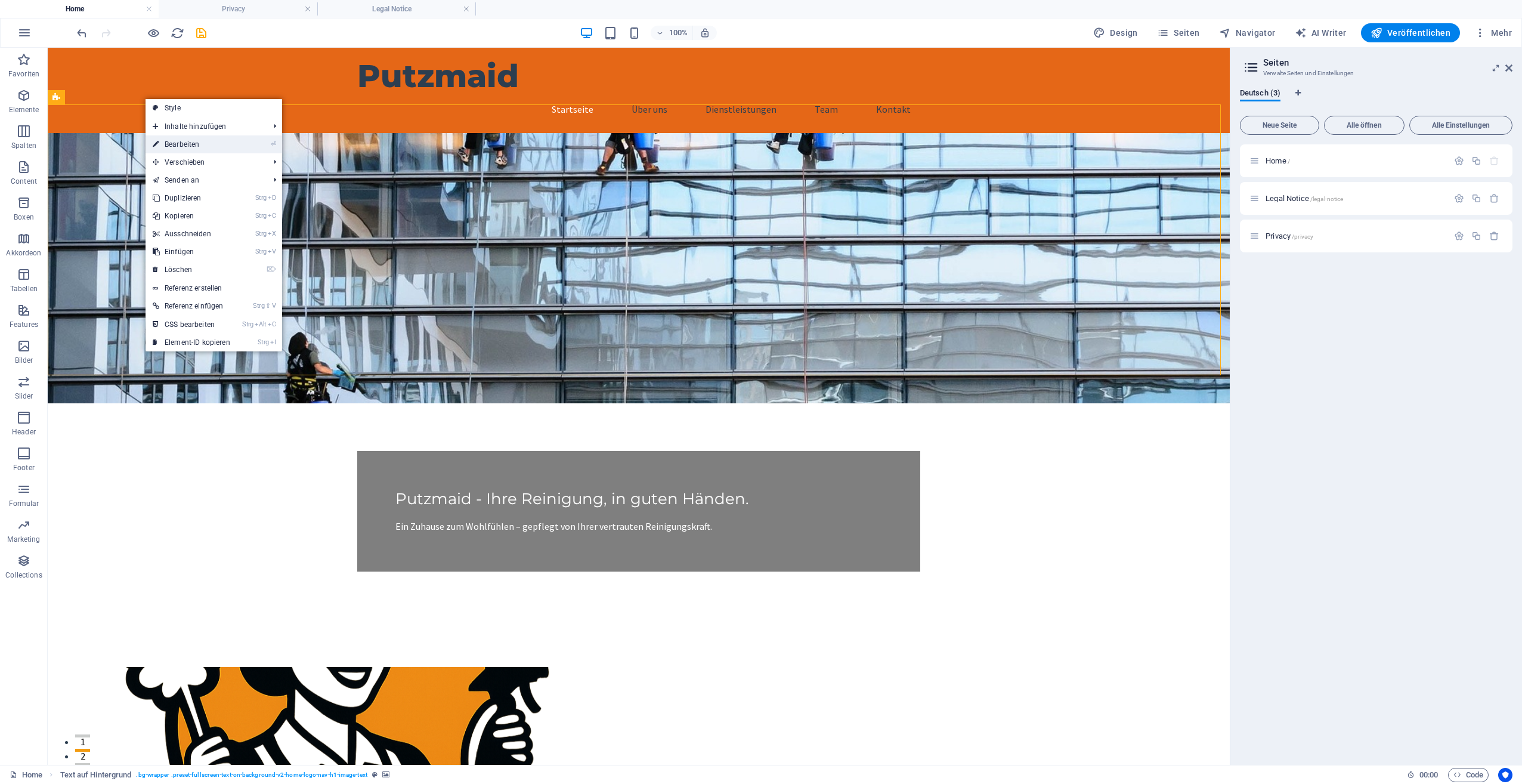
click at [164, 138] on link "⏎ Bearbeiten" at bounding box center [191, 144] width 92 height 18
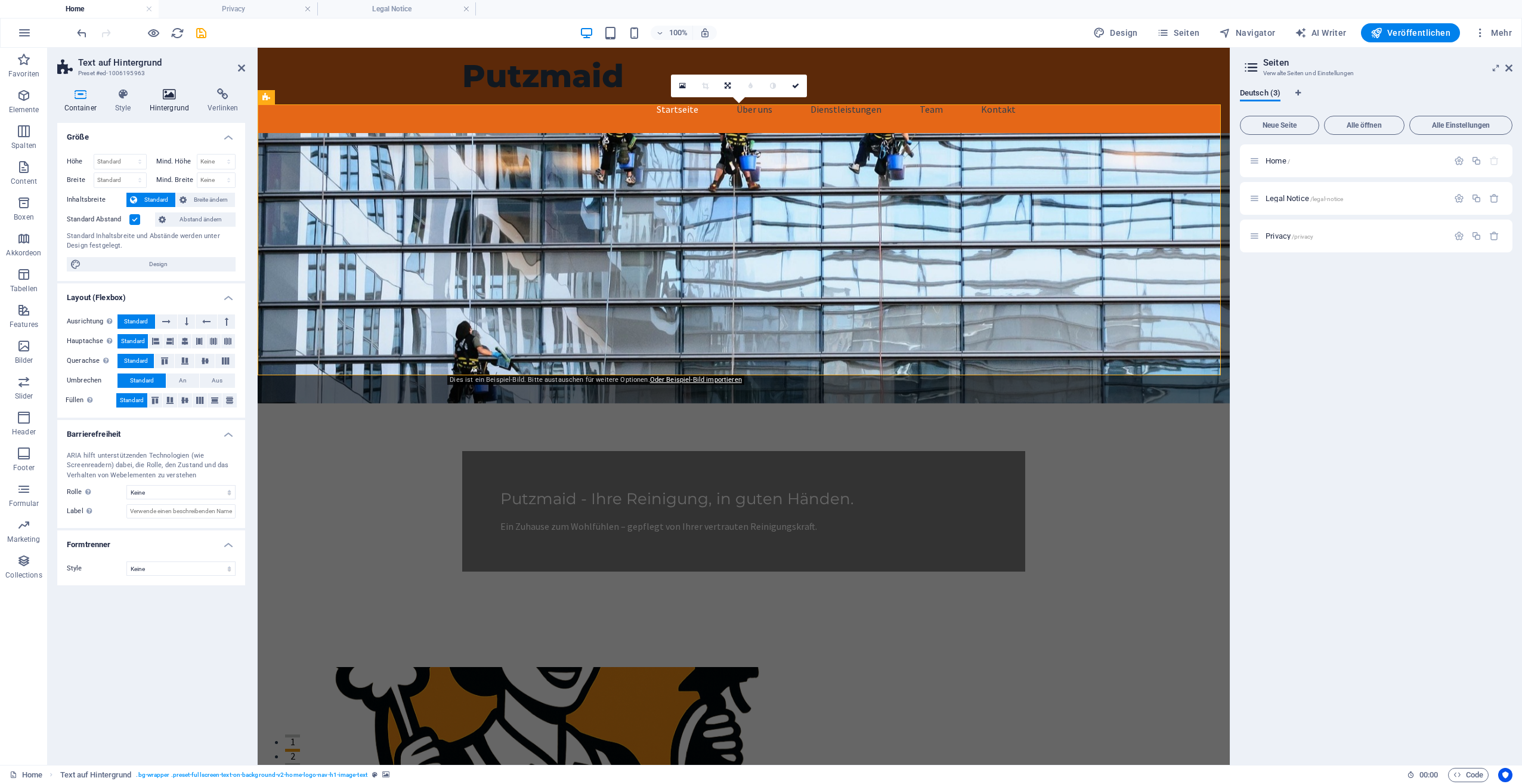
click at [160, 96] on icon at bounding box center [170, 94] width 54 height 12
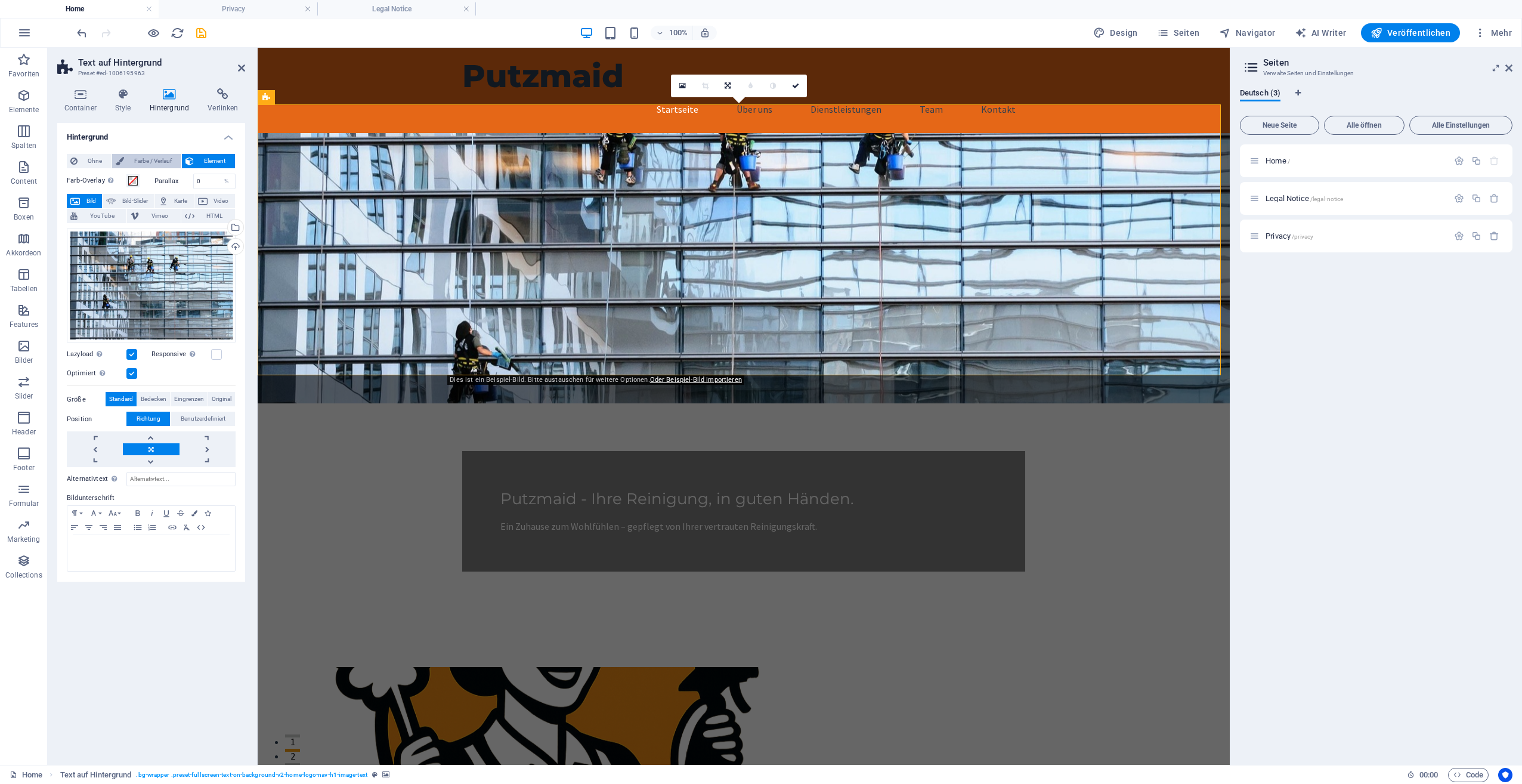
click at [128, 159] on span "Farbe / Verlauf" at bounding box center [152, 160] width 50 height 14
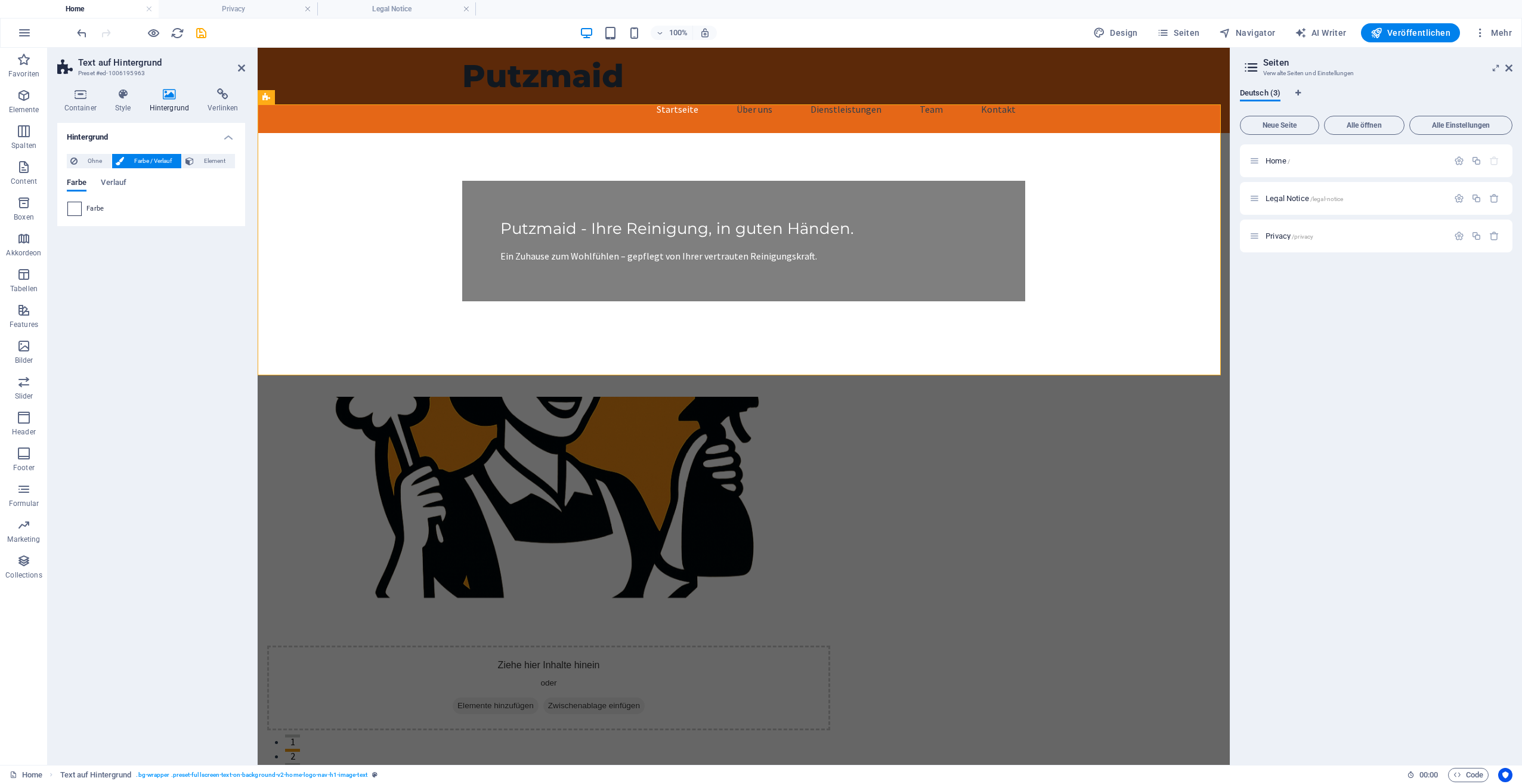
click at [73, 203] on span at bounding box center [75, 209] width 13 height 13
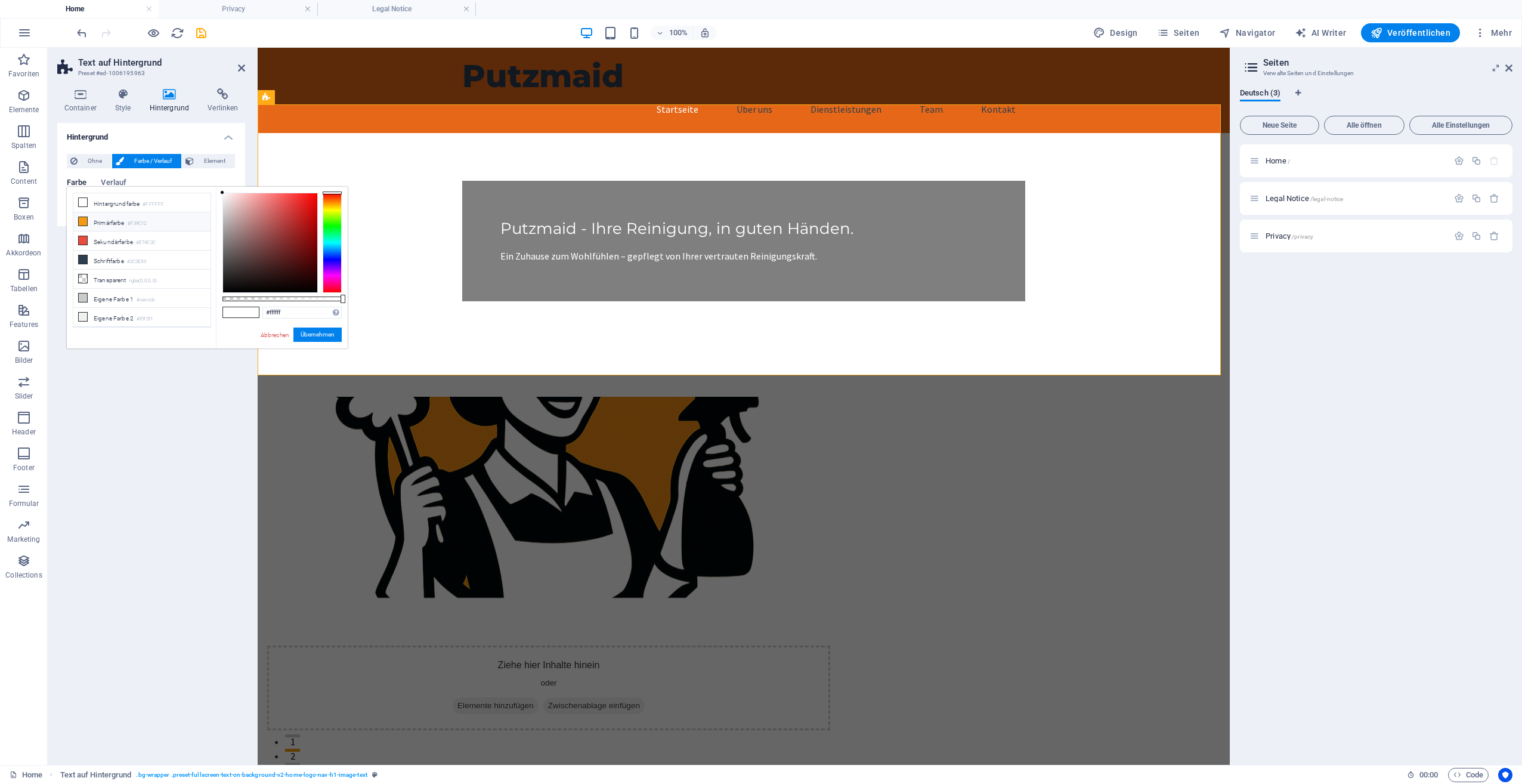
click at [78, 218] on li "Primärfarbe #F39C12" at bounding box center [141, 222] width 137 height 19
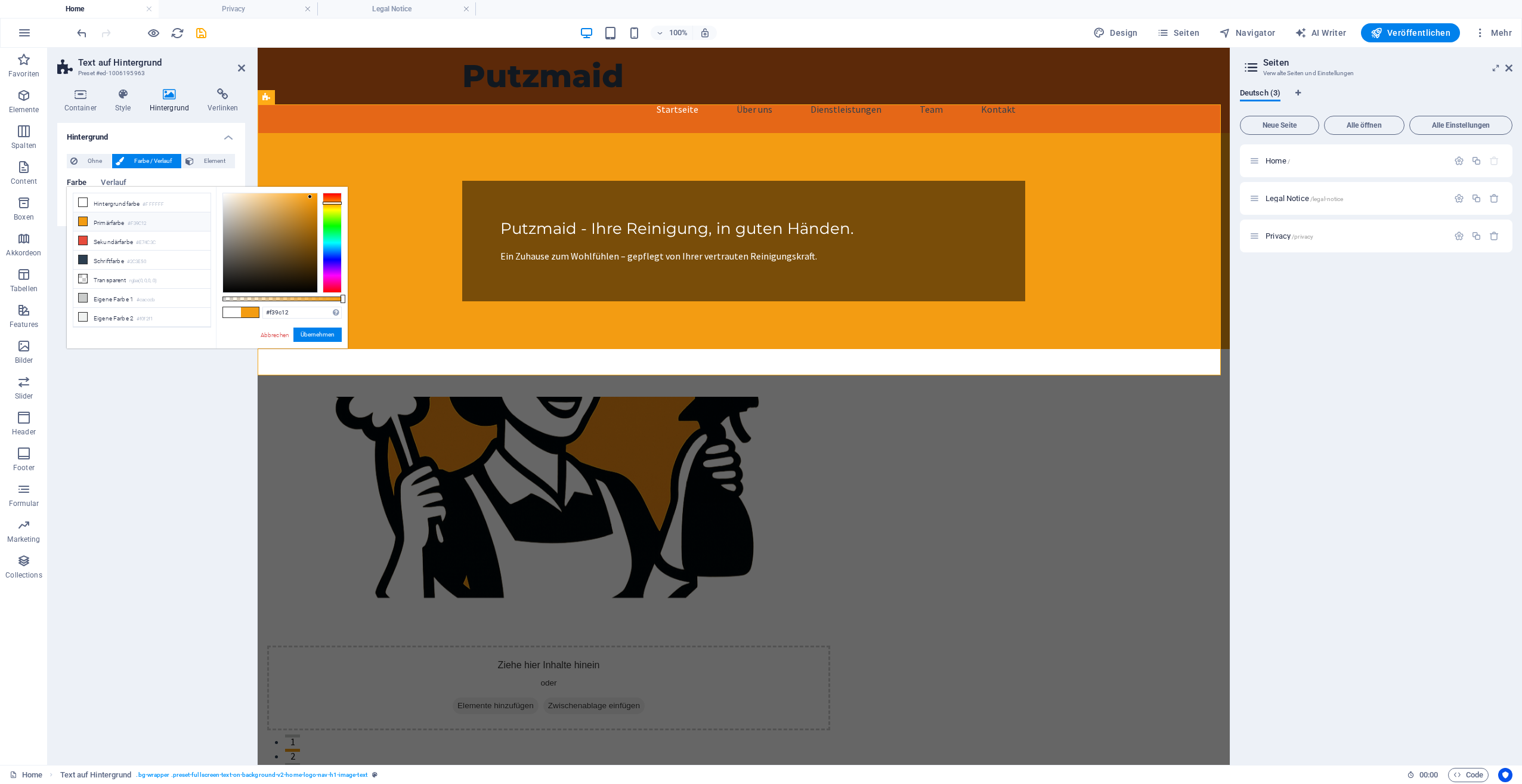
click at [81, 217] on icon at bounding box center [82, 221] width 9 height 9
click at [298, 315] on input "#f39c12" at bounding box center [302, 312] width 80 height 12
type input "#e56717"
click at [318, 336] on button "Übernehmen" at bounding box center [317, 334] width 48 height 14
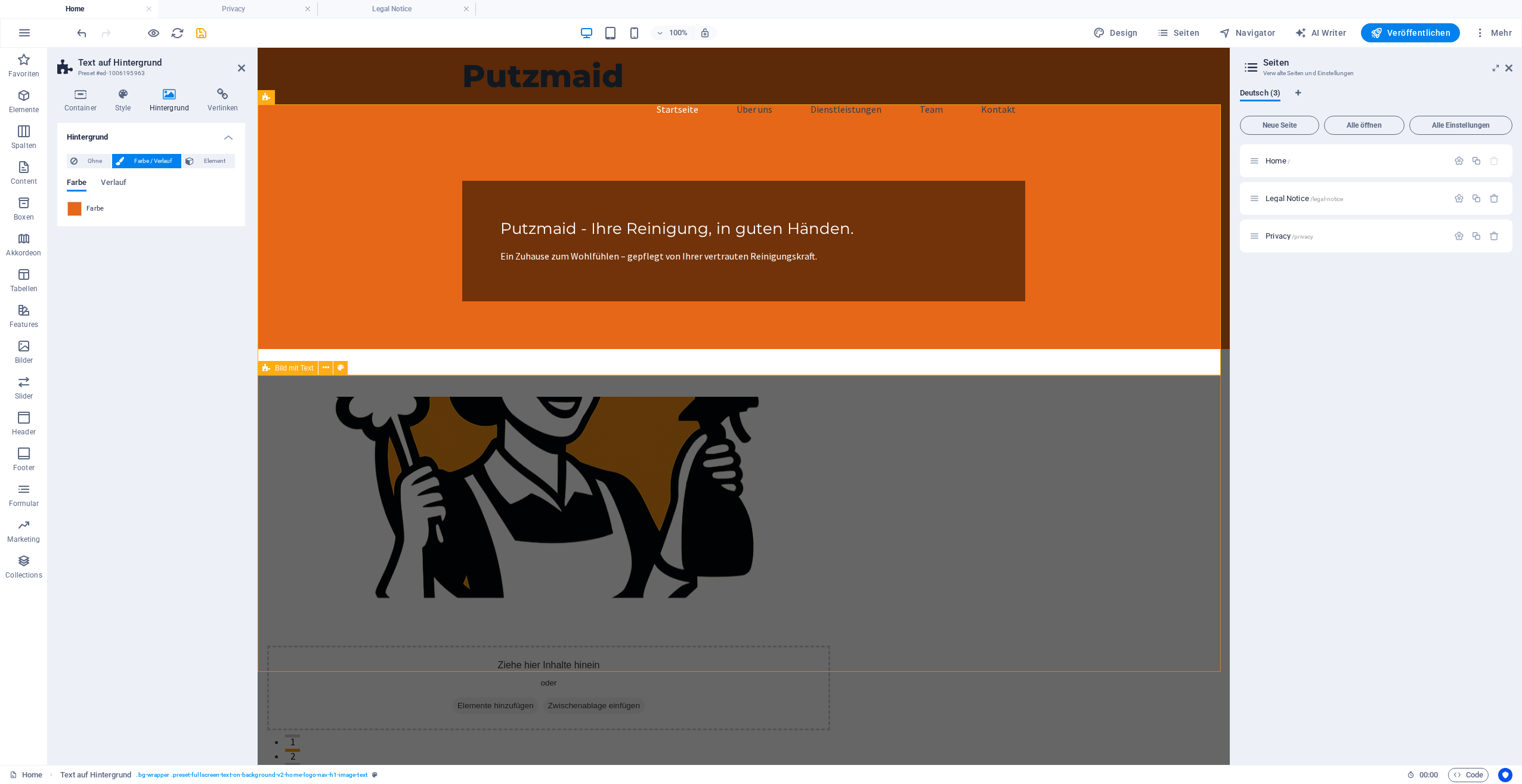
click at [303, 453] on div "Ziehe hier Inhalte hinein oder Elemente hinzufügen Zwischenablage einfügen Über…" at bounding box center [743, 664] width 973 height 632
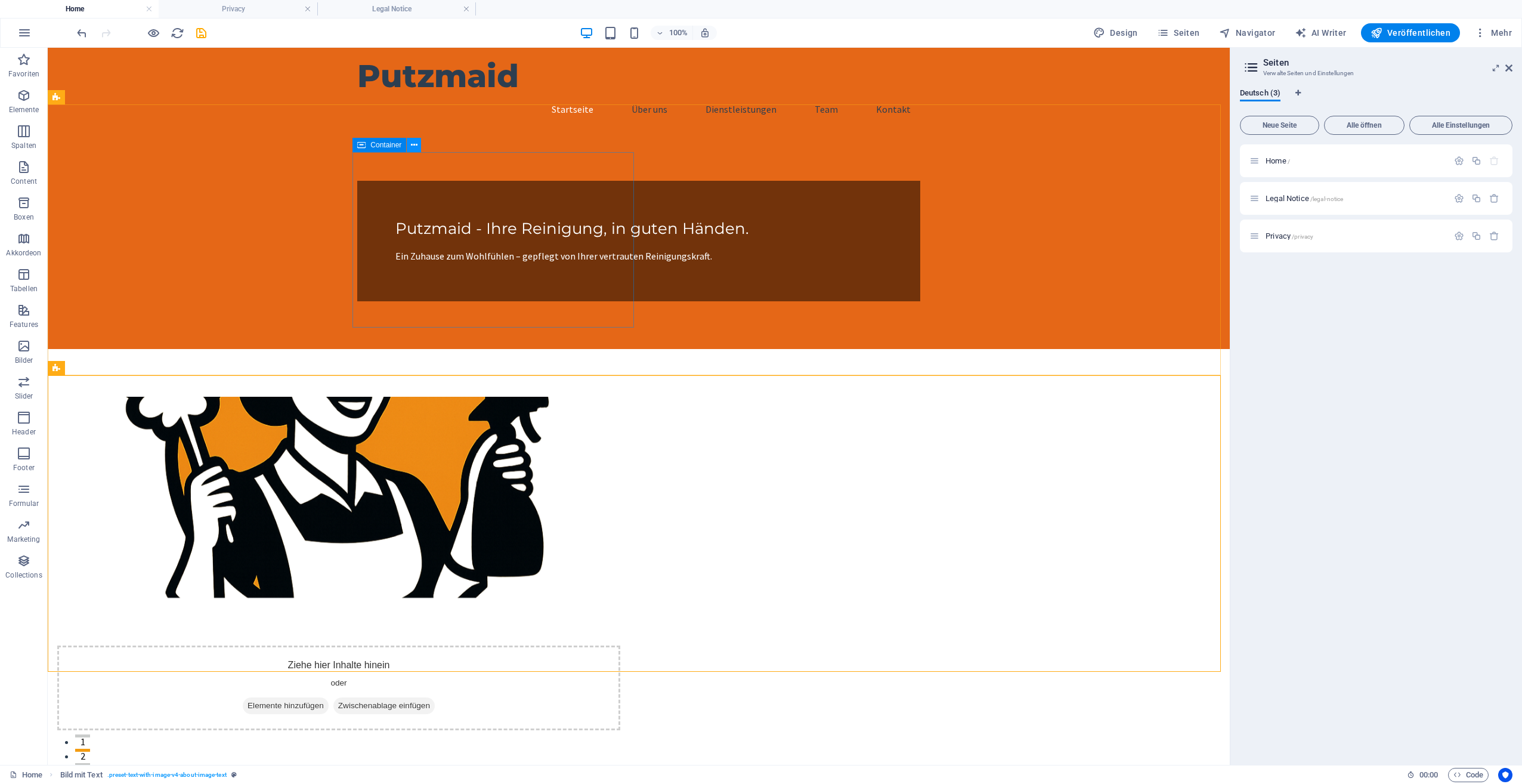
click at [413, 146] on icon at bounding box center [414, 145] width 7 height 12
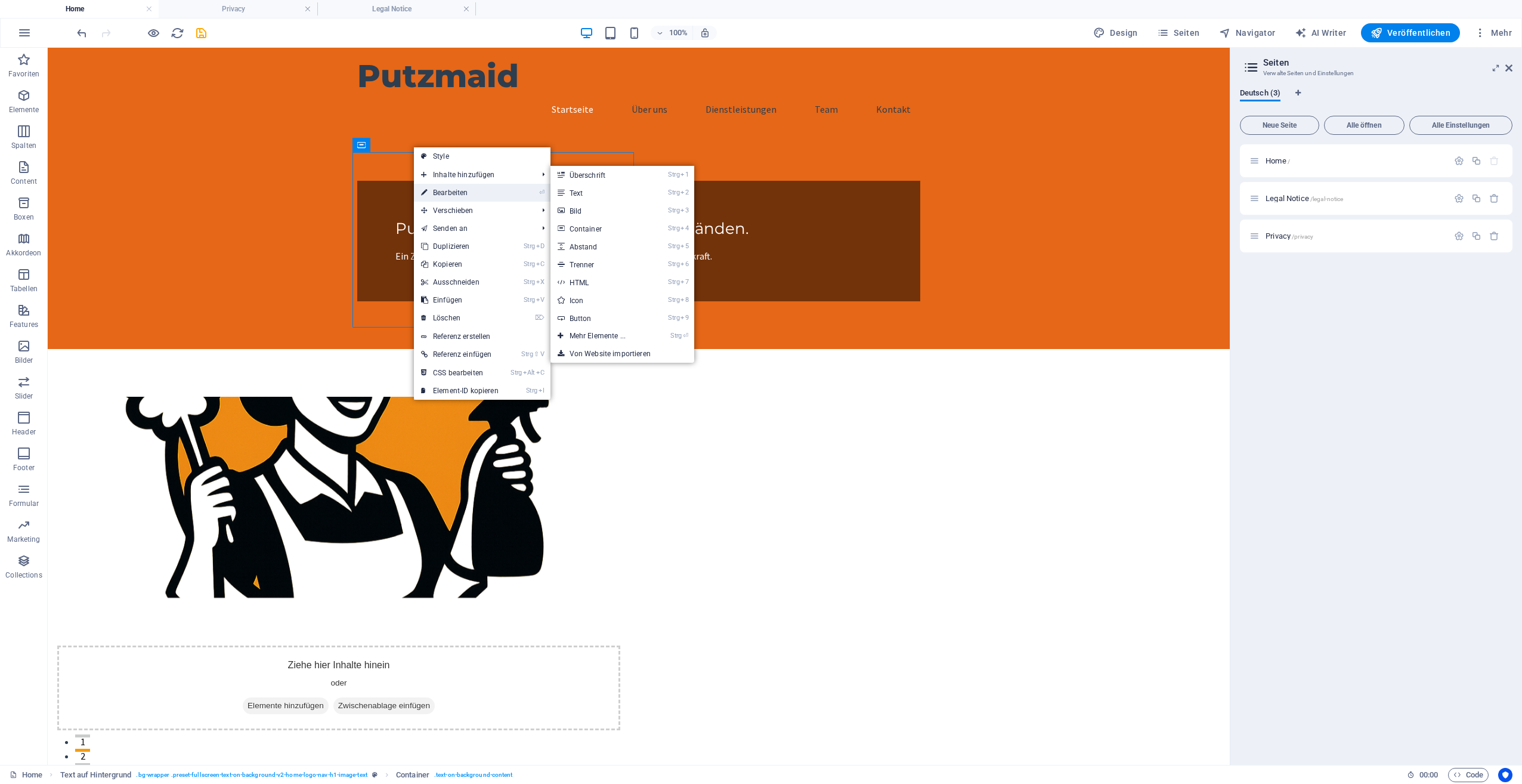
click at [445, 191] on link "⏎ Bearbeiten" at bounding box center [459, 192] width 92 height 18
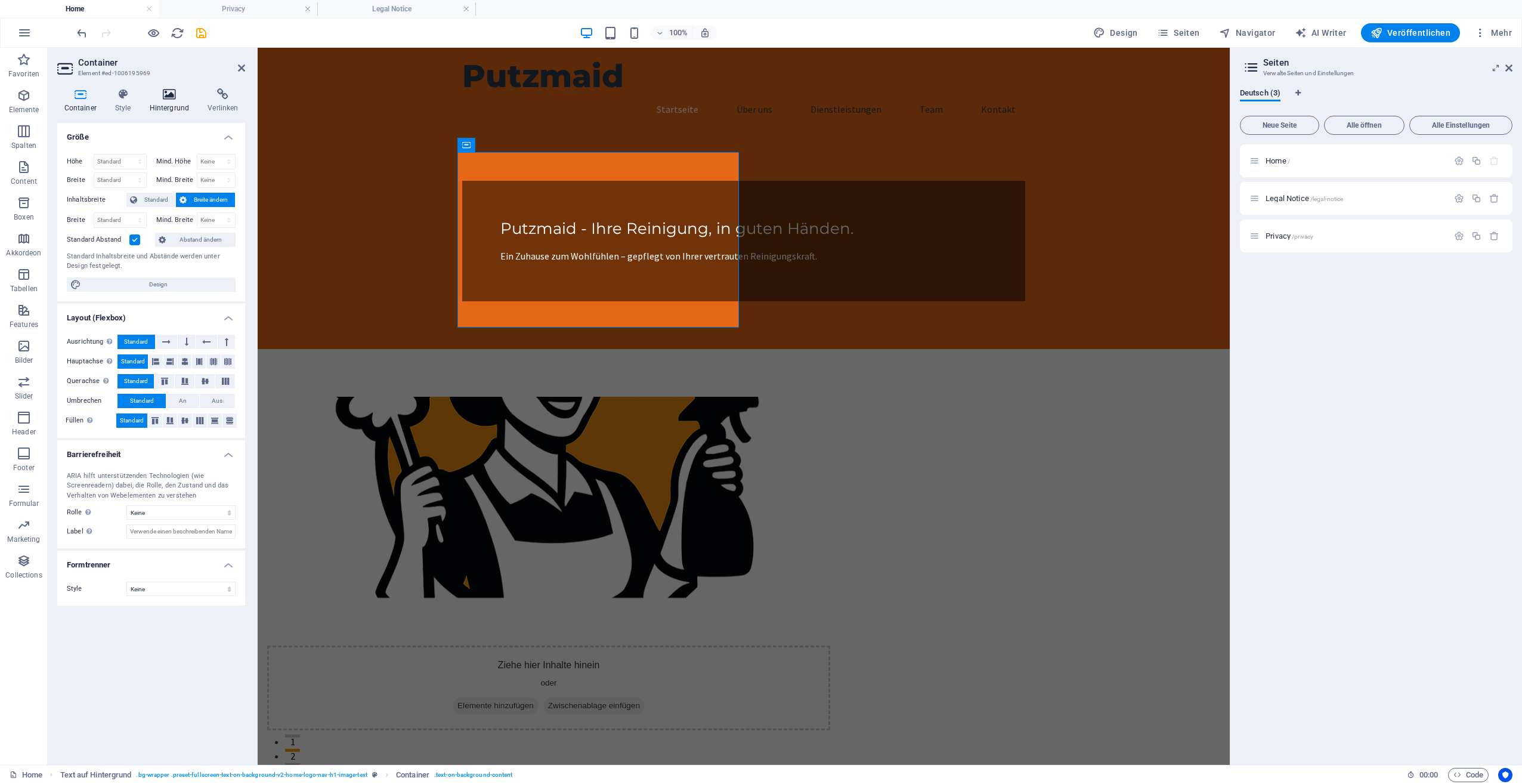
click at [161, 102] on h4 "Hintergrund" at bounding box center [172, 100] width 59 height 25
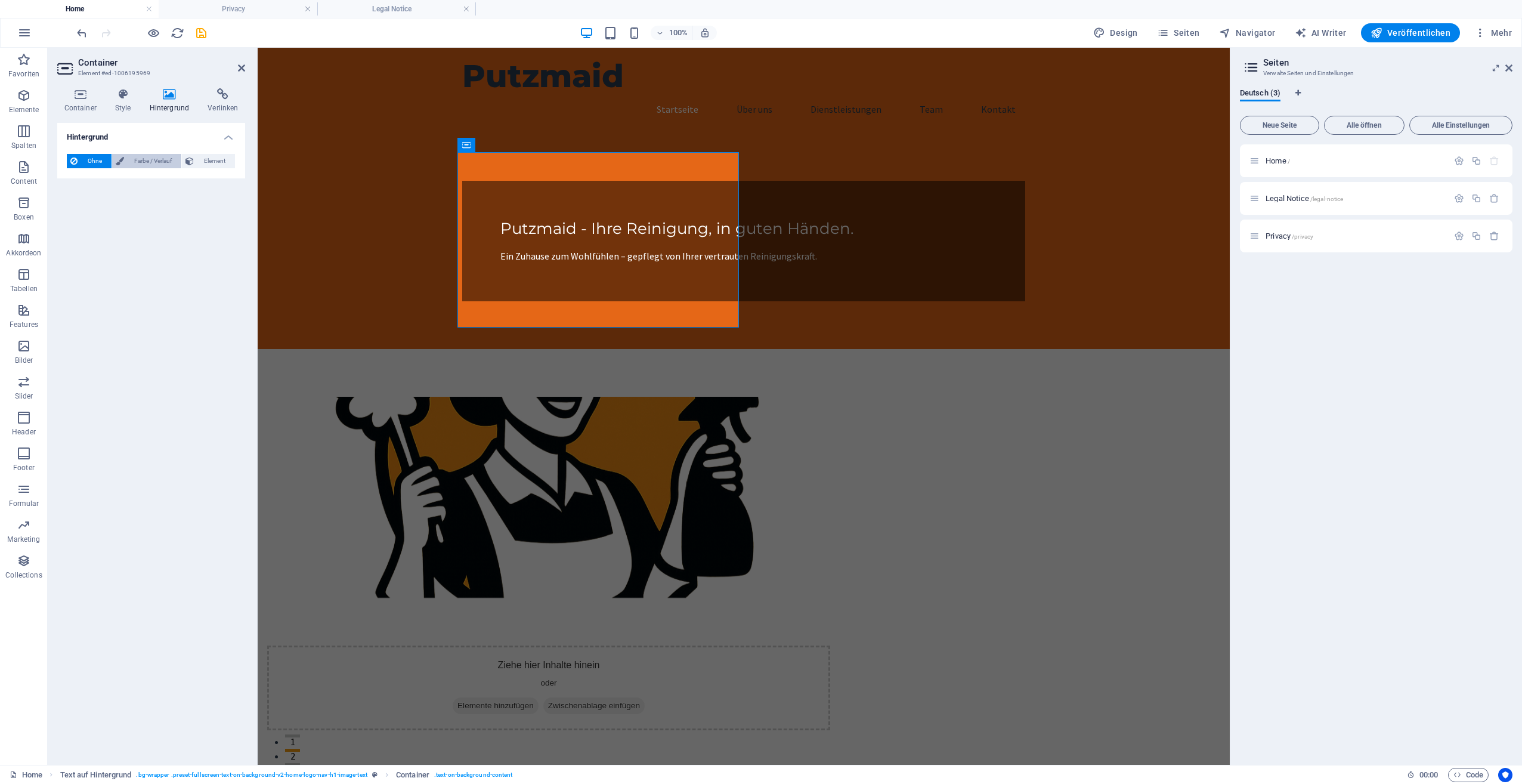
click at [145, 157] on span "Farbe / Verlauf" at bounding box center [152, 160] width 50 height 14
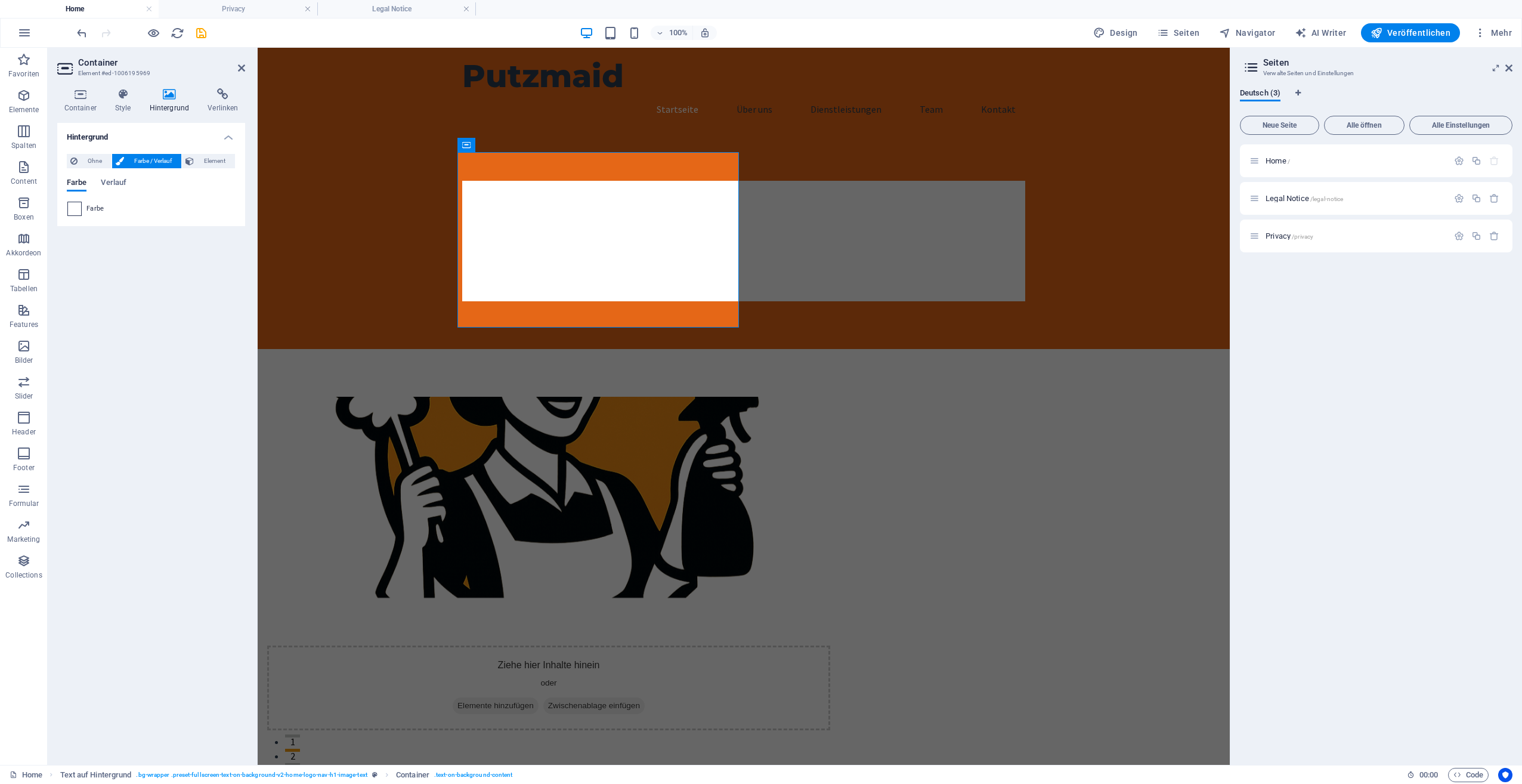
click at [75, 205] on span at bounding box center [75, 209] width 13 height 13
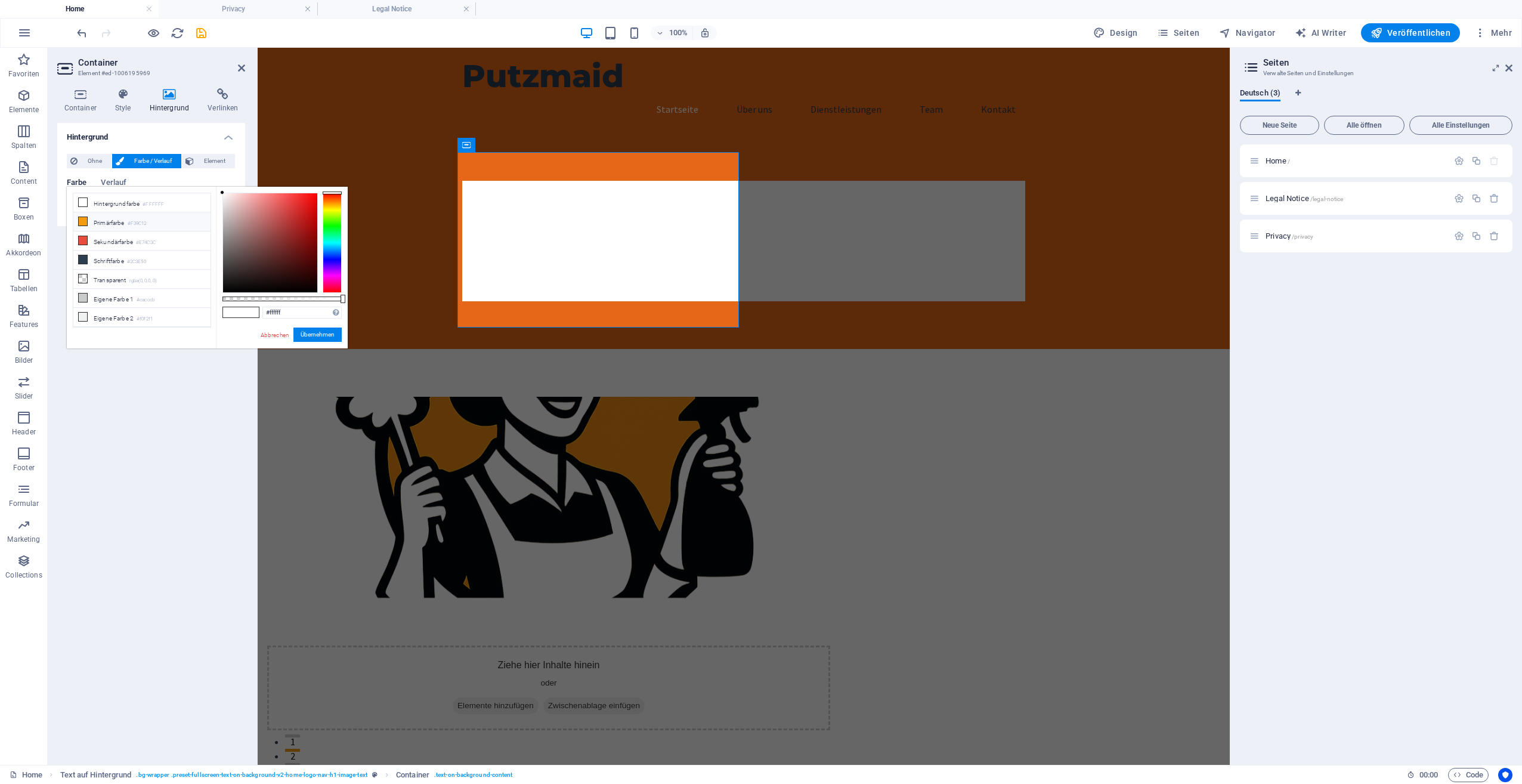
click at [89, 219] on li "Primärfarbe #F39C12" at bounding box center [141, 222] width 137 height 19
type input "#f39c12"
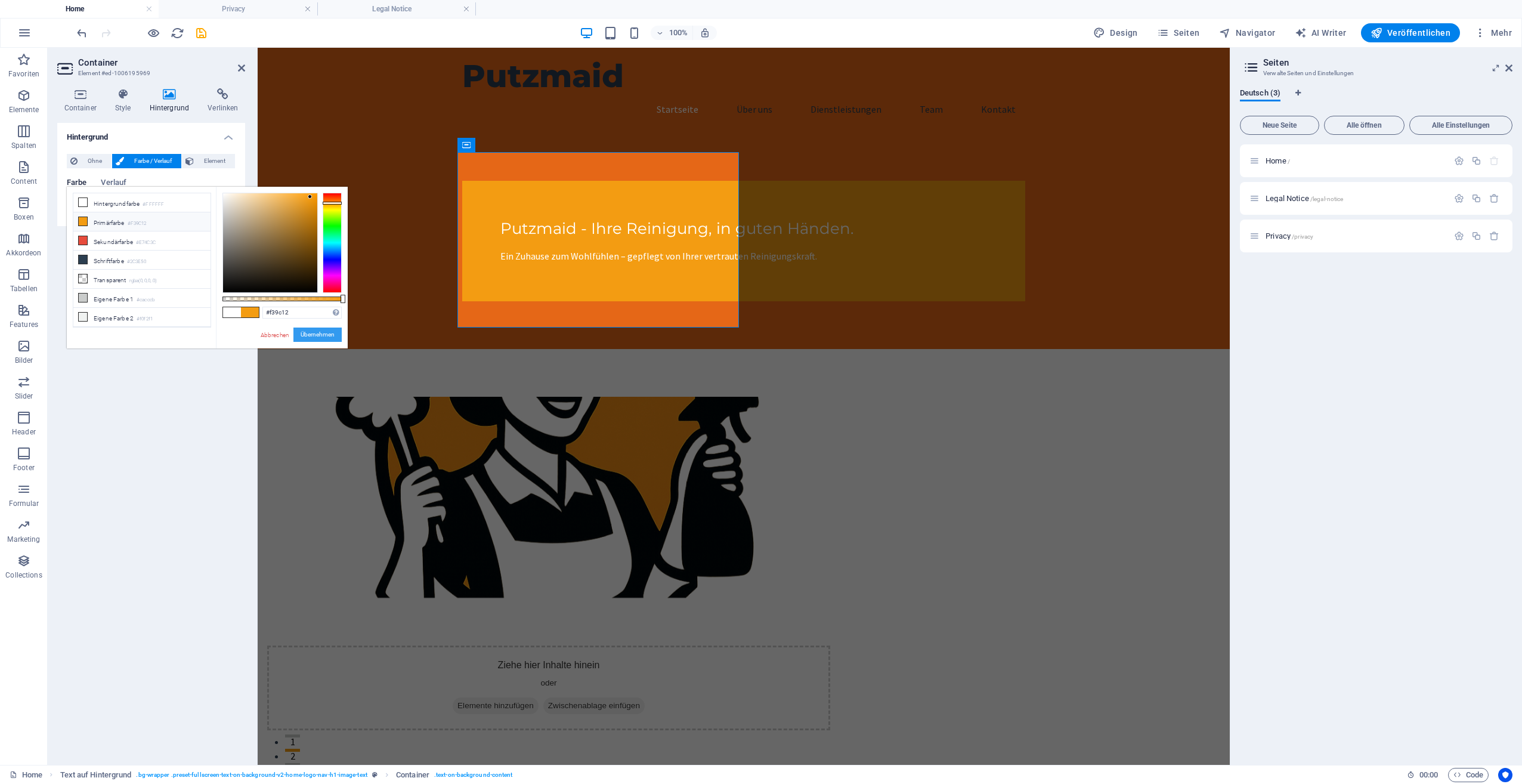
click at [308, 333] on button "Übernehmen" at bounding box center [317, 334] width 48 height 14
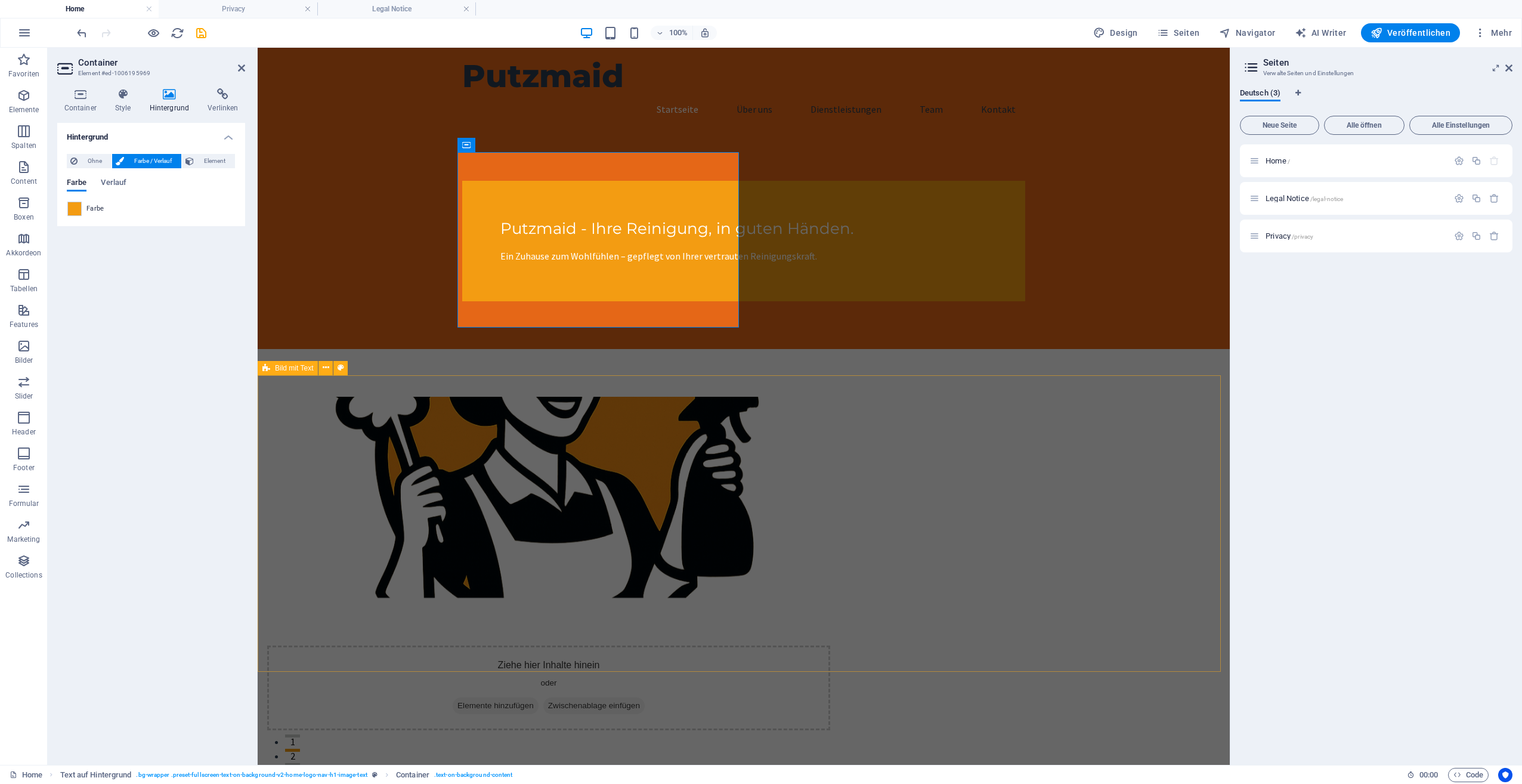
click at [1101, 437] on div "Ziehe hier Inhalte hinein oder Elemente hinzufügen Zwischenablage einfügen Über…" at bounding box center [743, 664] width 973 height 632
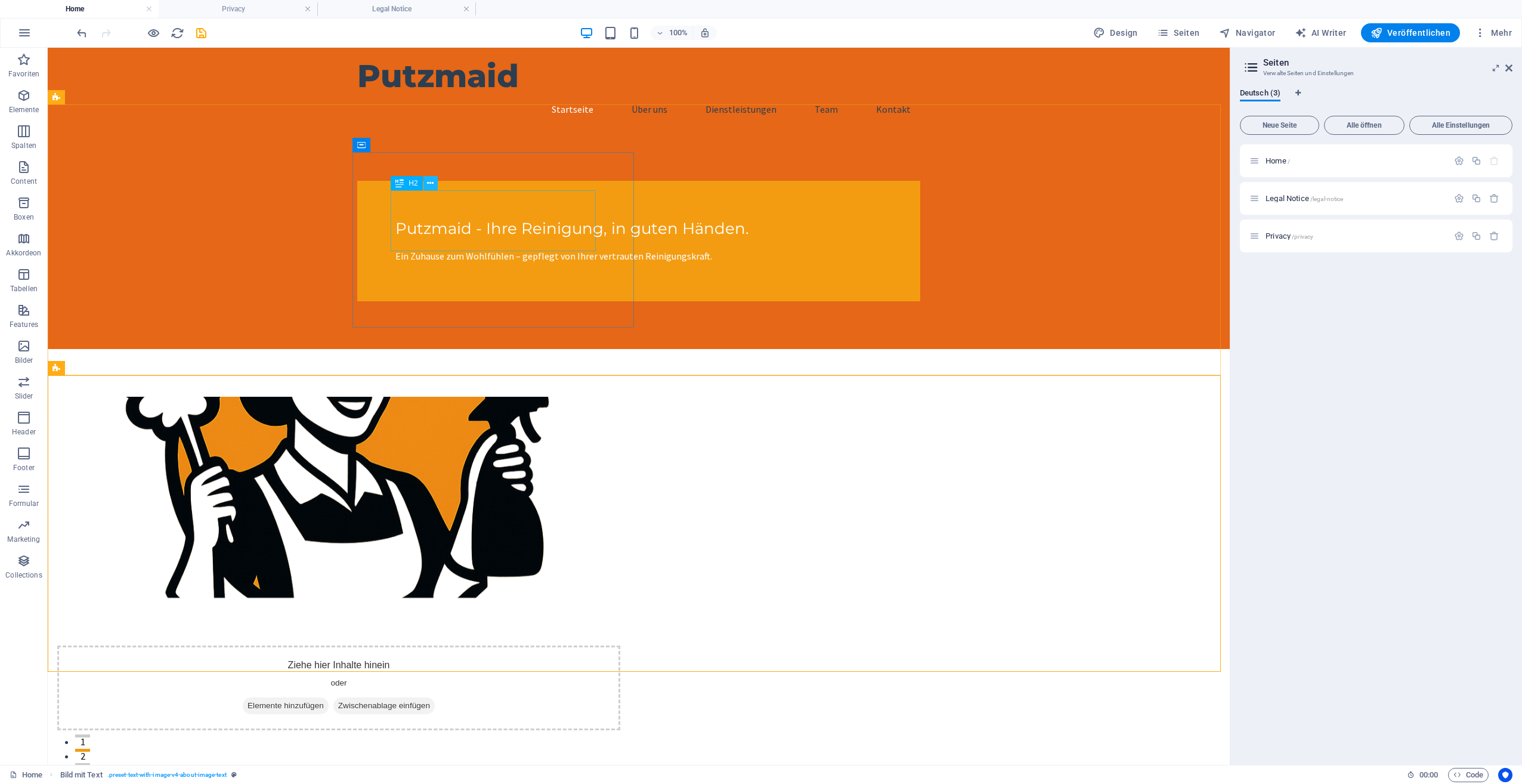
click at [430, 183] on icon at bounding box center [430, 183] width 7 height 12
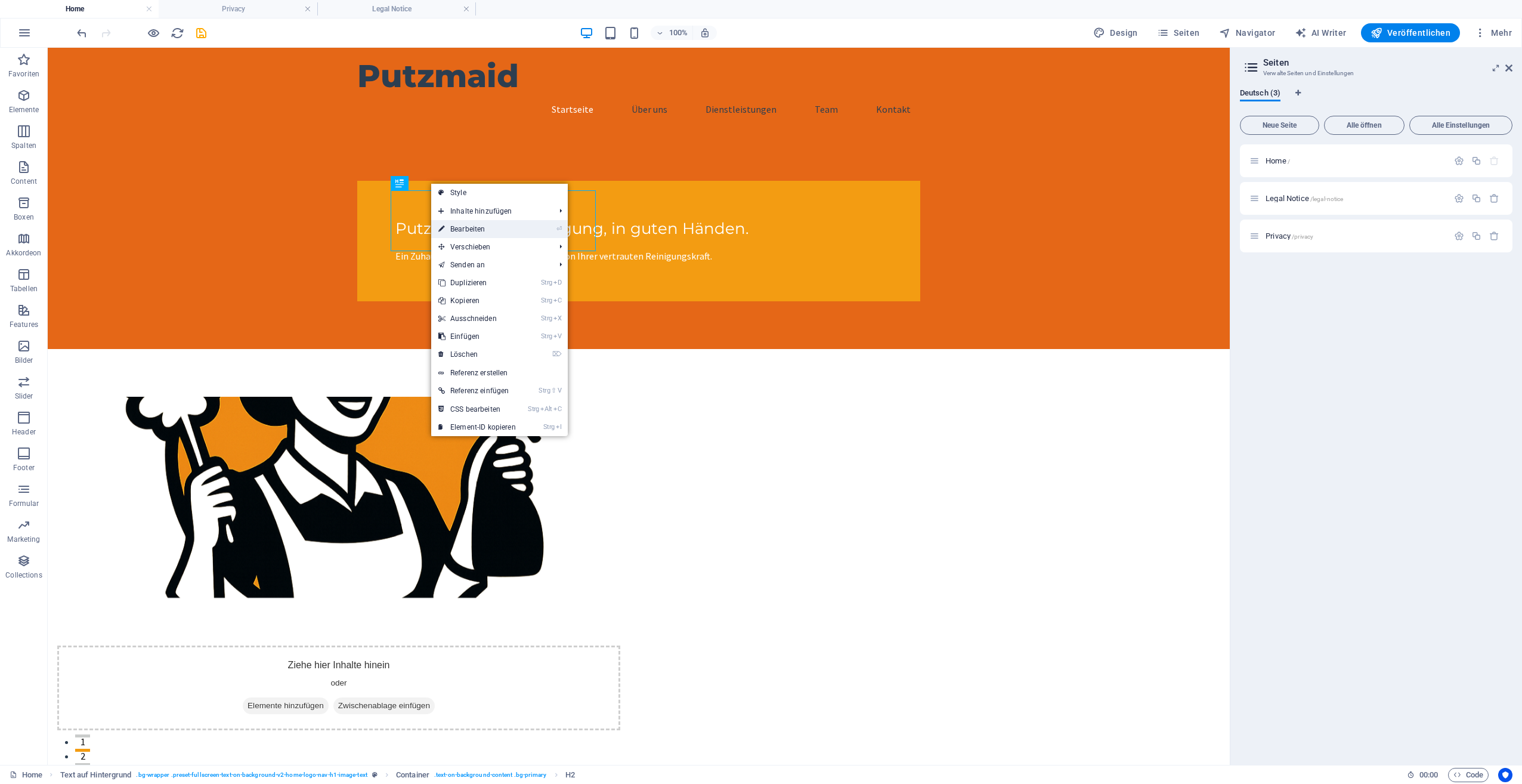
click at [461, 223] on link "⏎ Bearbeiten" at bounding box center [476, 228] width 92 height 18
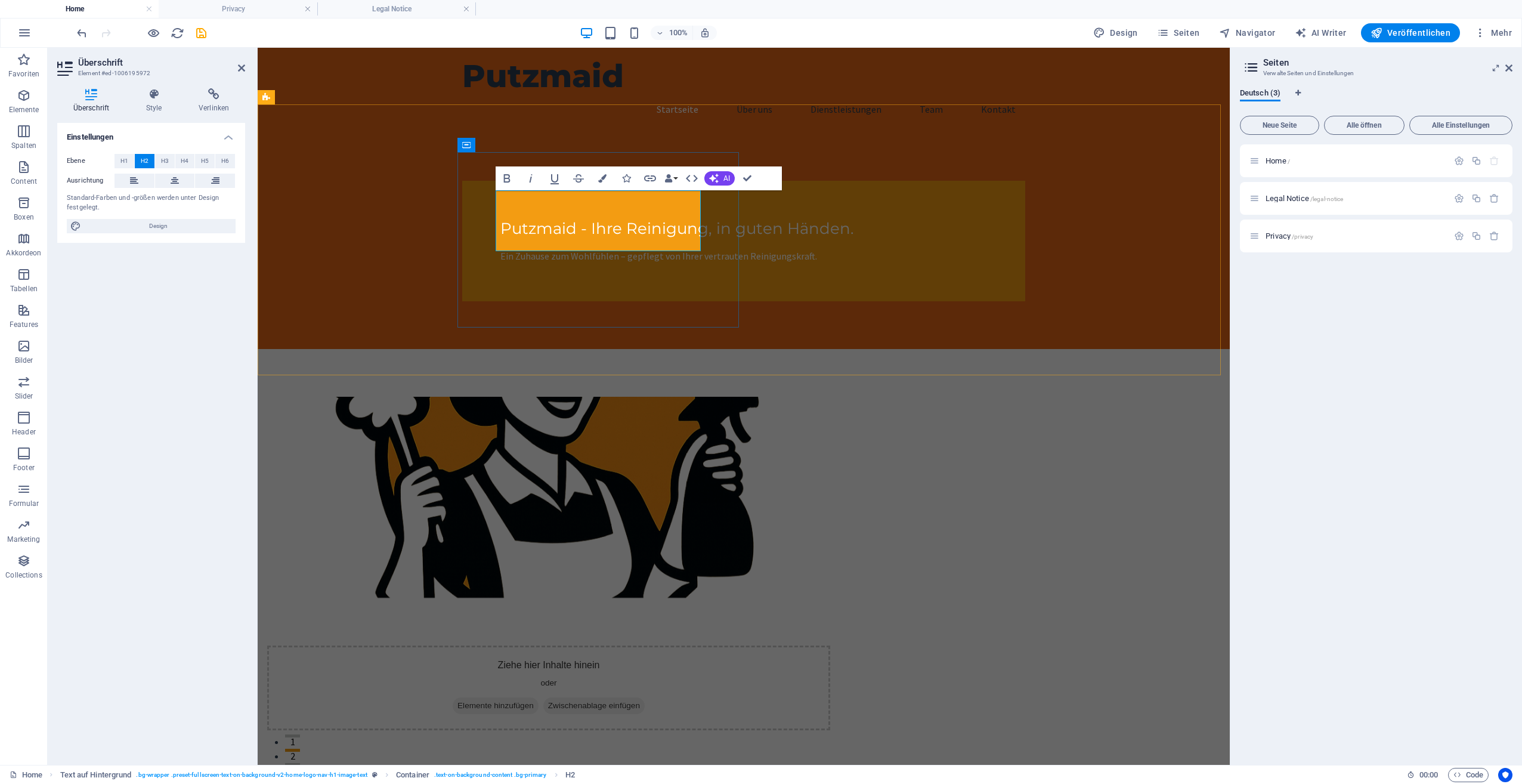
click at [587, 219] on span "Putzmaid - Ihre Reinigung, in guten Händen." at bounding box center [676, 228] width 353 height 19
click at [613, 219] on span "Ihre Reinigung, in guten Händen." at bounding box center [632, 228] width 263 height 19
click at [619, 219] on span "Ihre Reinigung, in guten Händen." at bounding box center [632, 228] width 263 height 19
click at [722, 229] on div "Ihre Reinigung - in guten Händen. Ein Zuhause zum Wohlfühlen – gepflegt von Ihr…" at bounding box center [743, 241] width 564 height 120
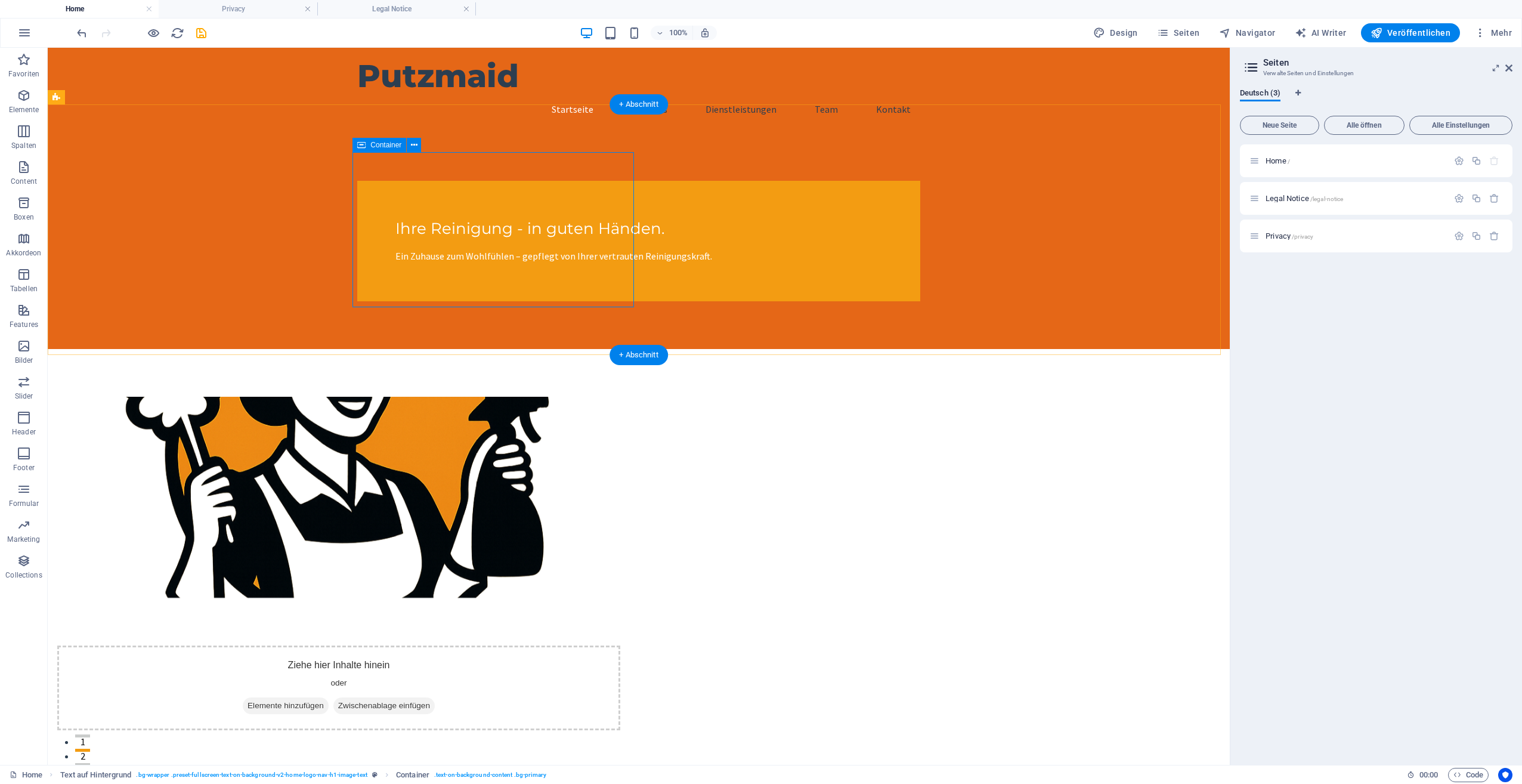
click at [615, 229] on div "Ihre Reinigung - in guten Händen. Ein Zuhause zum Wohlfühlen – gepflegt von Ihr…" at bounding box center [638, 241] width 564 height 120
click at [416, 144] on icon at bounding box center [414, 145] width 7 height 12
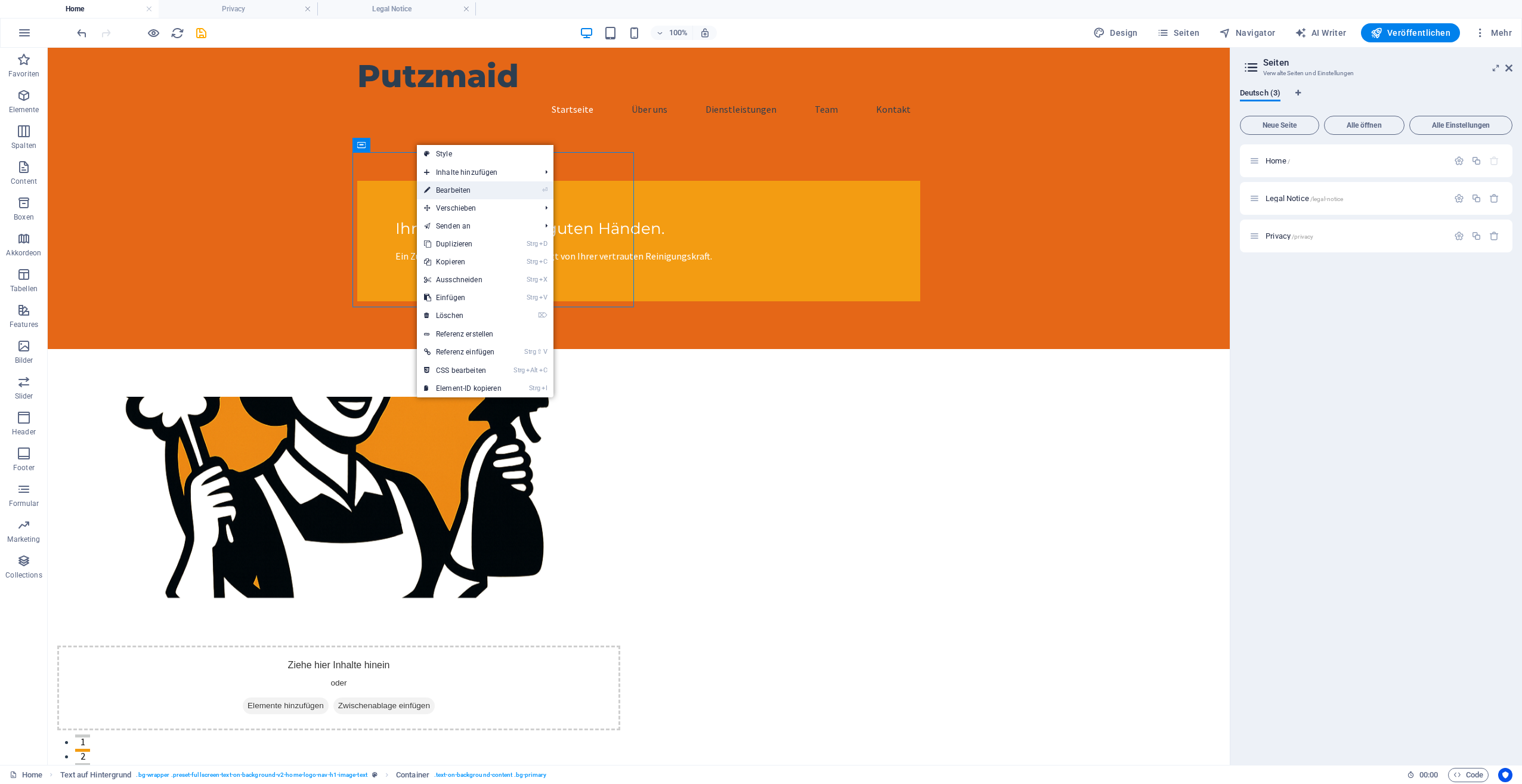
click at [457, 185] on link "⏎ Bearbeiten" at bounding box center [462, 189] width 92 height 18
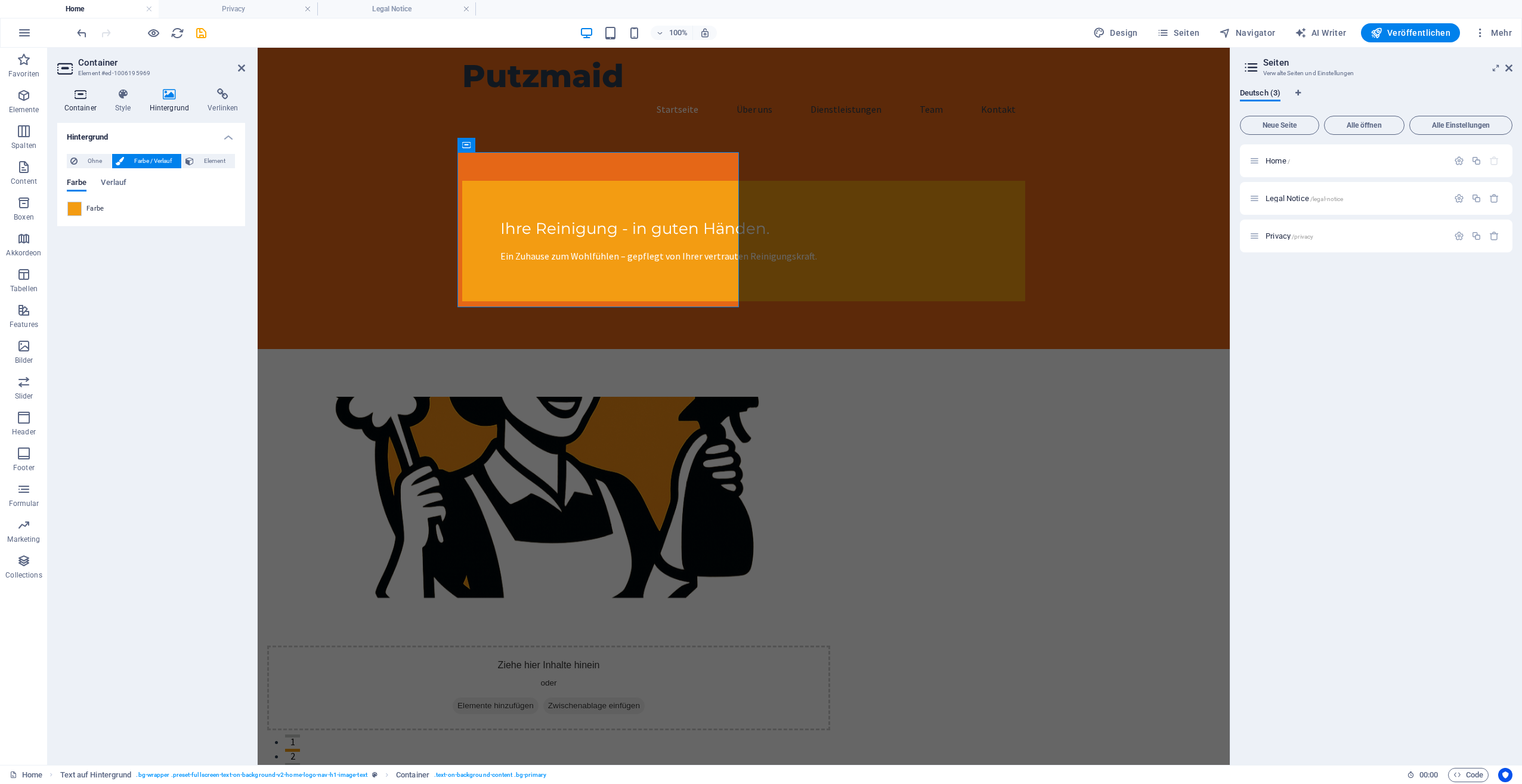
click at [82, 99] on icon at bounding box center [80, 94] width 45 height 12
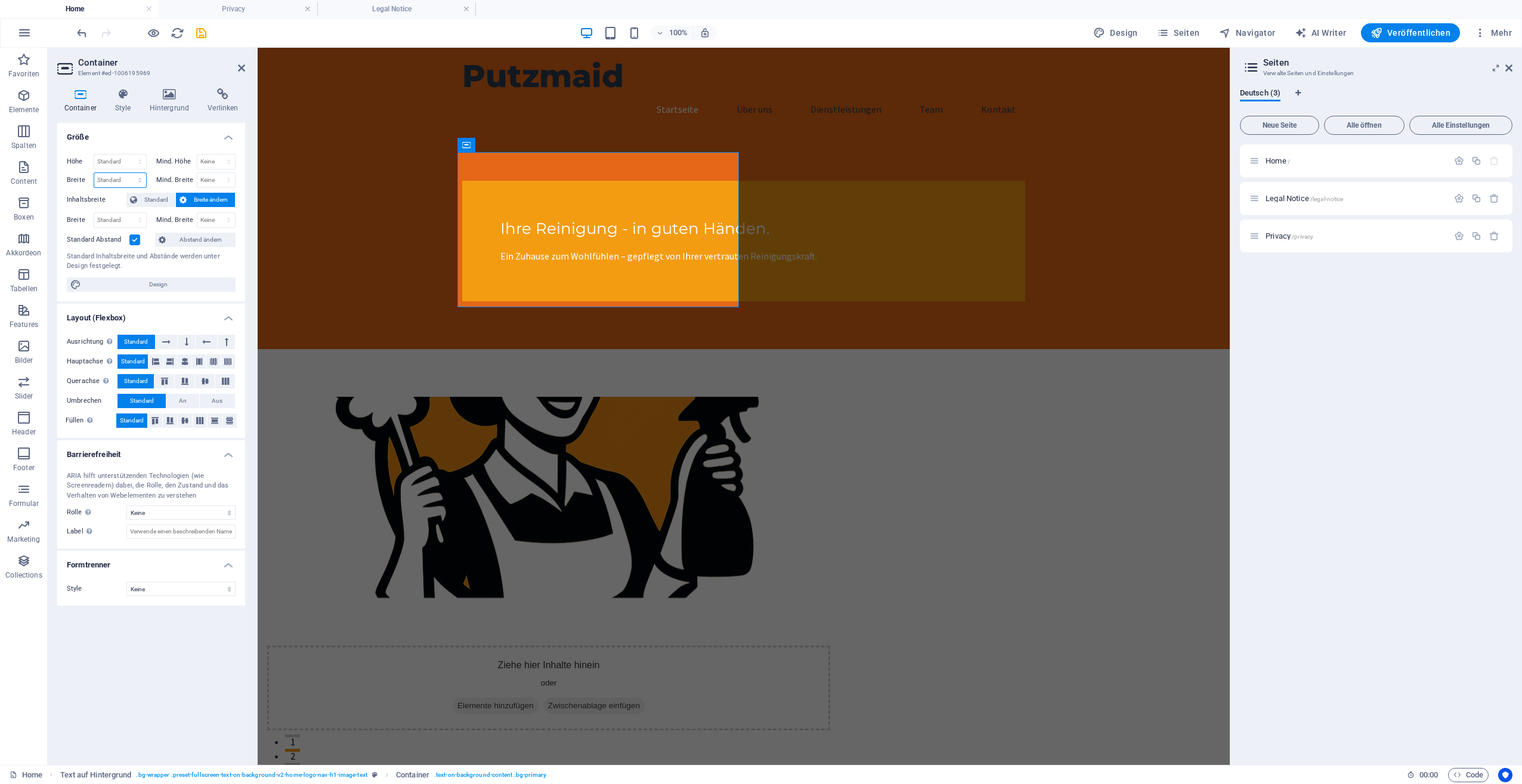
click at [121, 180] on select "Standard px rem % em vh vw" at bounding box center [120, 180] width 52 height 14
select select "px"
click at [130, 173] on select "Standard px rem % em vh vw" at bounding box center [120, 180] width 52 height 14
type input "800"
click at [368, 252] on div "Ihre Reinigung - in guten Händen. Ein Zuhause zum Wohlfühlen – gepflegt von Ihr…" at bounding box center [743, 241] width 973 height 216
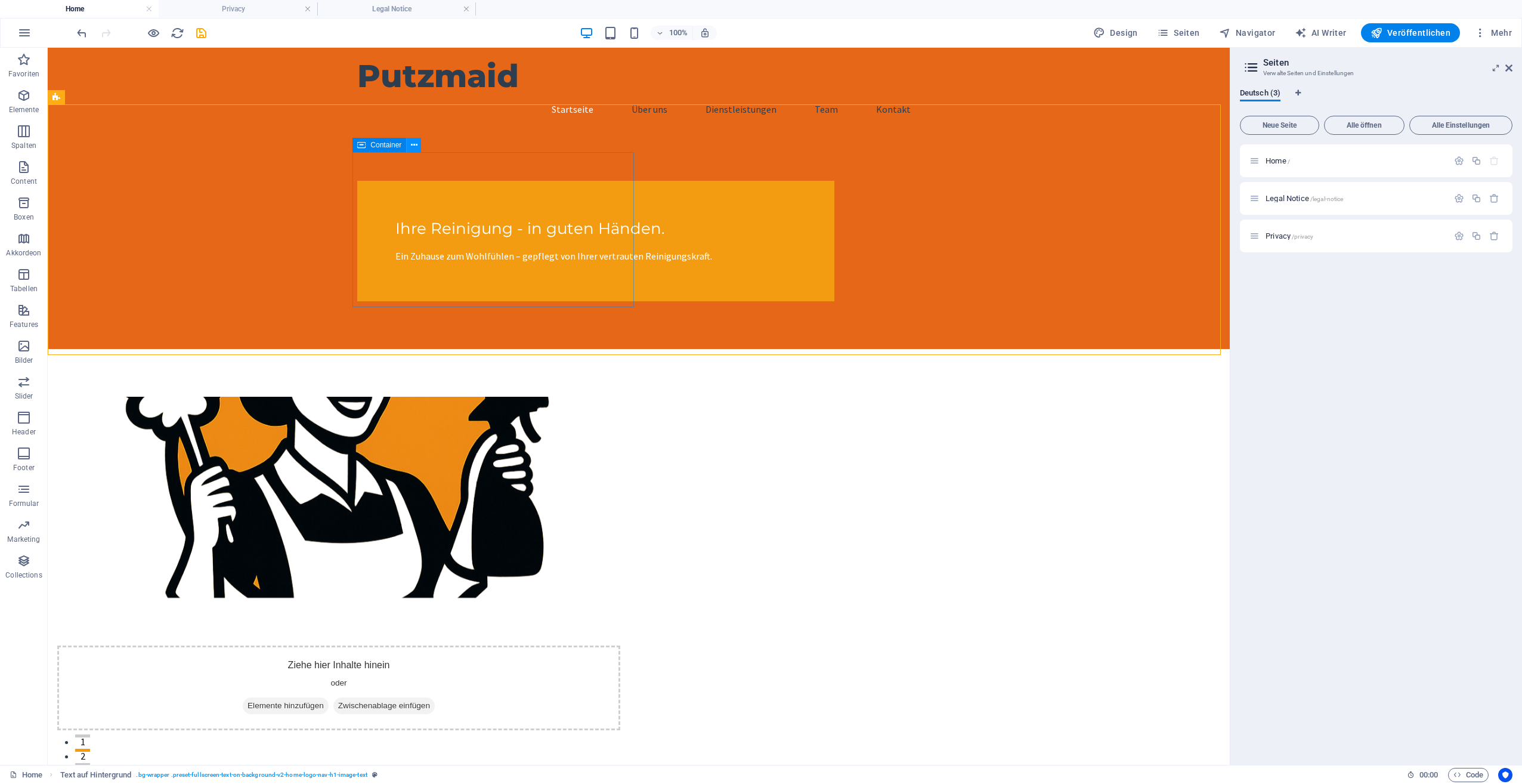
click at [416, 146] on icon at bounding box center [414, 145] width 7 height 12
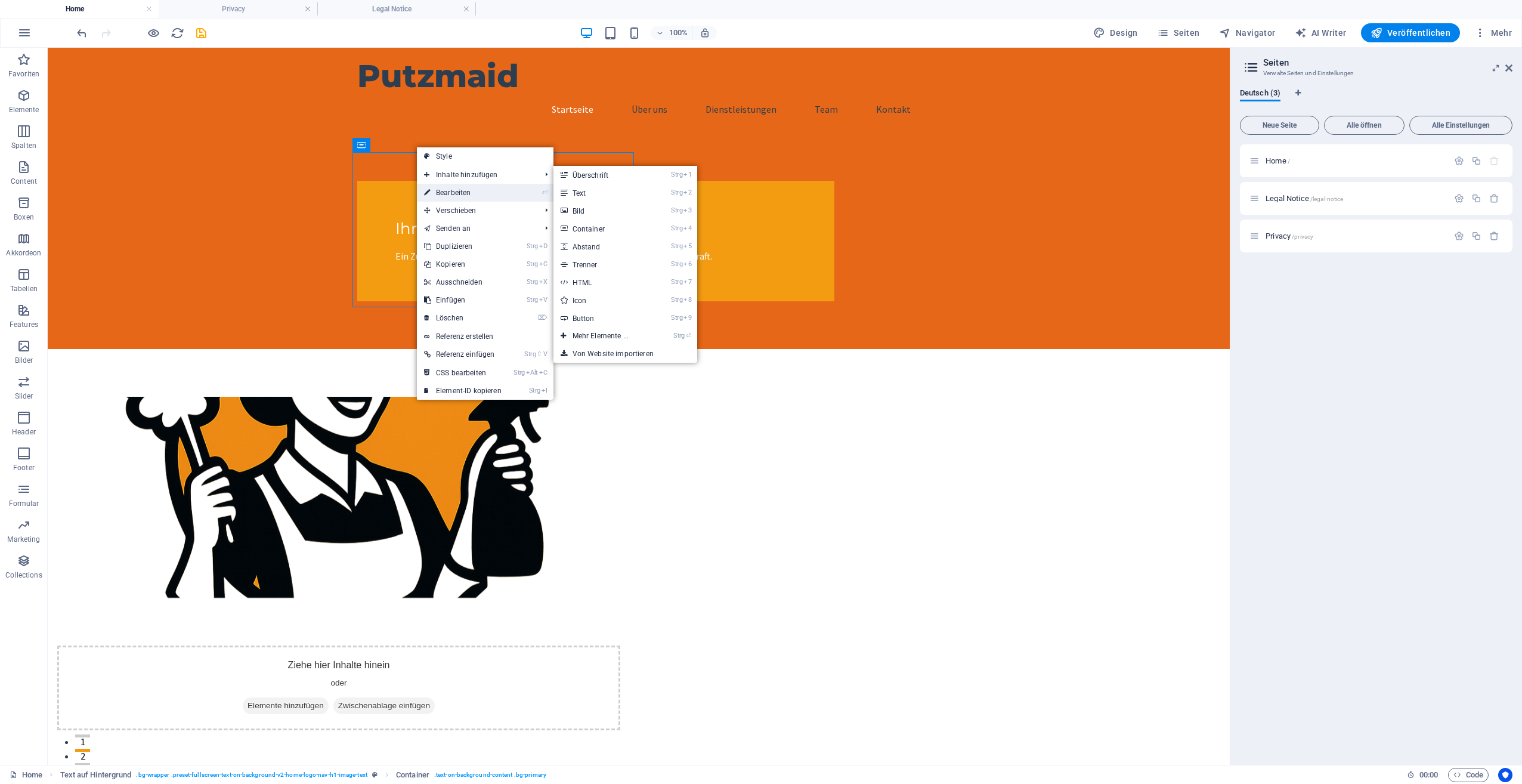
click at [442, 192] on link "⏎ Bearbeiten" at bounding box center [462, 192] width 92 height 18
select select "px"
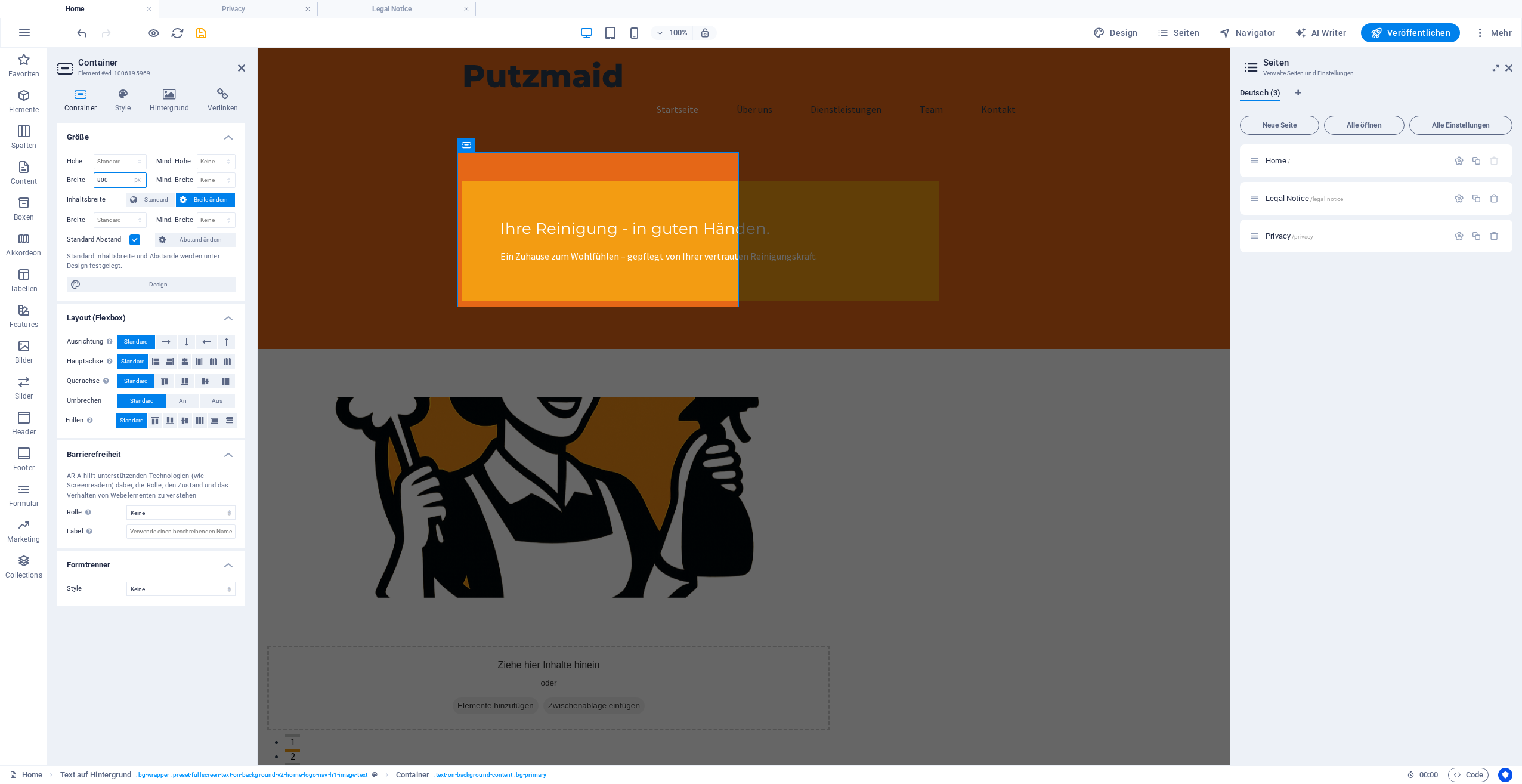
drag, startPoint x: 111, startPoint y: 180, endPoint x: 56, endPoint y: 200, distance: 58.5
click at [57, 183] on div "Höhe Standard px rem % vh vw Mind. Höhe Keine px rem % vh vw Breite 800 Standar…" at bounding box center [151, 223] width 188 height 157
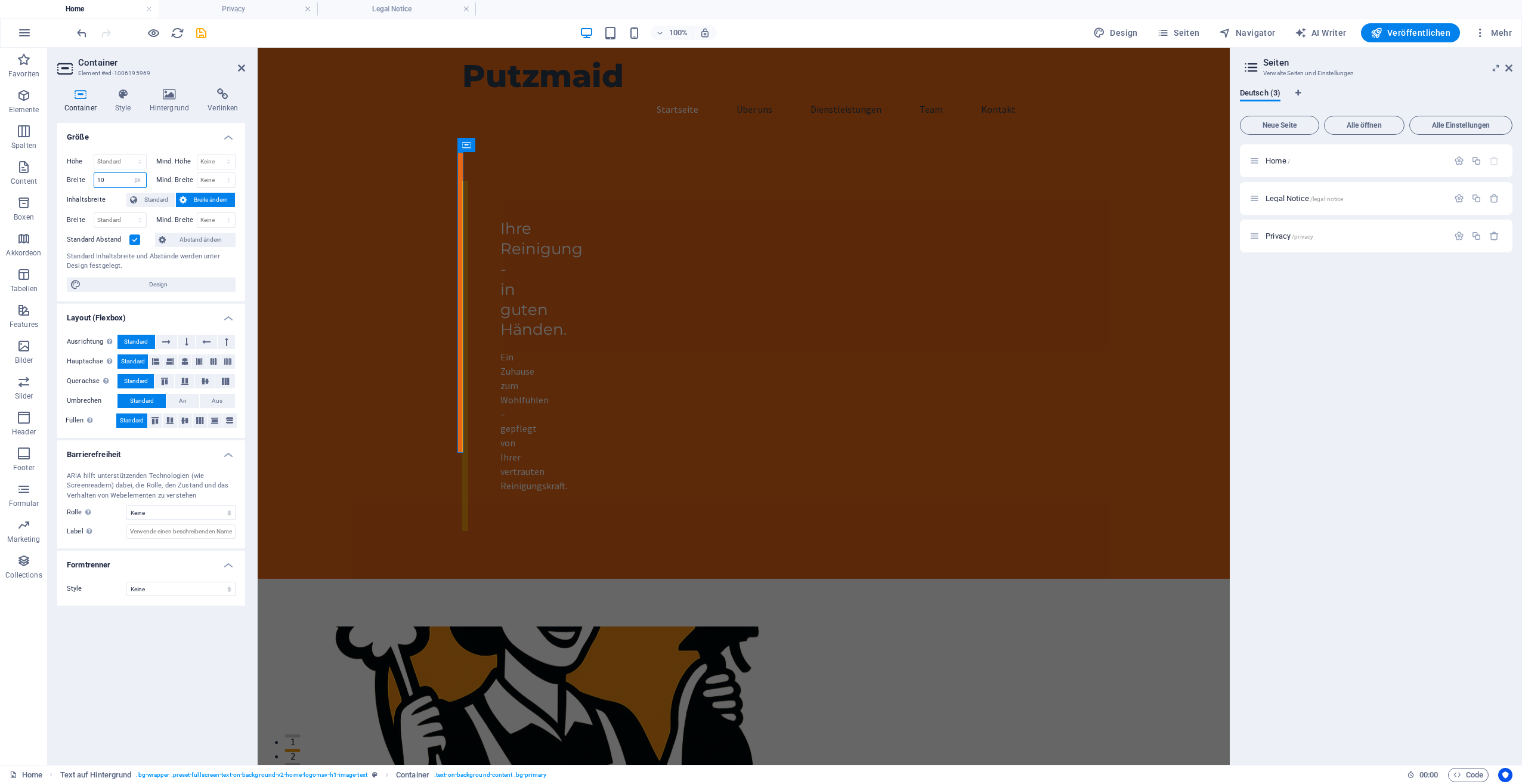
type input "1"
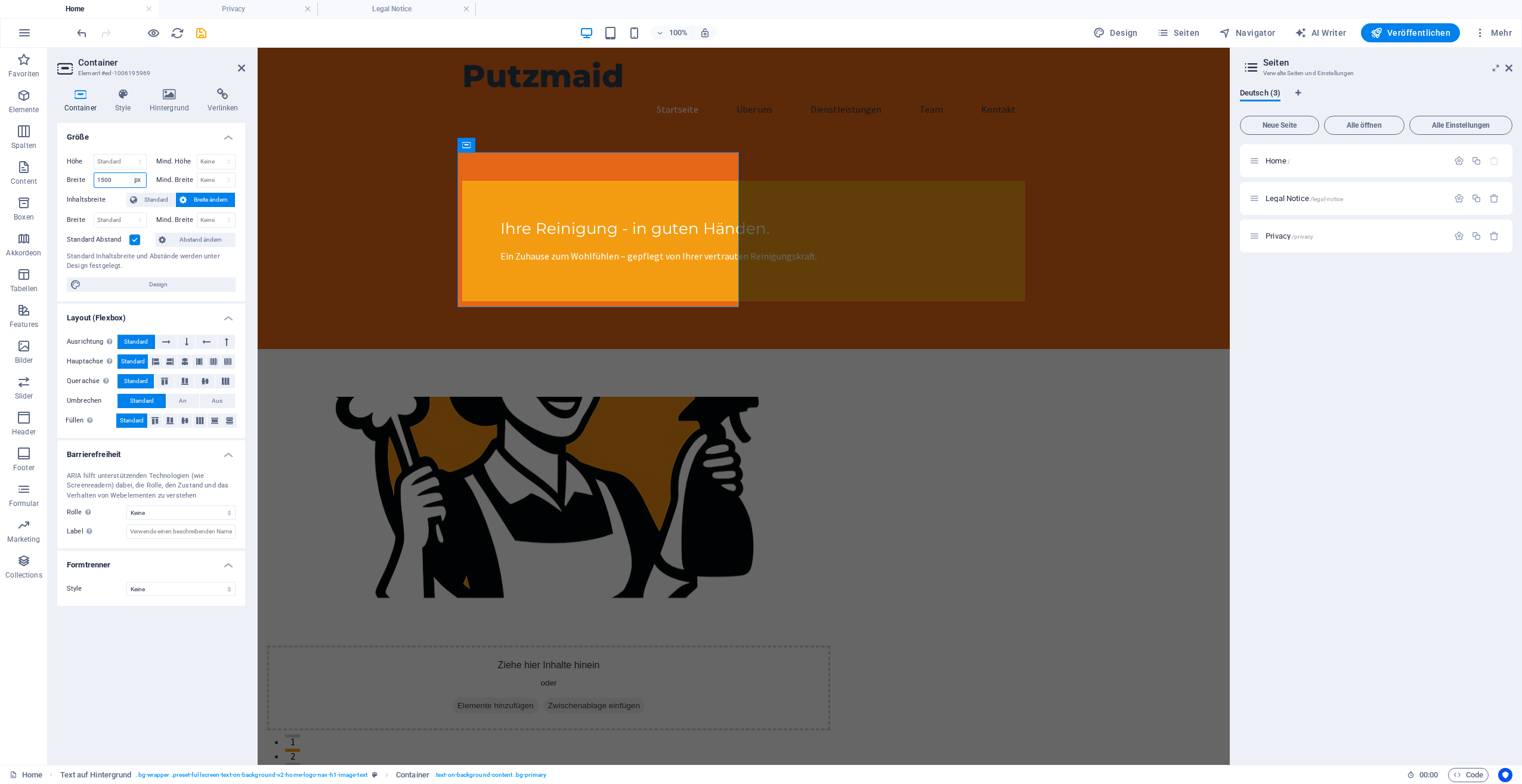
type input "1500"
click at [139, 180] on select "Standard px rem % em vh vw" at bounding box center [138, 180] width 17 height 14
select select "default"
click at [130, 173] on select "Standard px rem % em vh vw" at bounding box center [138, 180] width 17 height 14
select select "DISABLED_OPTION_VALUE"
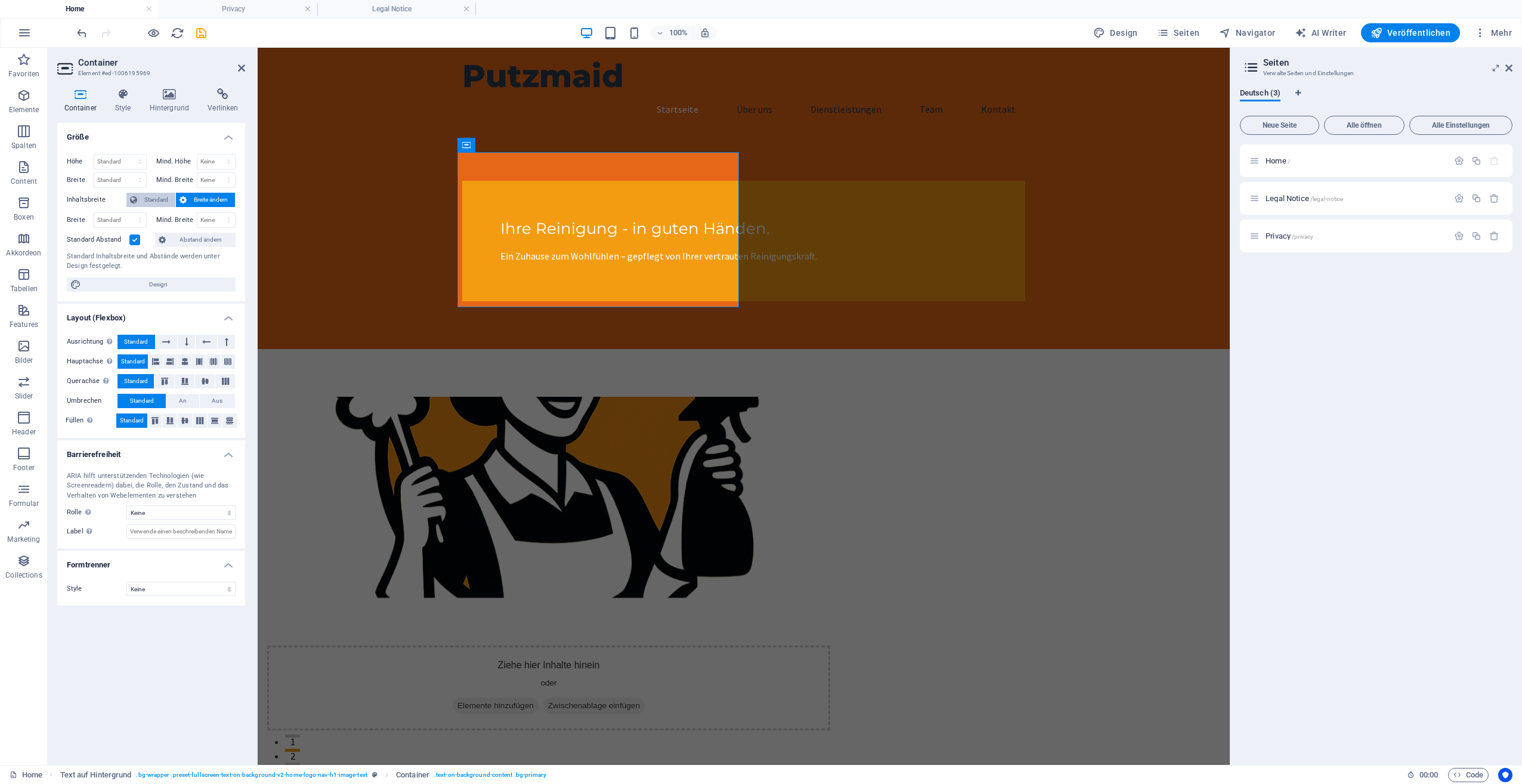
click at [149, 198] on span "Standard" at bounding box center [156, 199] width 31 height 14
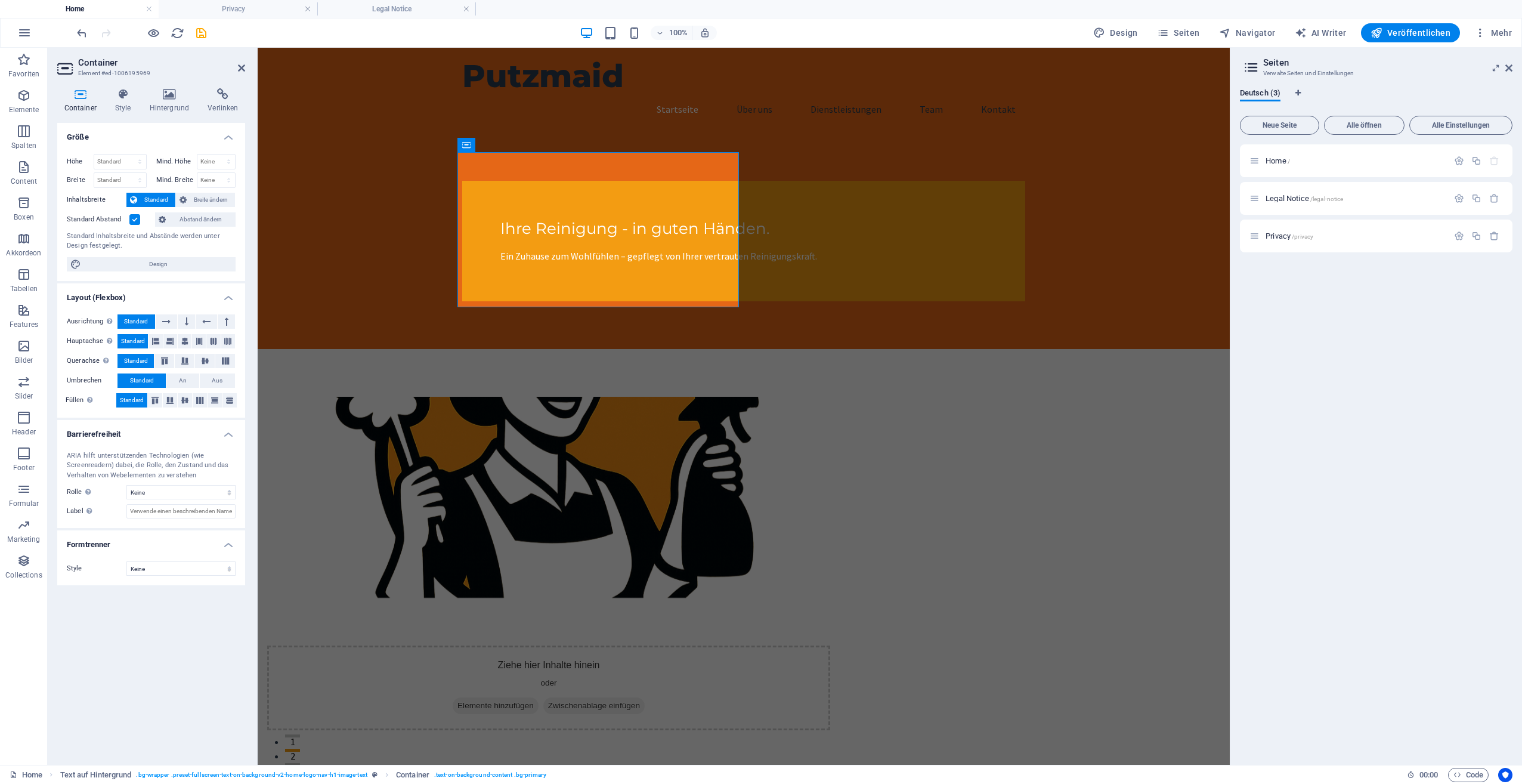
click at [149, 198] on span "Standard" at bounding box center [156, 199] width 31 height 14
click at [201, 197] on span "Breite ändern" at bounding box center [210, 199] width 41 height 14
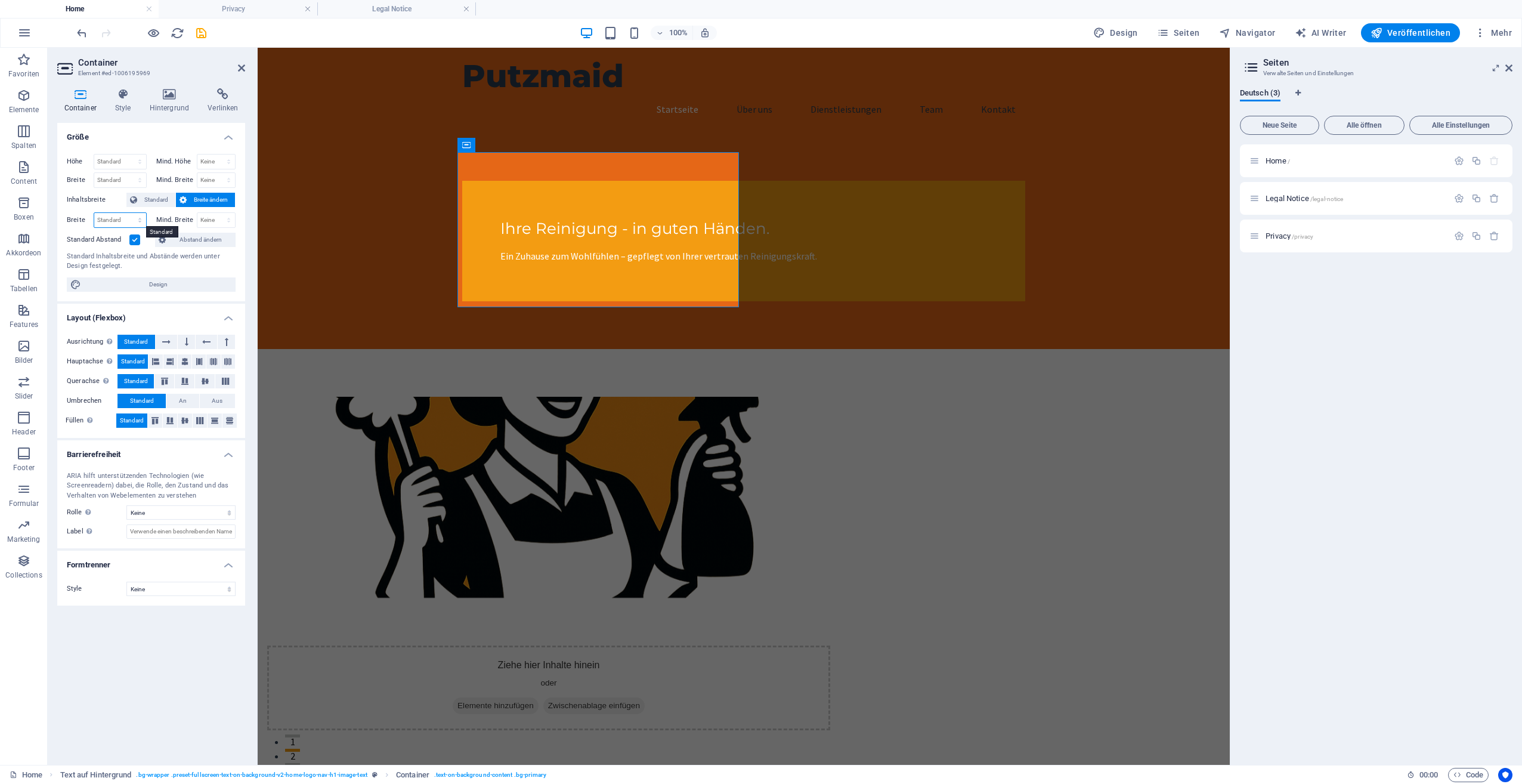
click at [131, 218] on select "Standard px rem % em vh vw" at bounding box center [120, 220] width 52 height 14
select select "px"
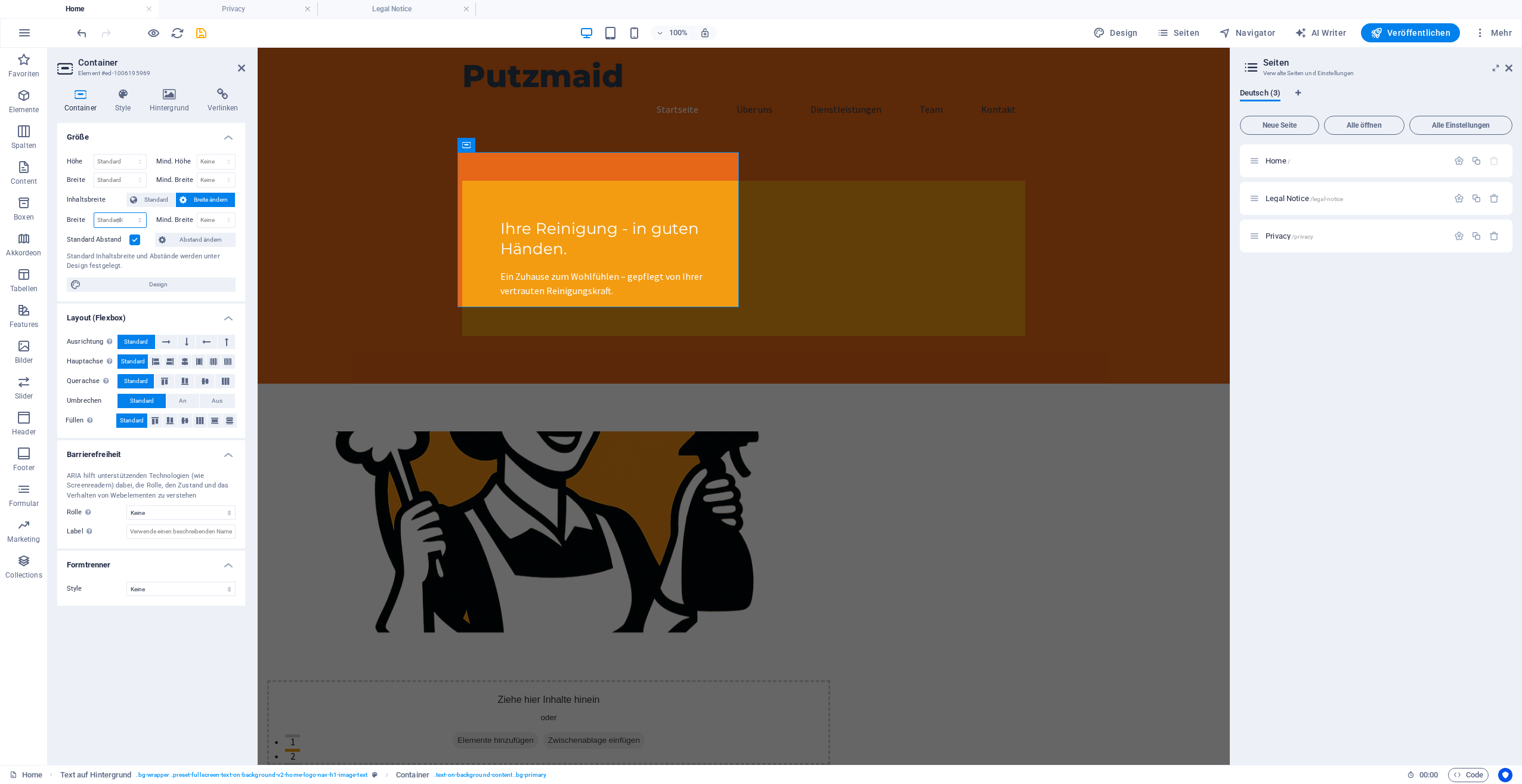
click at [130, 213] on select "Standard px rem % em vh vw" at bounding box center [120, 220] width 52 height 14
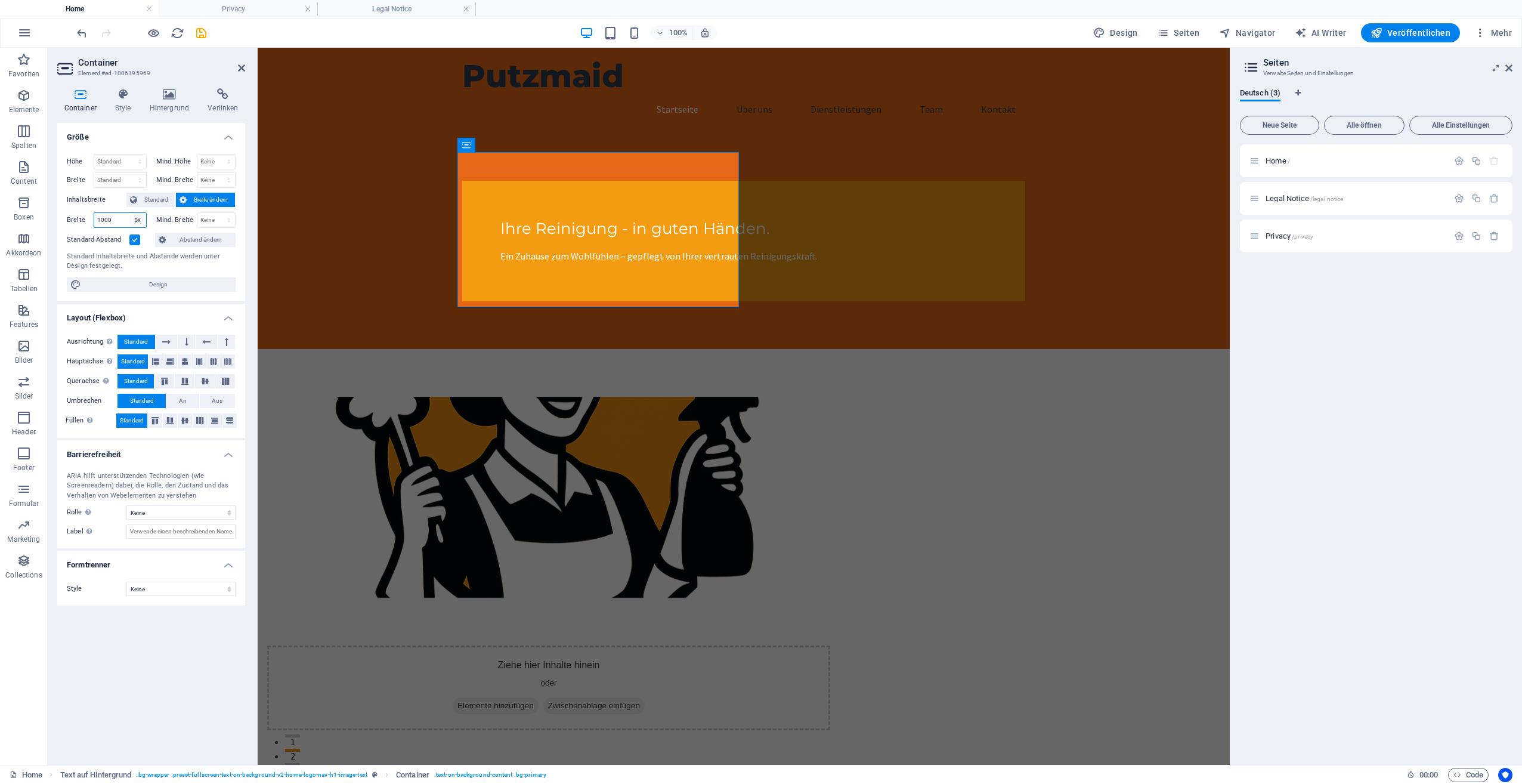
drag, startPoint x: 137, startPoint y: 216, endPoint x: 133, endPoint y: 223, distance: 8.1
click at [137, 216] on select "Standard px rem % em vh vw" at bounding box center [138, 220] width 17 height 14
click at [130, 213] on select "Standard px rem % em vh vw" at bounding box center [138, 220] width 17 height 14
click at [111, 216] on input "1000" at bounding box center [120, 220] width 52 height 14
type input "1"
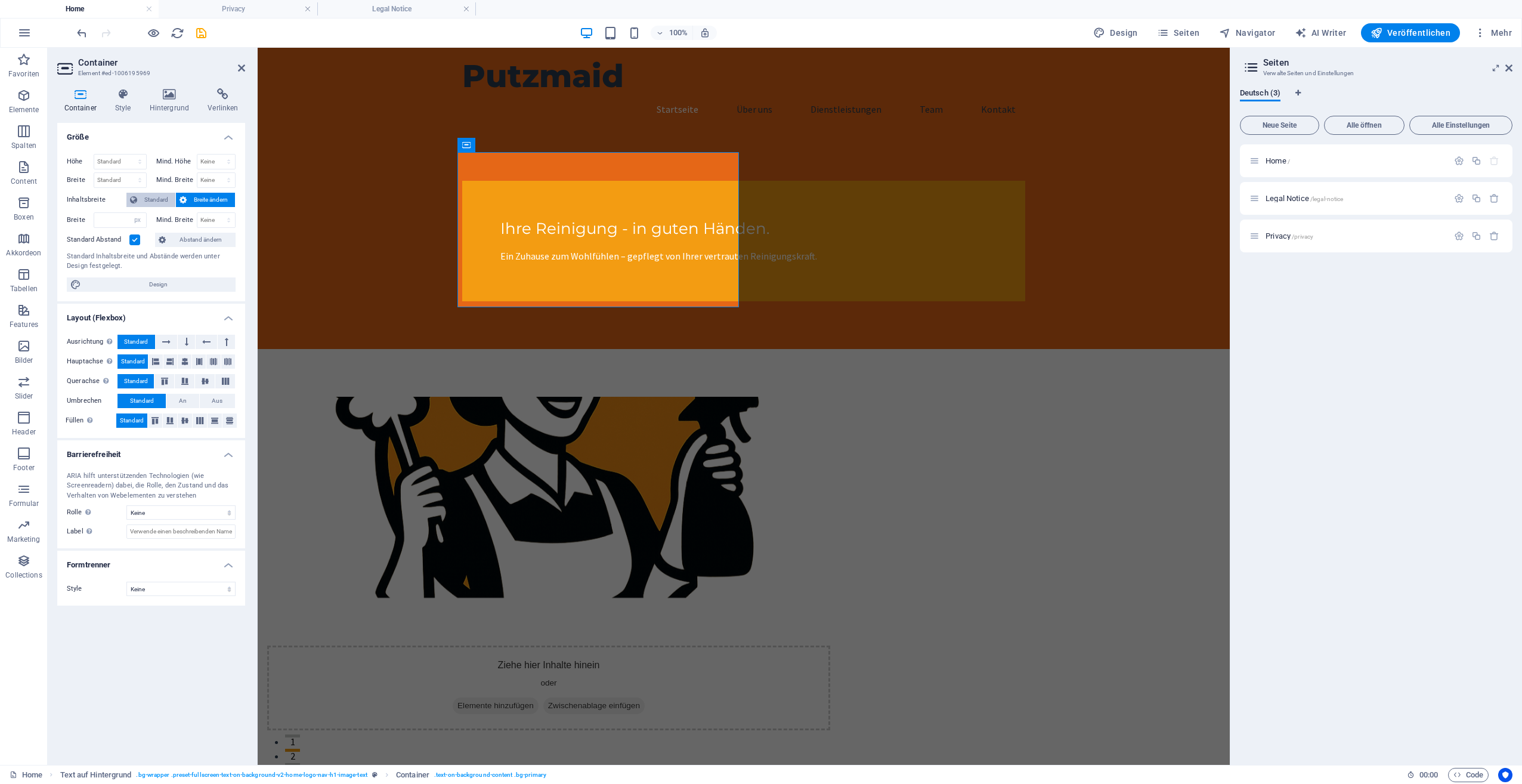
click at [157, 197] on span "Standard" at bounding box center [156, 199] width 31 height 14
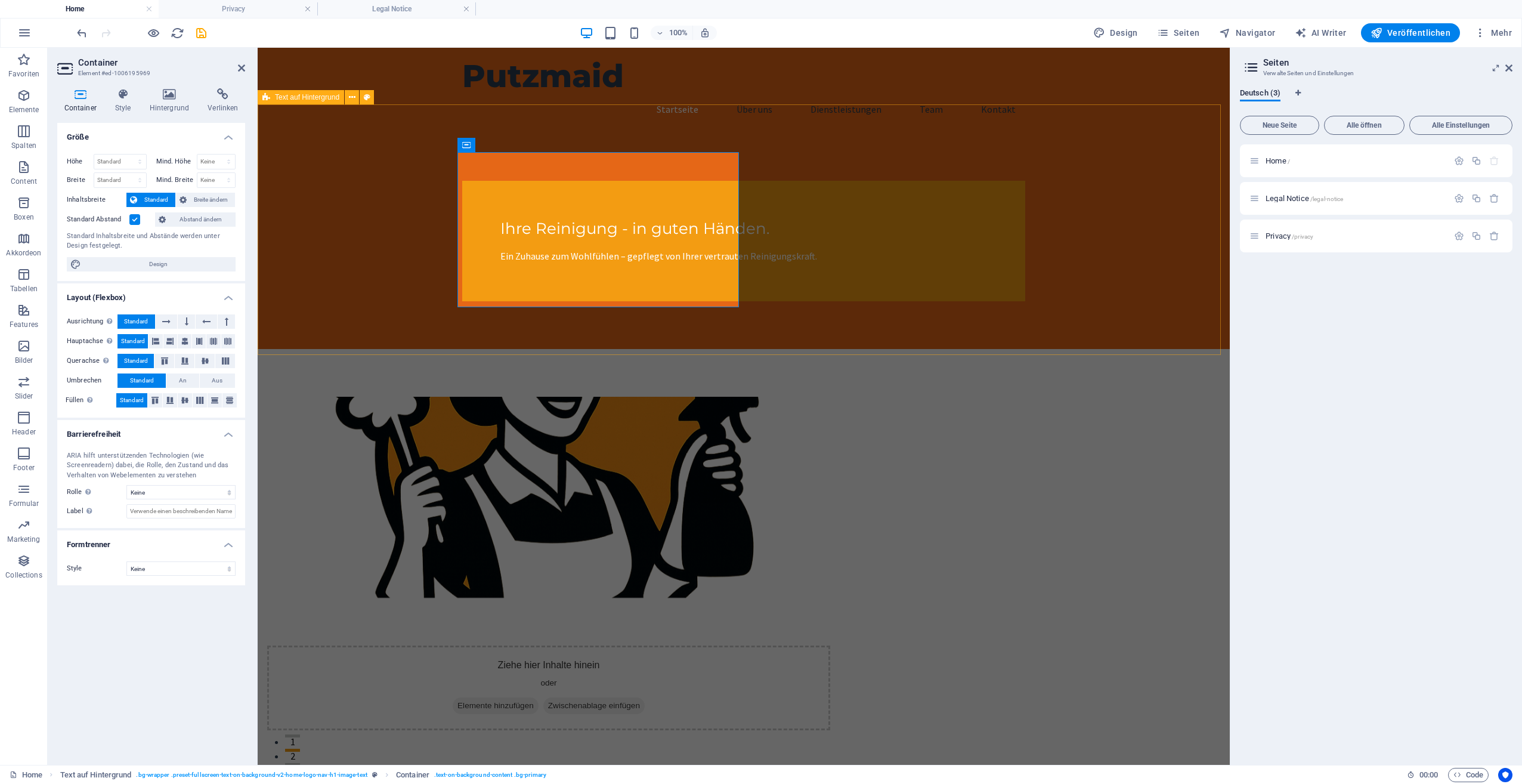
click at [1105, 133] on div "Ihre Reinigung - in guten Händen. Ein Zuhause zum Wohlfühlen – gepflegt von Ihr…" at bounding box center [743, 241] width 973 height 216
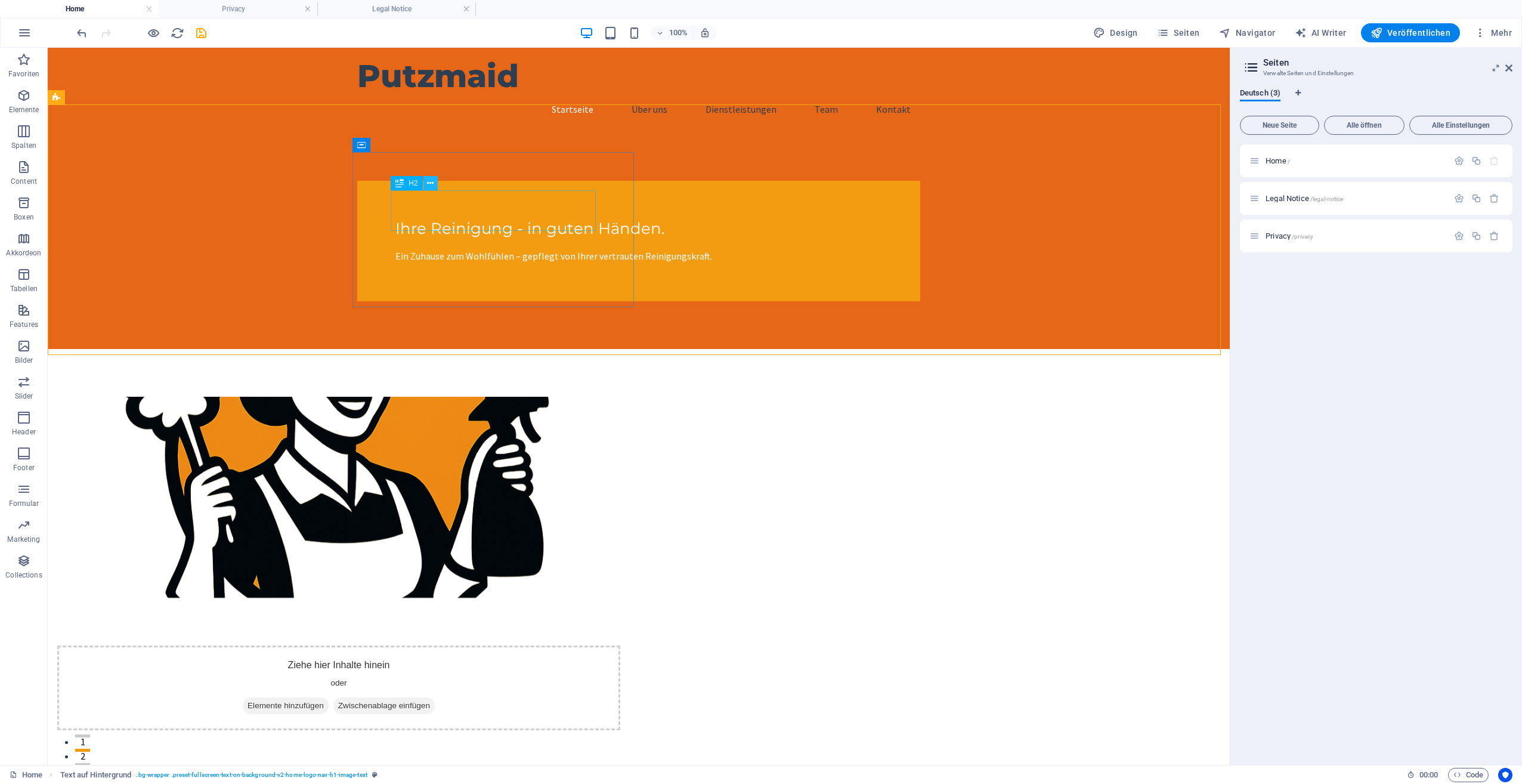
click at [436, 185] on button at bounding box center [430, 183] width 14 height 14
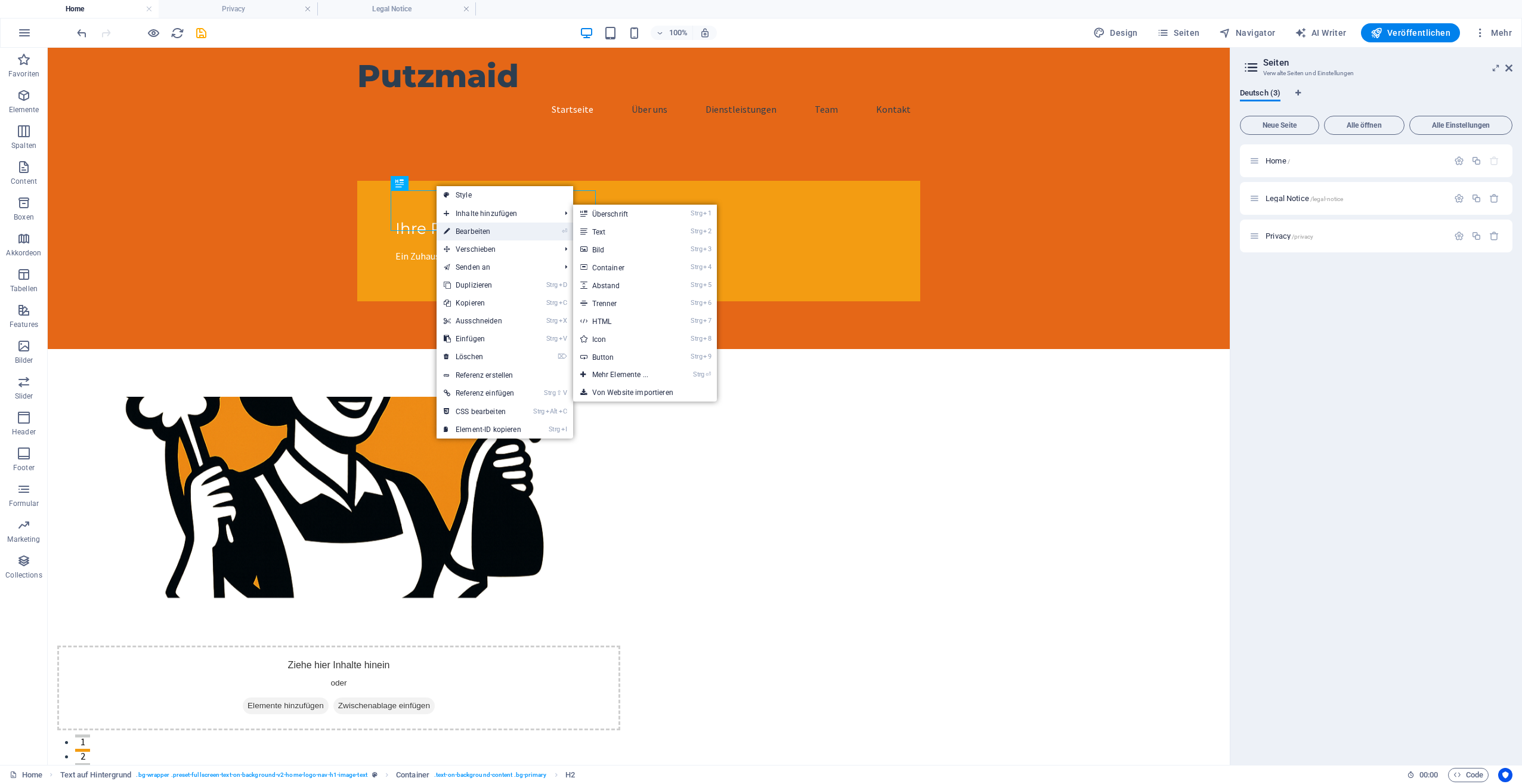
click at [467, 229] on link "⏎ Bearbeiten" at bounding box center [482, 231] width 92 height 18
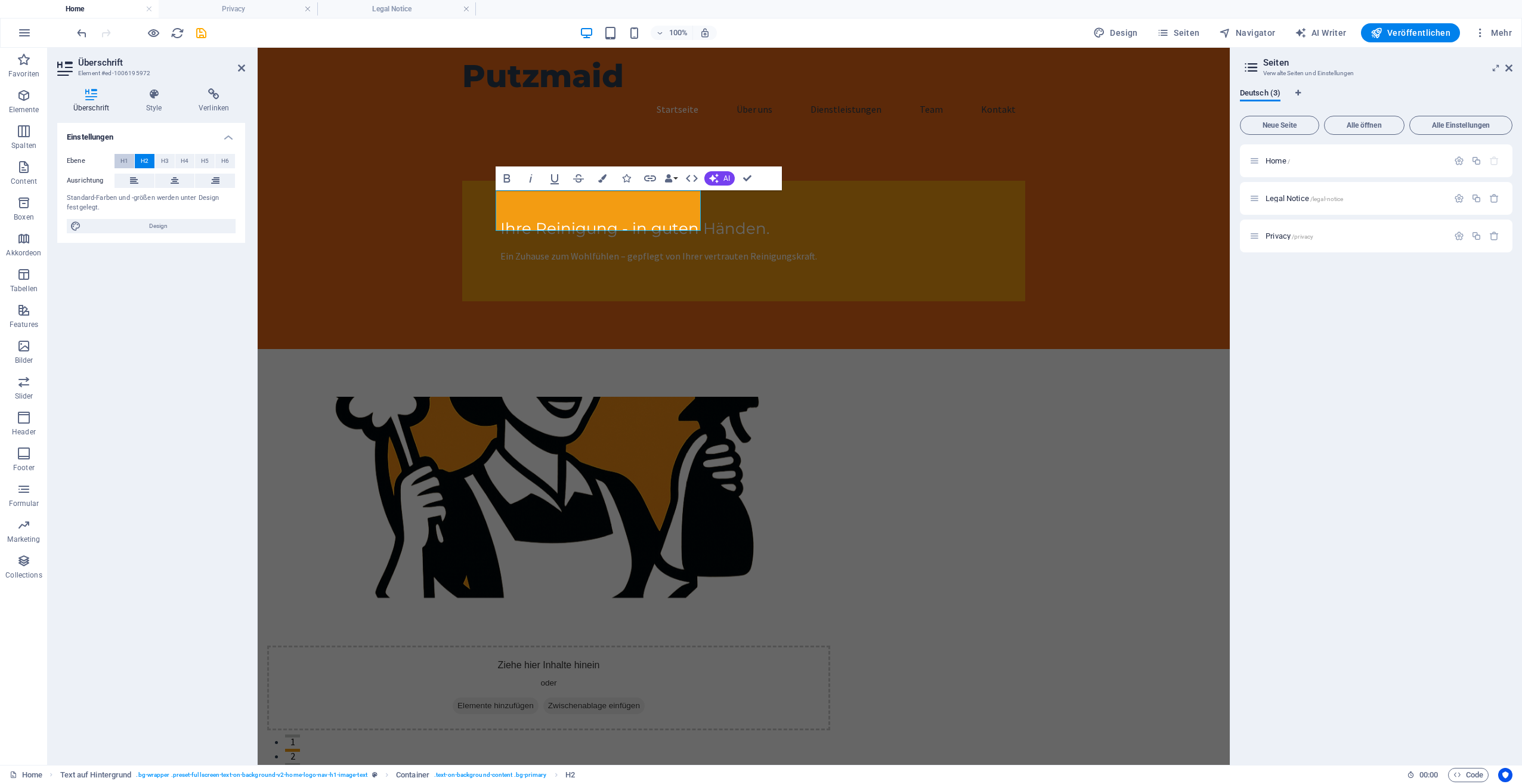
click at [125, 158] on span "H1" at bounding box center [124, 160] width 8 height 14
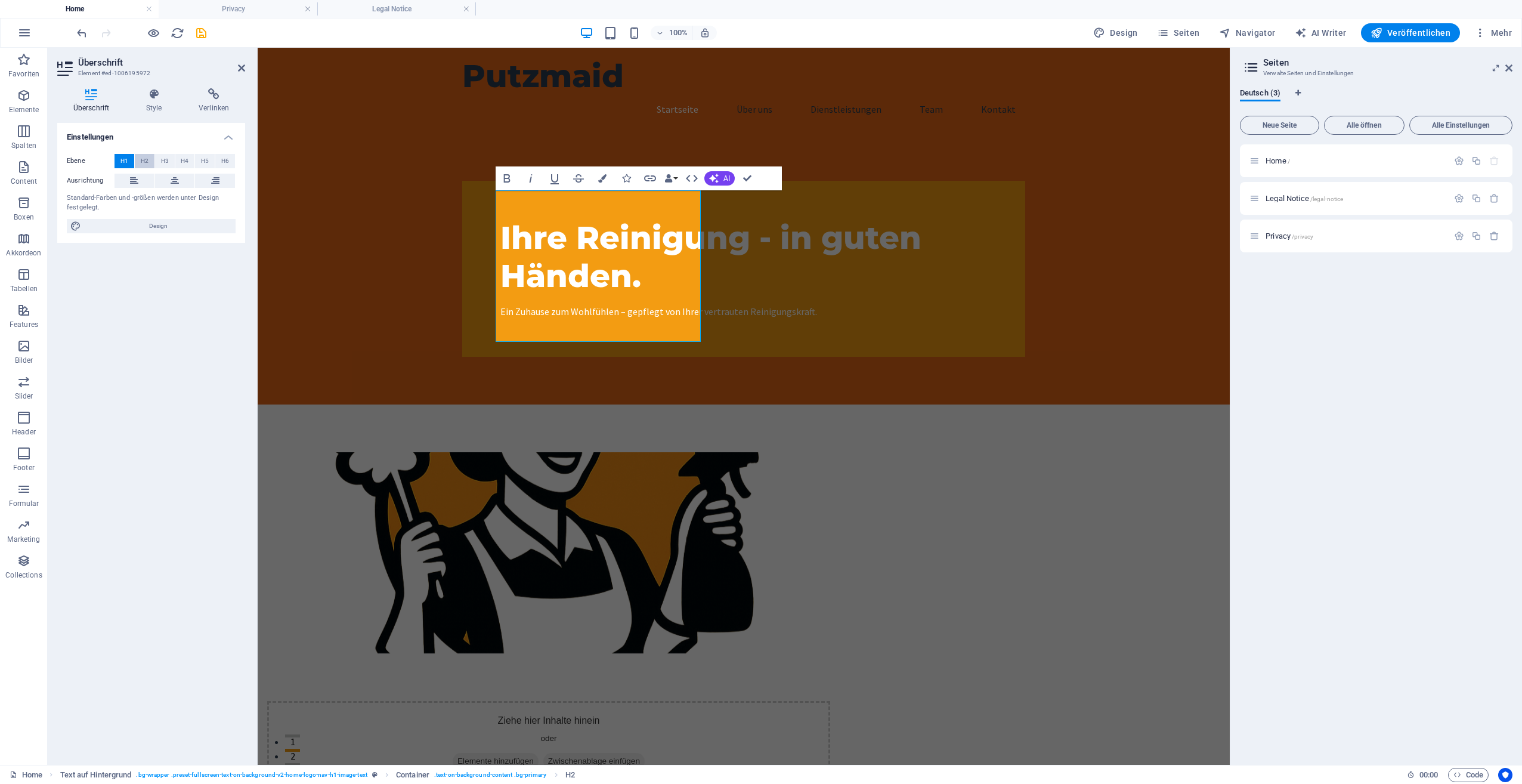
click at [145, 160] on span "H2" at bounding box center [145, 160] width 8 height 14
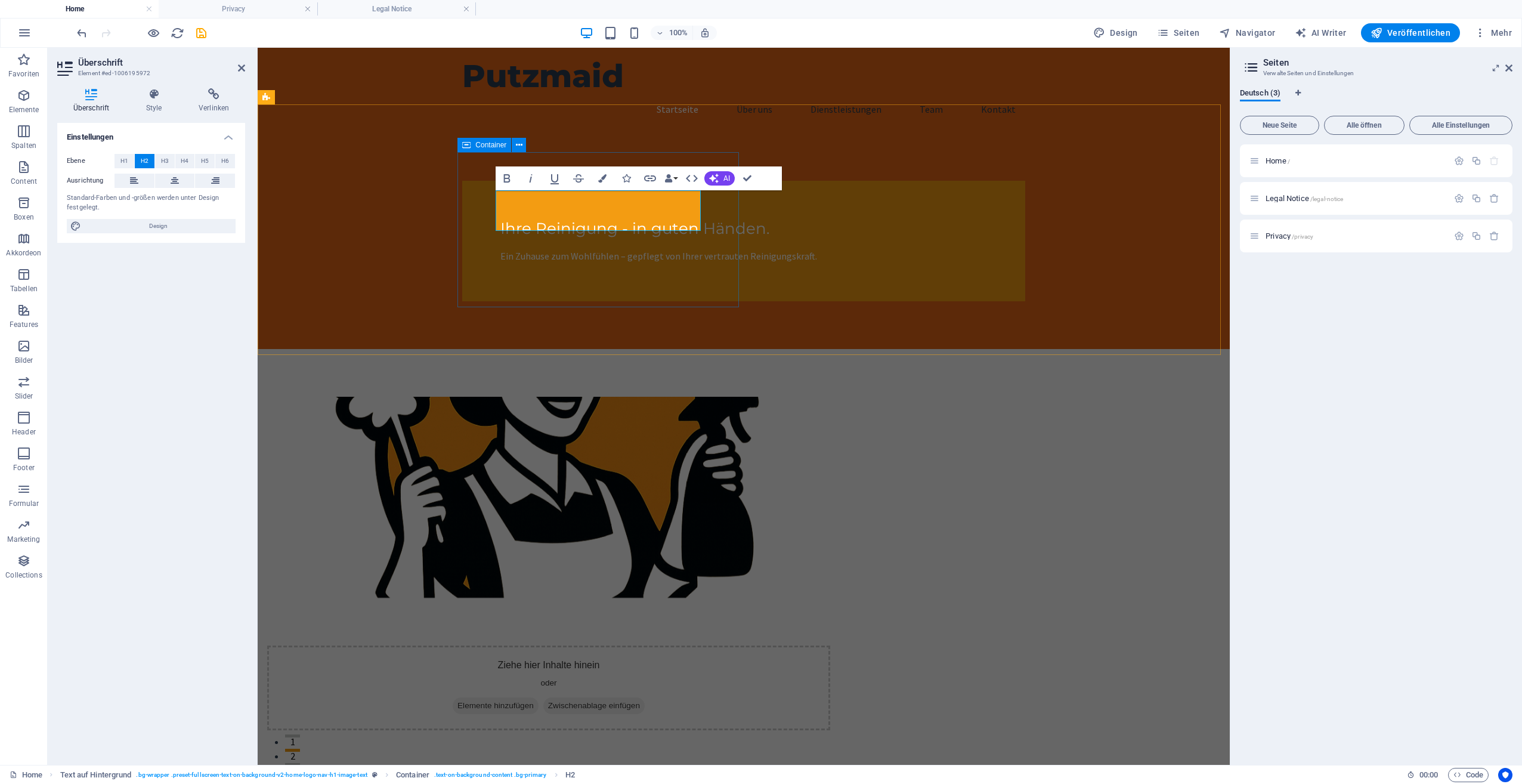
click at [736, 281] on div "Ihre Reinigung - in guten Händen. Ein Zuhause zum Wohlfühlen – gepflegt von Ihr…" at bounding box center [743, 241] width 564 height 120
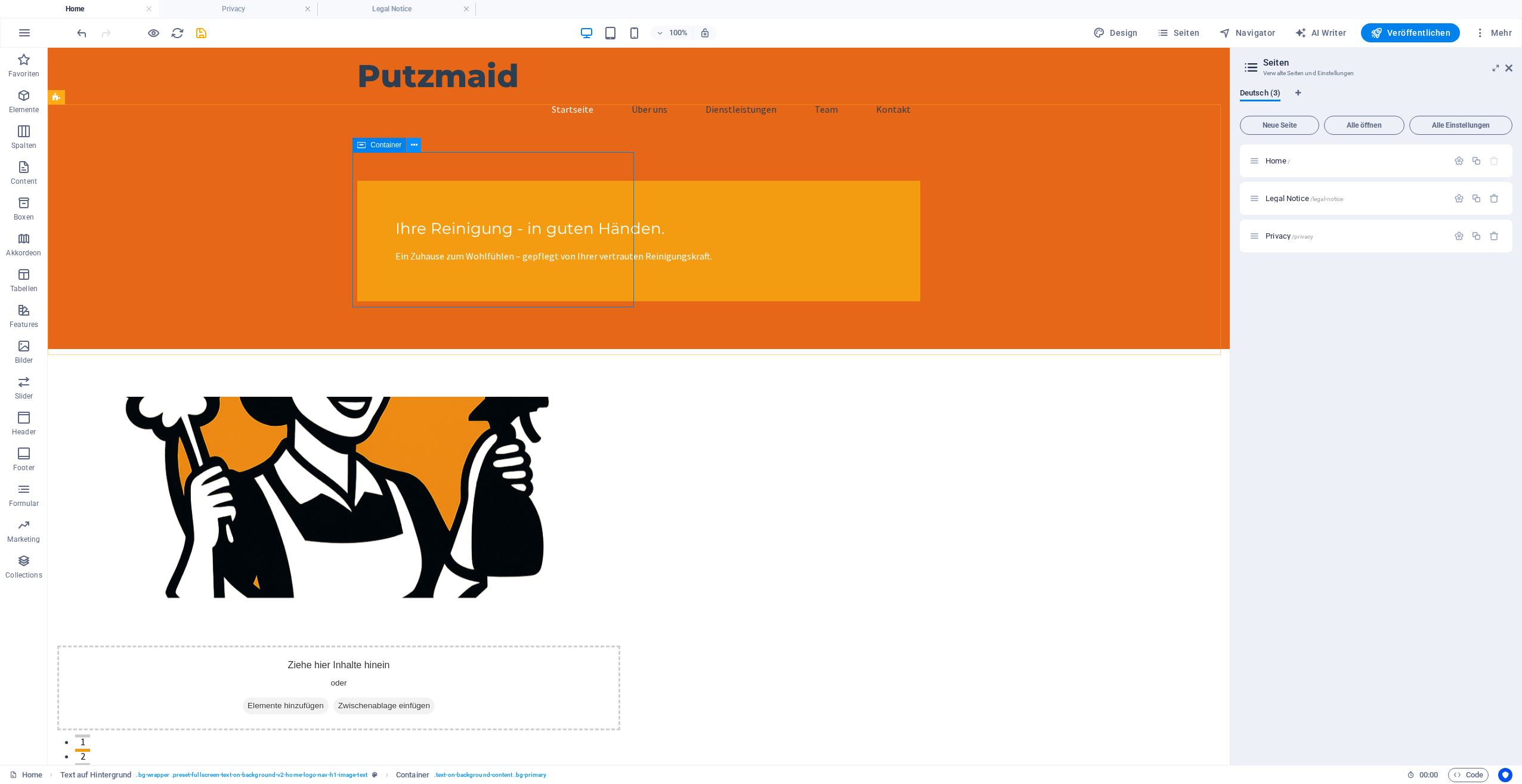
click at [418, 147] on button at bounding box center [414, 144] width 14 height 14
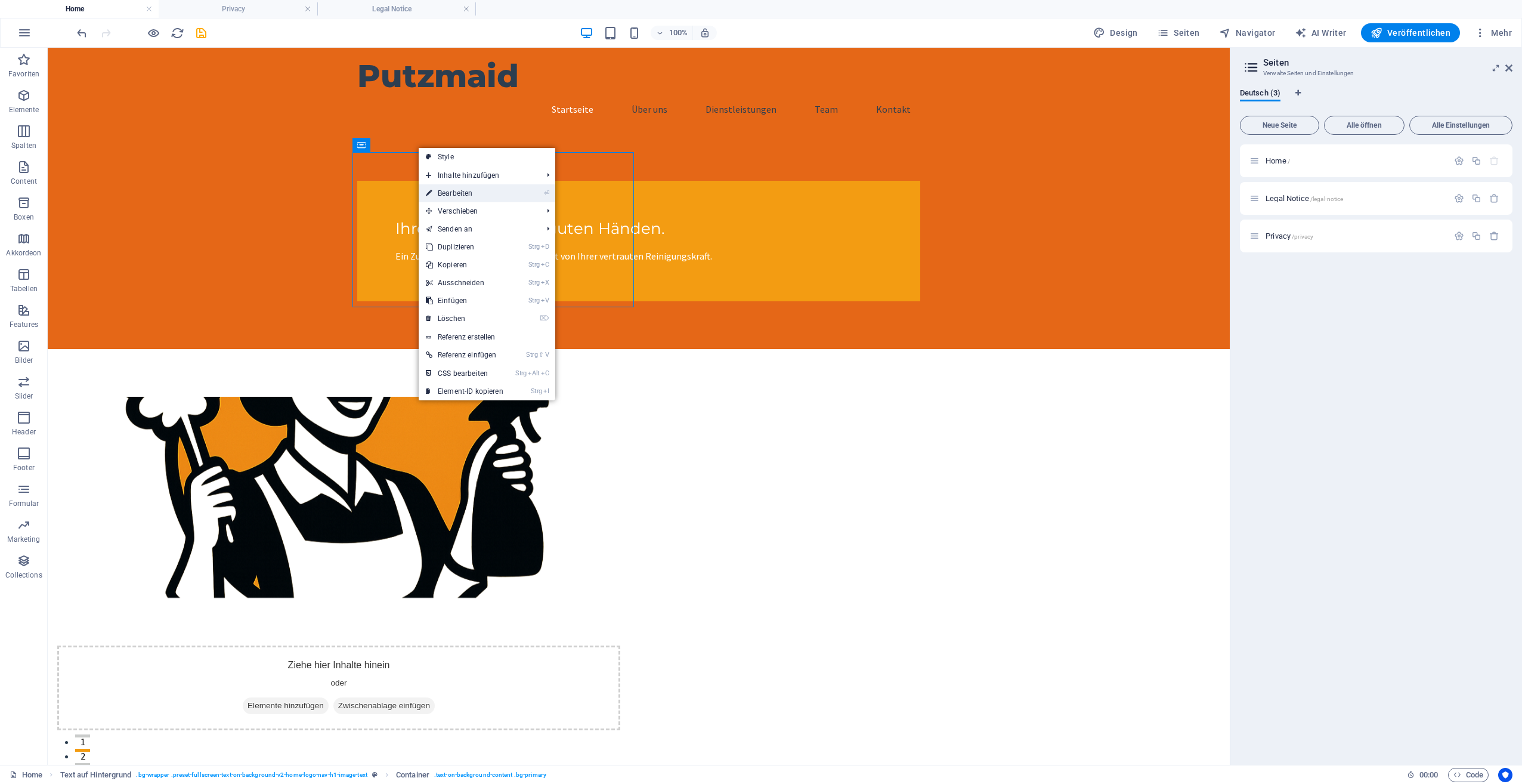
click at [450, 187] on link "⏎ Bearbeiten" at bounding box center [464, 193] width 92 height 18
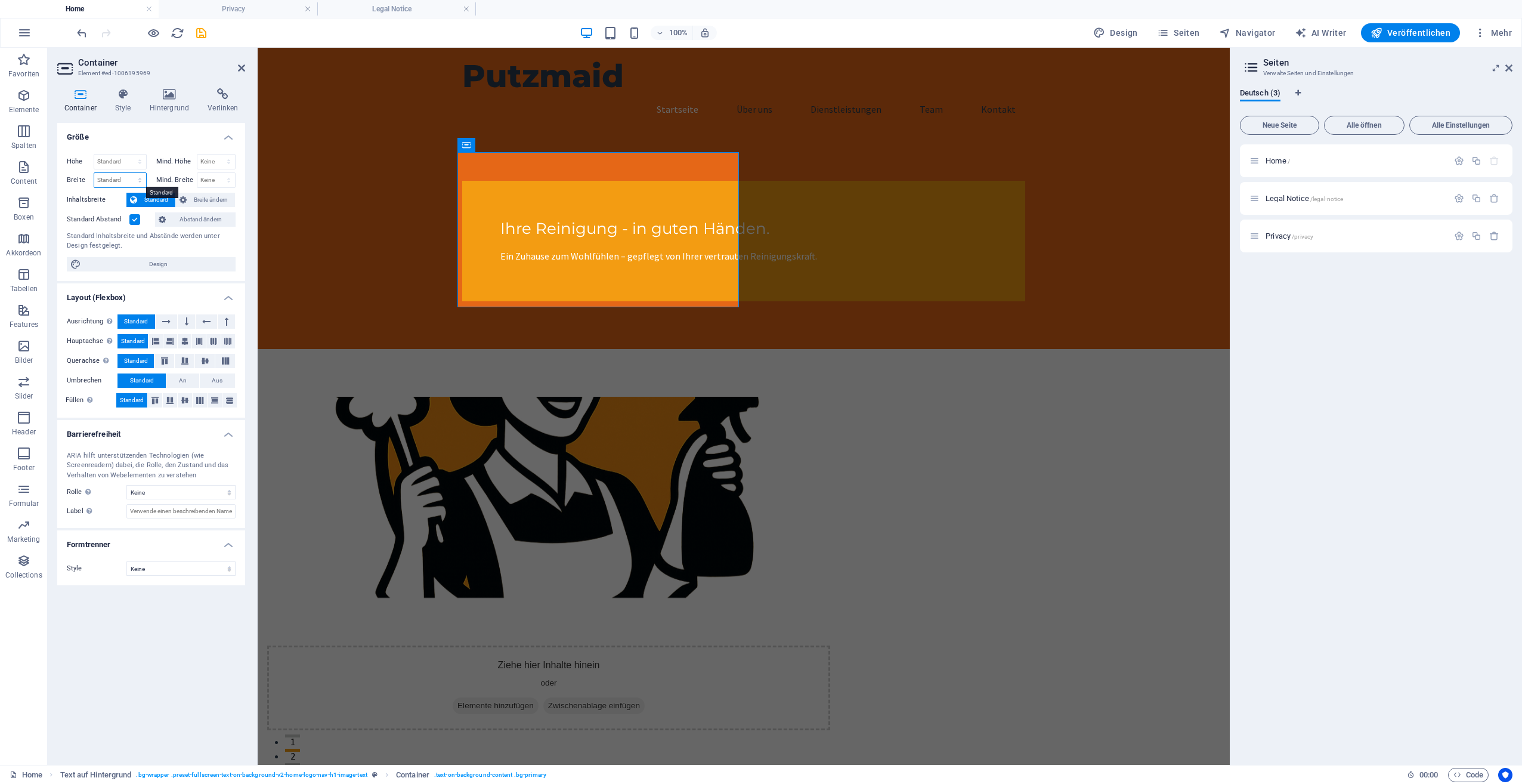
click at [116, 178] on select "Standard px rem % em vh vw" at bounding box center [120, 180] width 52 height 14
select select "px"
click at [130, 173] on select "Standard px rem % em vh vw" at bounding box center [120, 180] width 52 height 14
type input "2000"
click at [851, 277] on div "Ihre Reinigung - in guten Händen. Ein Zuhause zum Wohlfühlen – gepflegt von Ihr…" at bounding box center [743, 241] width 973 height 216
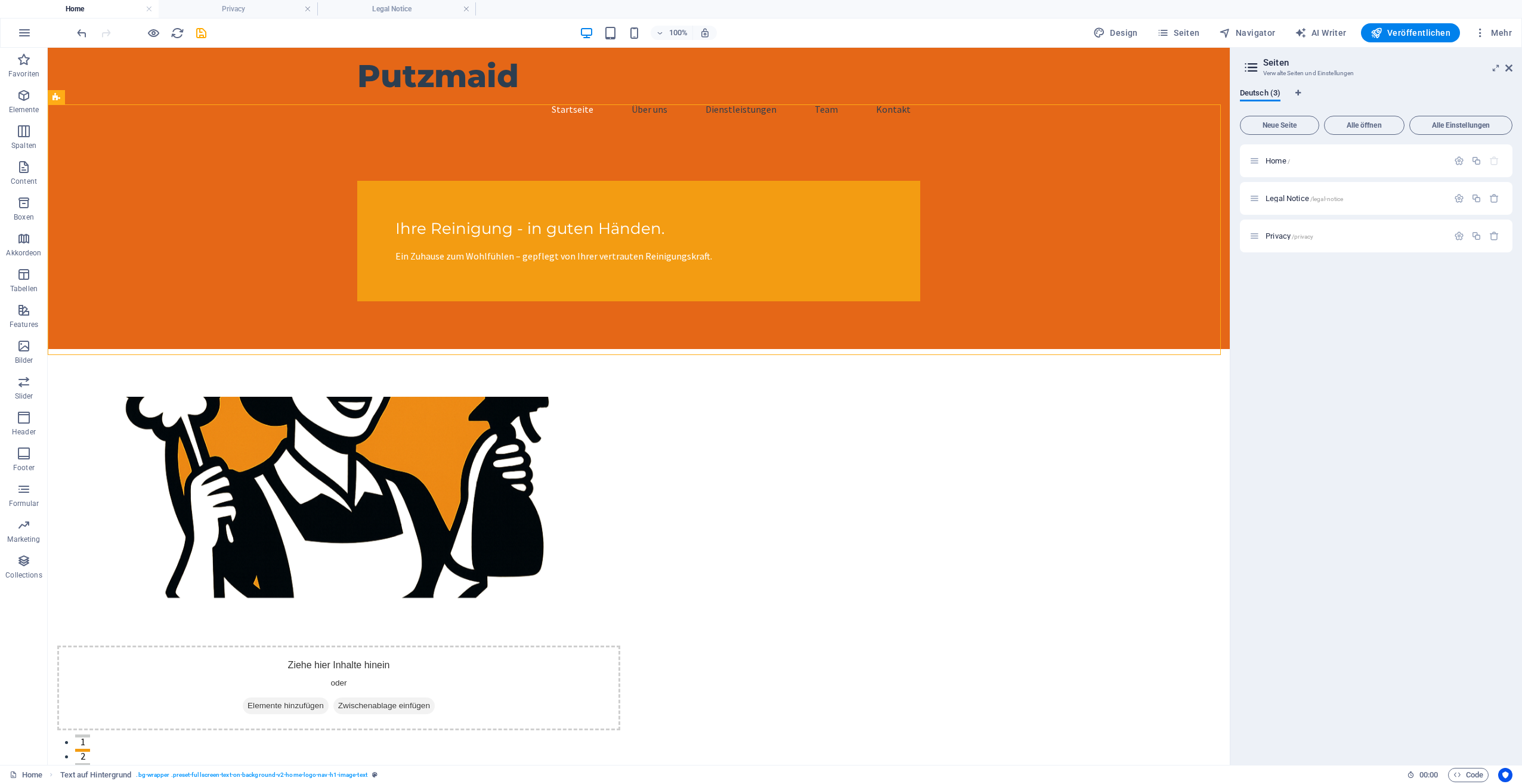
click at [1253, 67] on icon at bounding box center [1251, 67] width 18 height 17
